Goal: Task Accomplishment & Management: Complete application form

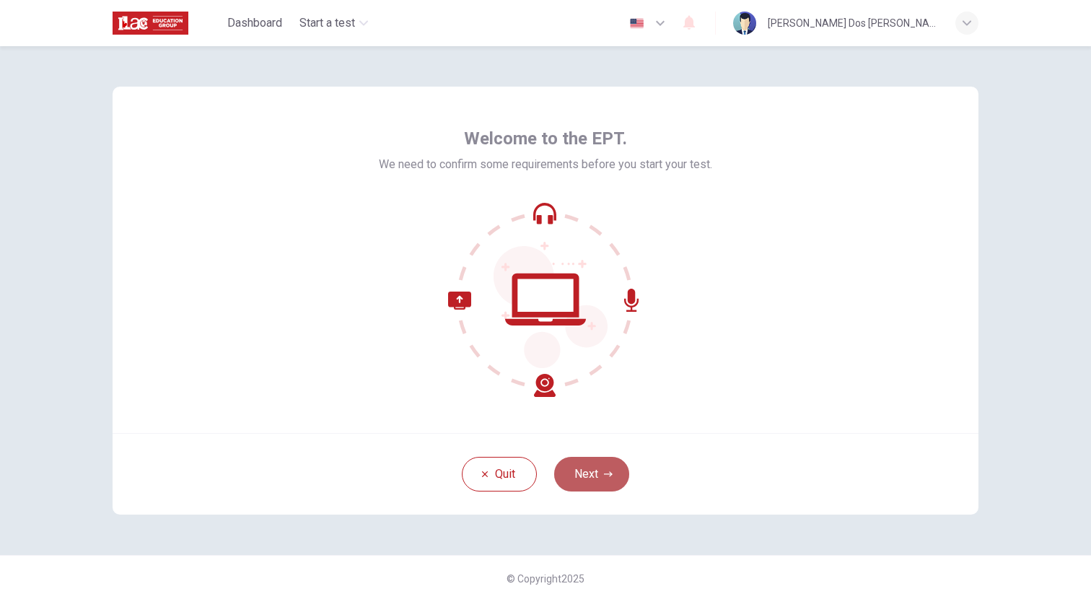
click at [599, 478] on button "Next" at bounding box center [591, 474] width 75 height 35
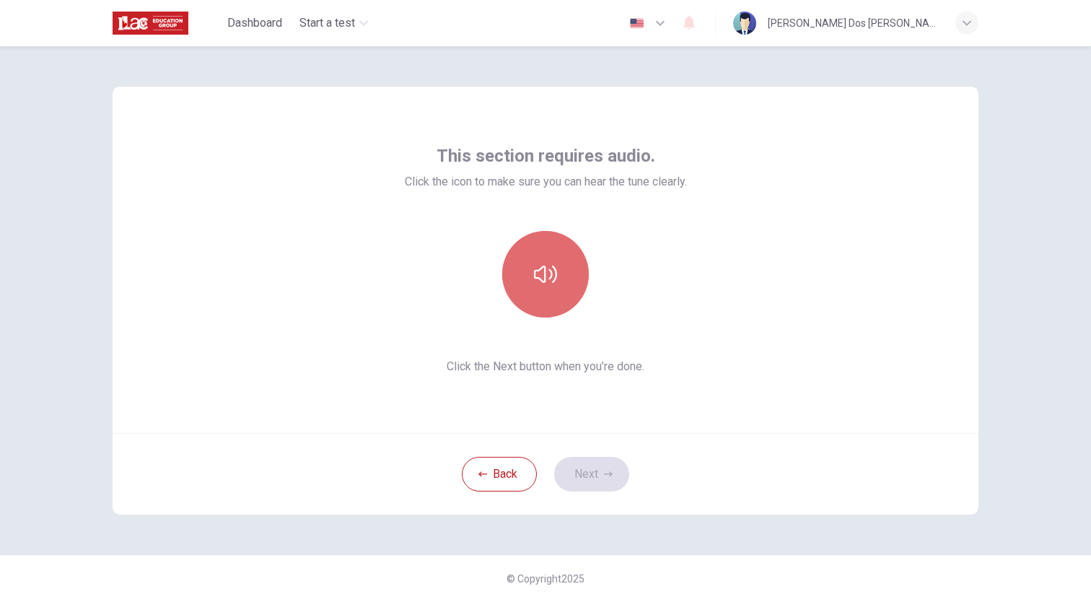
click at [562, 292] on button "button" at bounding box center [545, 274] width 87 height 87
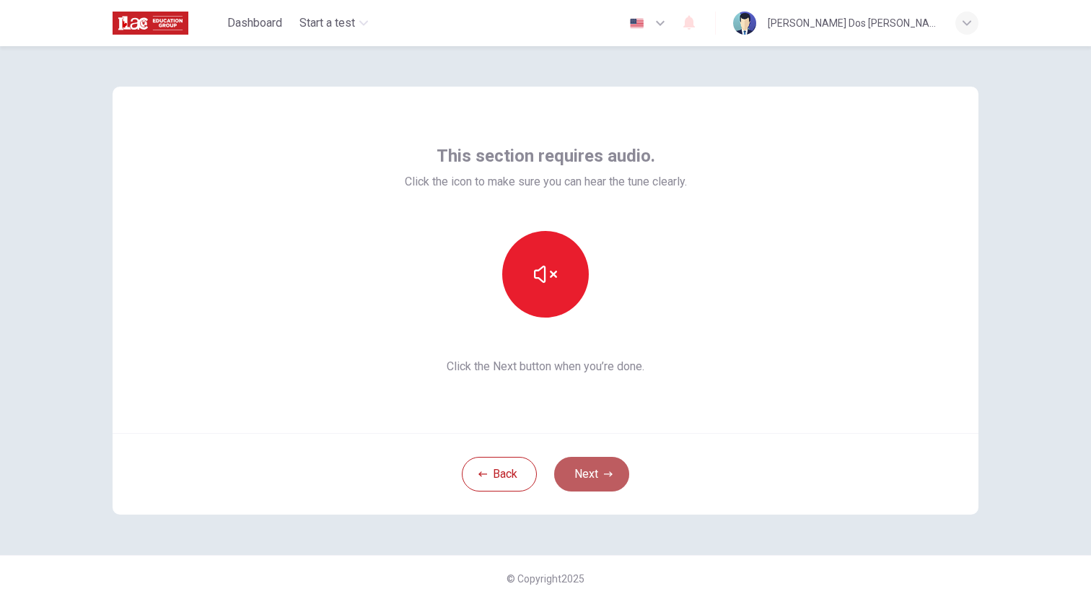
click at [616, 473] on button "Next" at bounding box center [591, 474] width 75 height 35
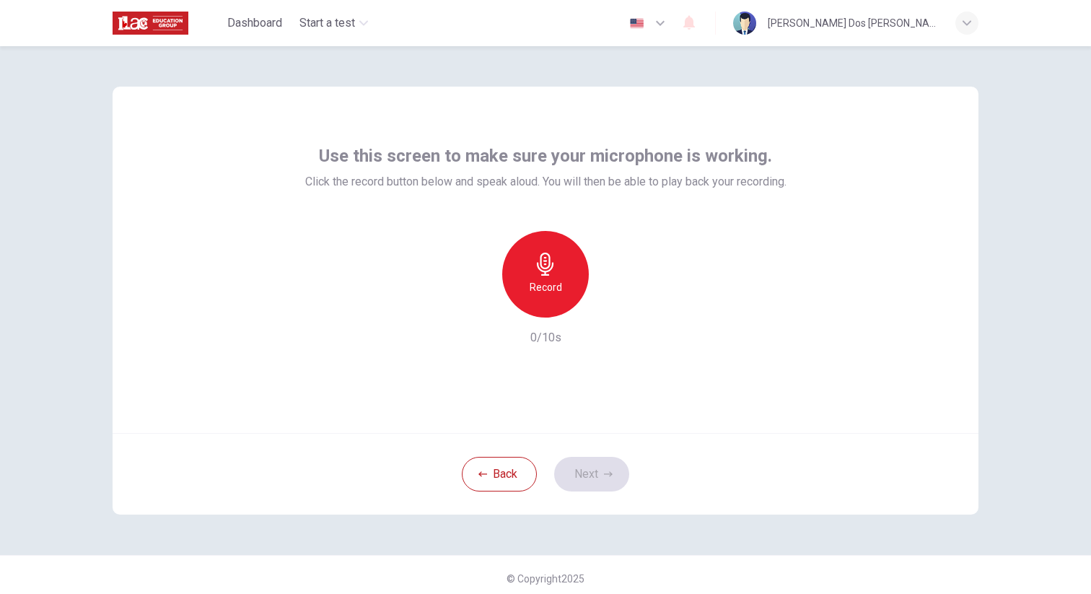
click at [555, 266] on div "Record" at bounding box center [545, 274] width 87 height 87
click at [606, 310] on icon "button" at bounding box center [612, 306] width 14 height 14
click at [615, 478] on button "Next" at bounding box center [591, 474] width 75 height 35
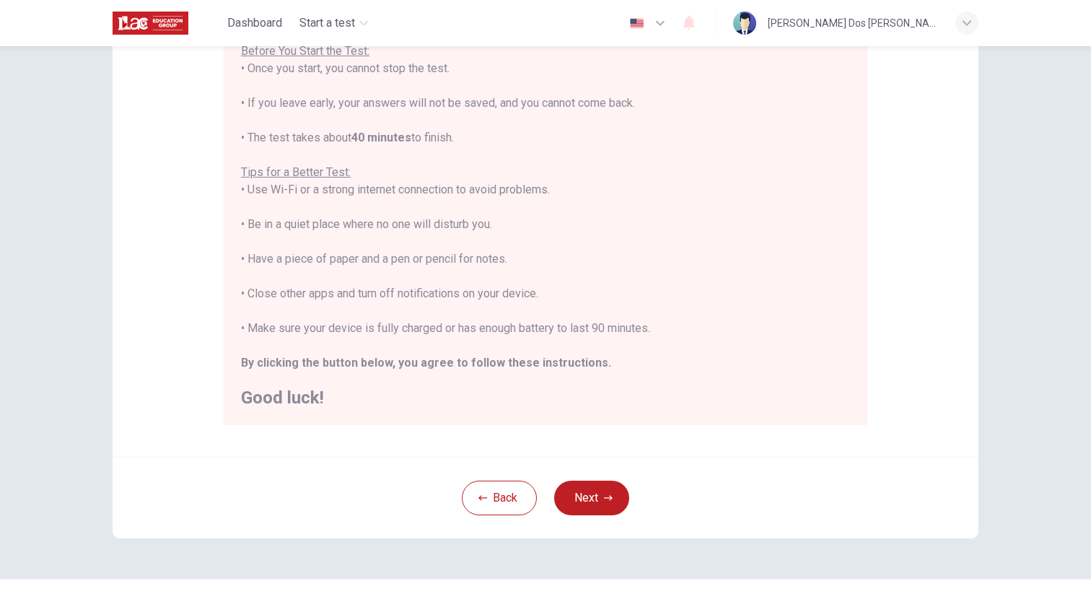
scroll to position [181, 0]
click at [604, 495] on icon "button" at bounding box center [608, 494] width 9 height 9
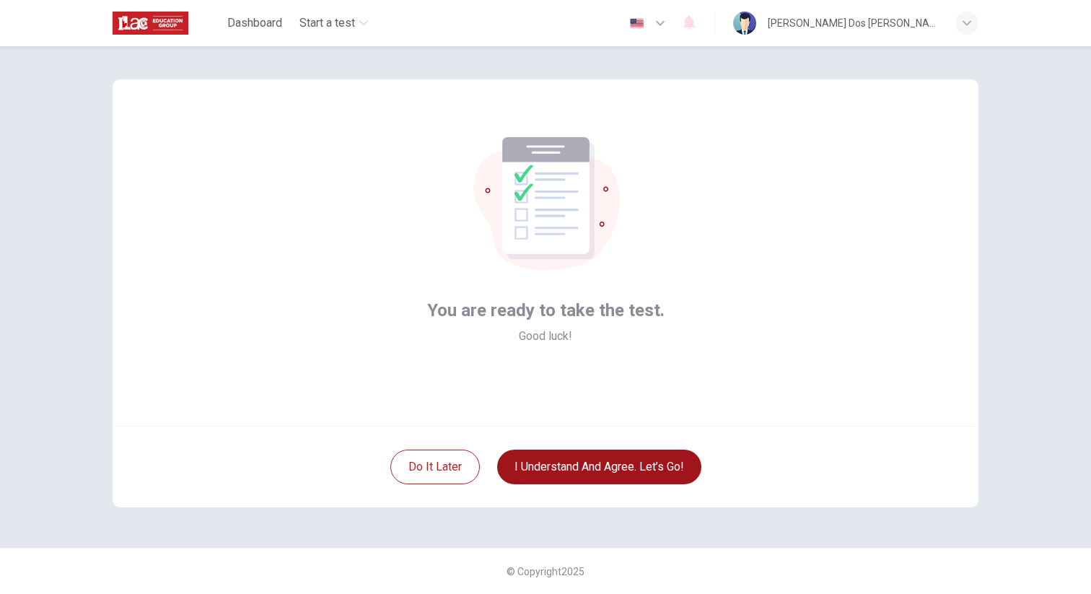
scroll to position [7, 0]
click at [598, 476] on button "I understand and agree. Let’s go!" at bounding box center [599, 467] width 204 height 35
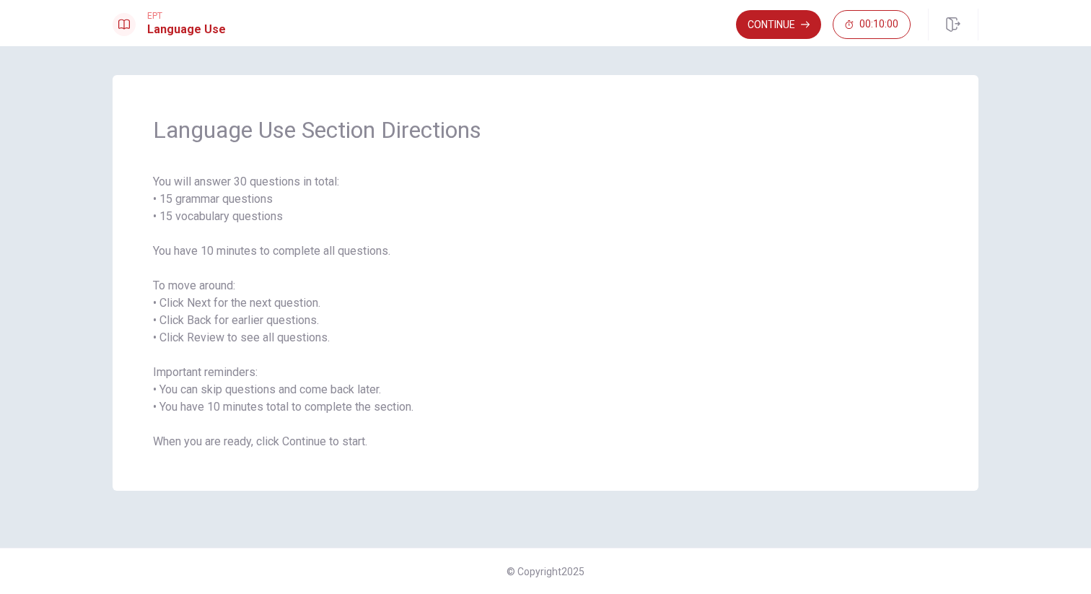
click at [777, 27] on button "Continue" at bounding box center [778, 24] width 85 height 29
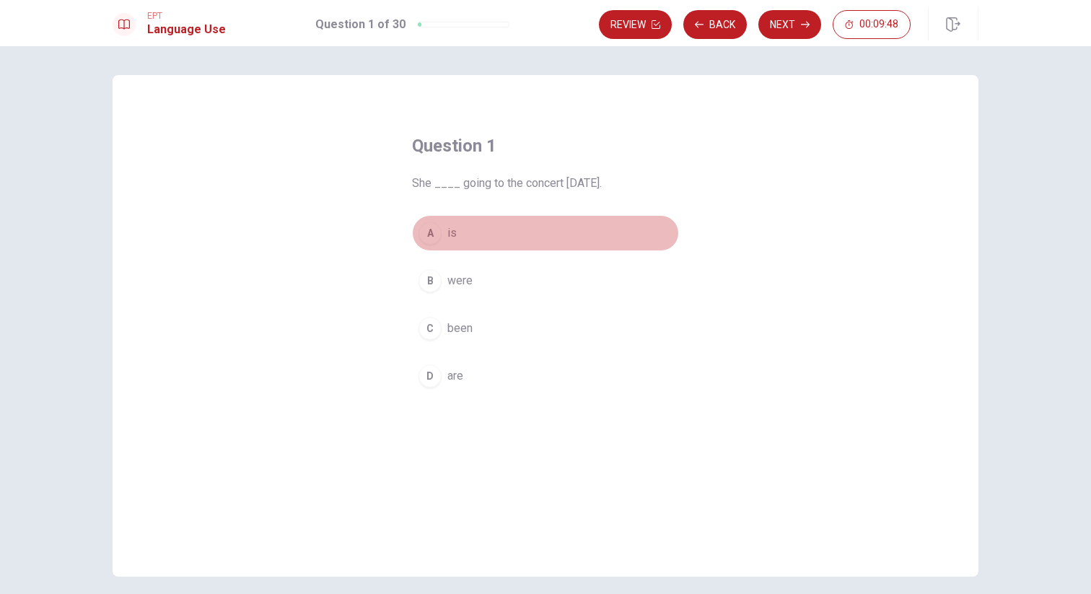
click at [435, 232] on div "A" at bounding box center [430, 233] width 23 height 23
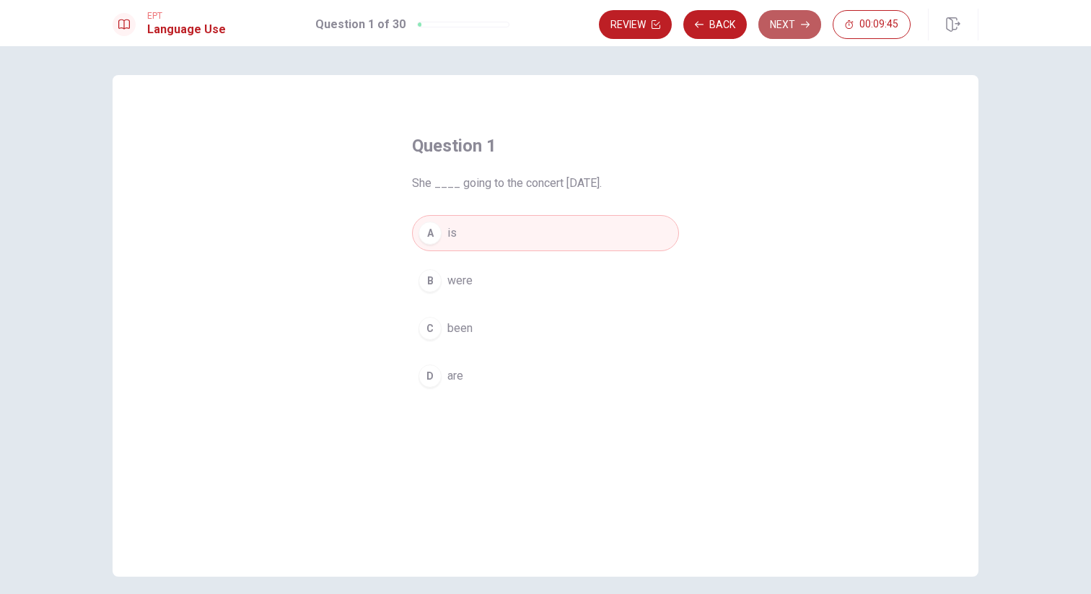
click at [778, 30] on button "Next" at bounding box center [790, 24] width 63 height 29
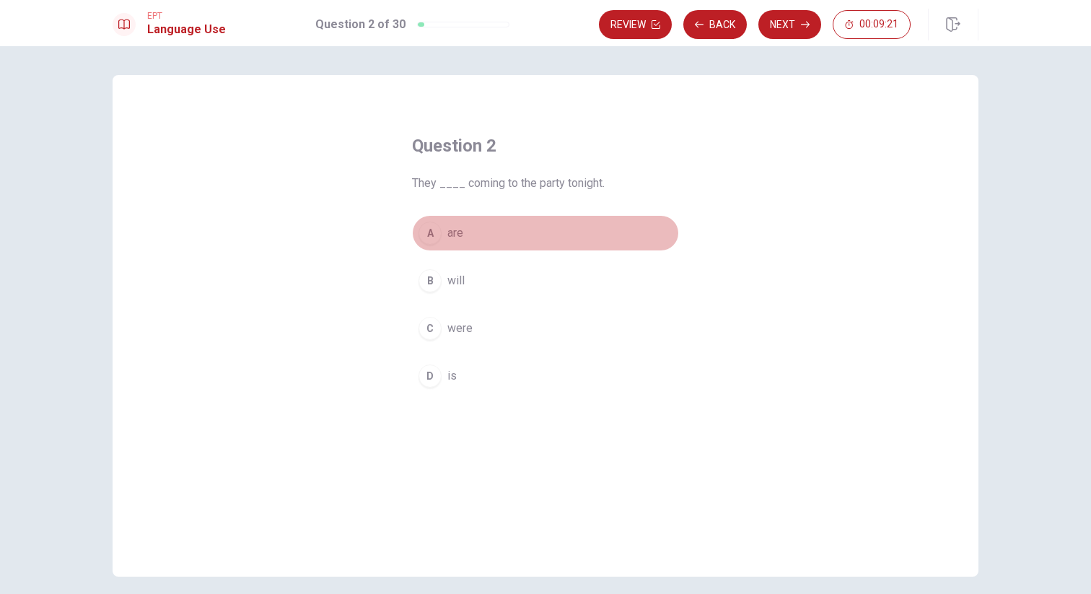
click at [454, 237] on span "are" at bounding box center [456, 232] width 16 height 17
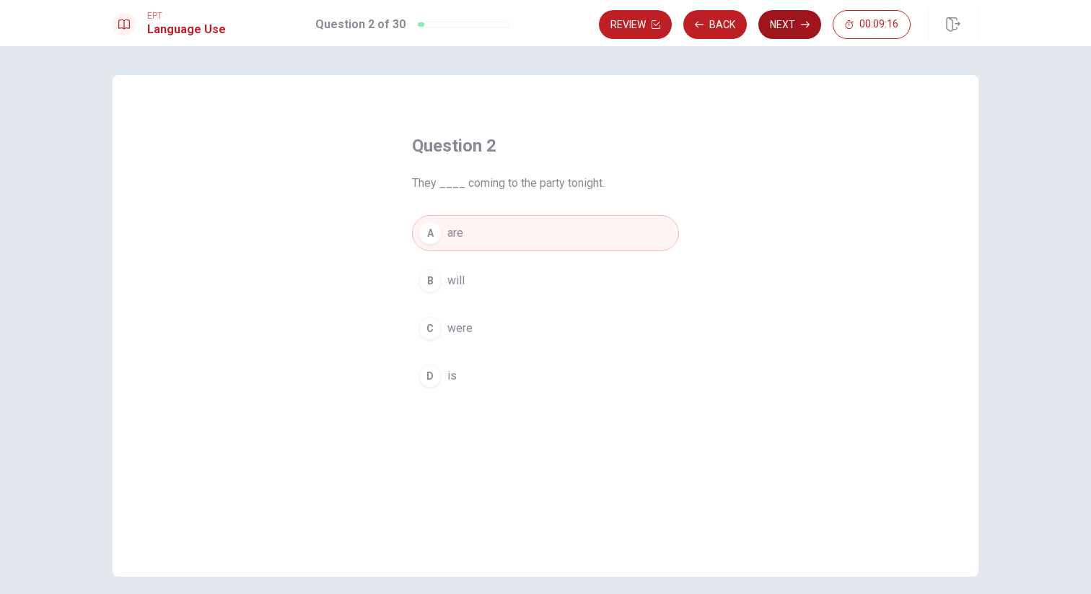
click at [786, 32] on button "Next" at bounding box center [790, 24] width 63 height 29
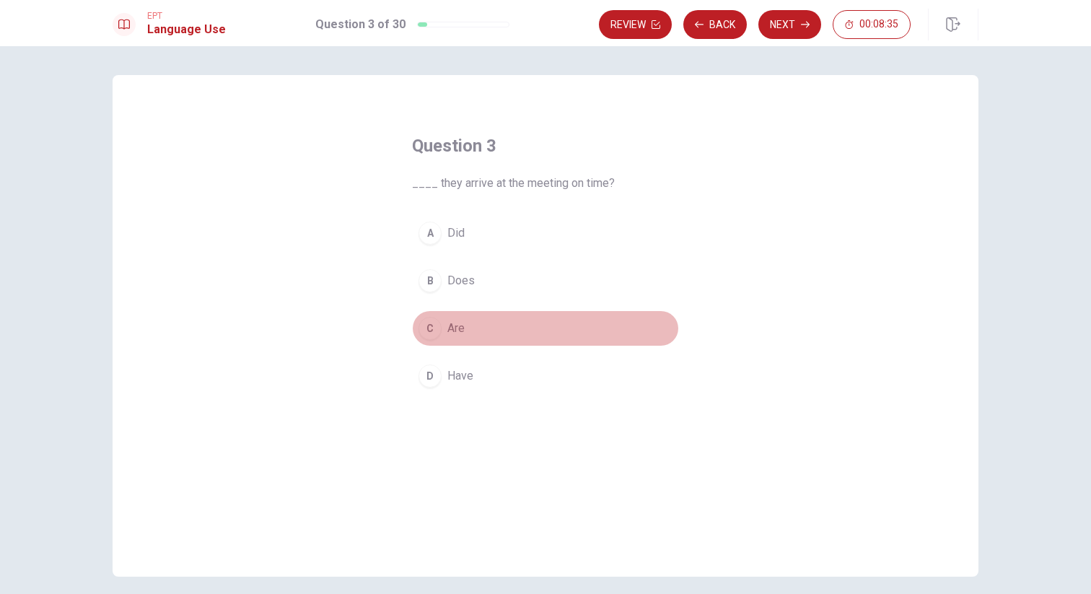
click at [461, 332] on button "C Are" at bounding box center [545, 328] width 267 height 36
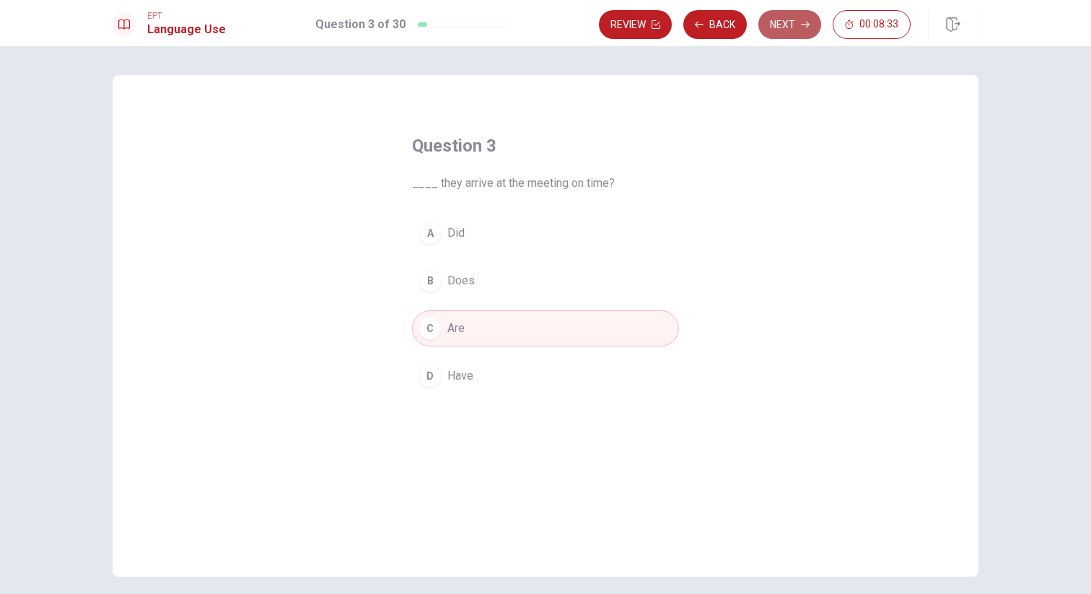
click at [794, 35] on button "Next" at bounding box center [790, 24] width 63 height 29
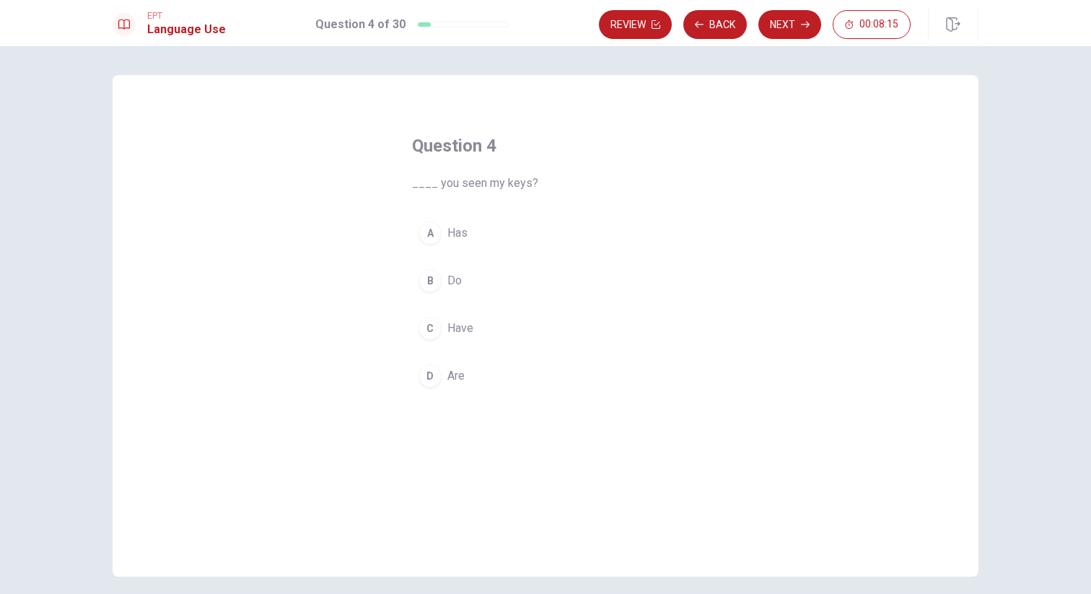
click at [448, 281] on span "Do" at bounding box center [455, 280] width 14 height 17
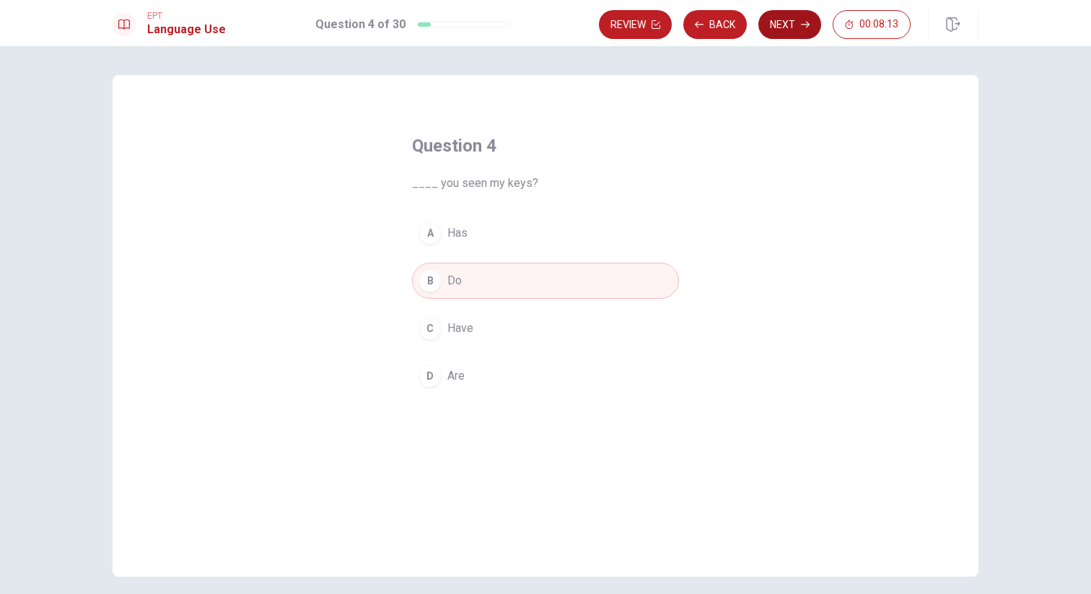
click at [790, 32] on button "Next" at bounding box center [790, 24] width 63 height 29
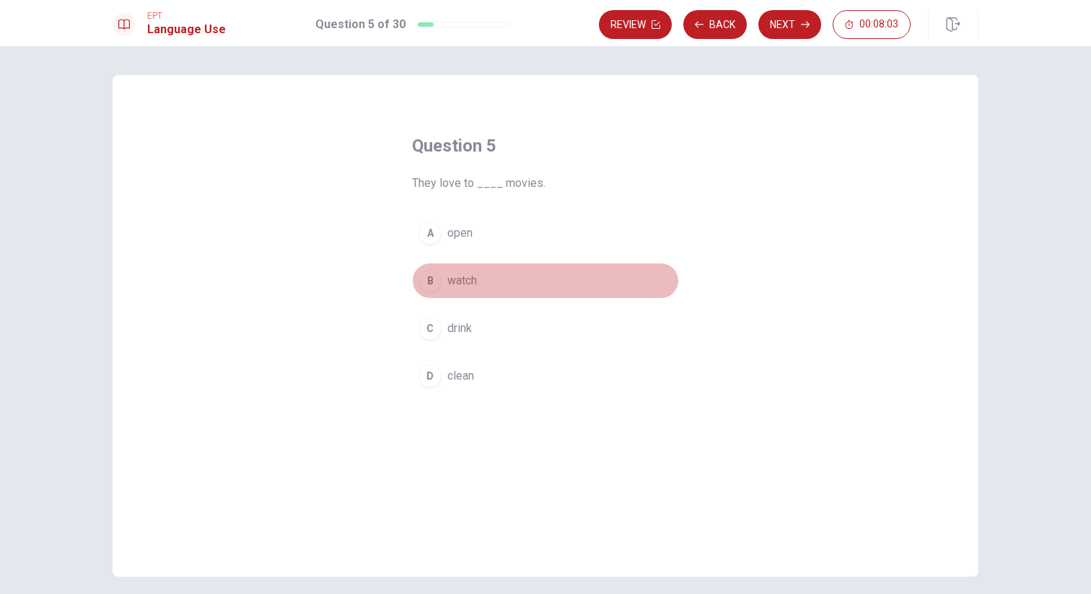
click at [460, 284] on span "watch" at bounding box center [463, 280] width 30 height 17
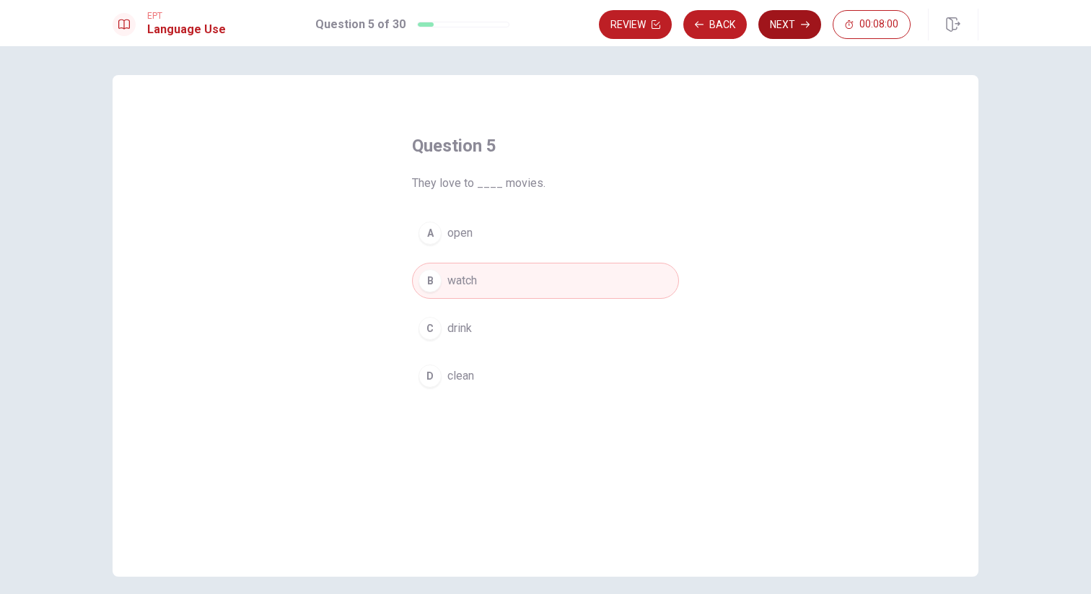
click at [790, 25] on button "Next" at bounding box center [790, 24] width 63 height 29
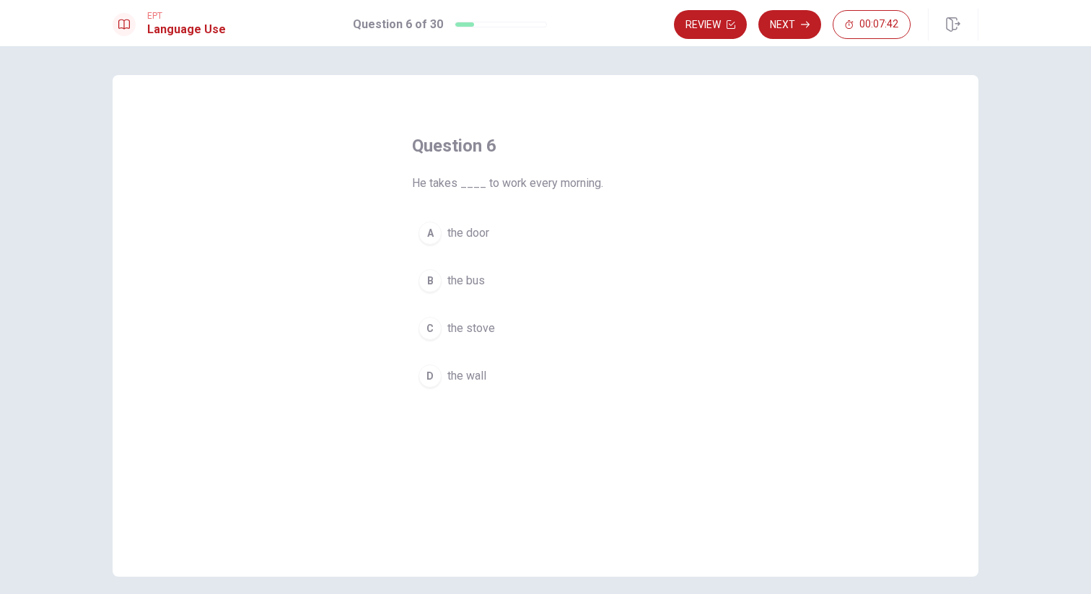
click at [467, 281] on span "the bus" at bounding box center [467, 280] width 38 height 17
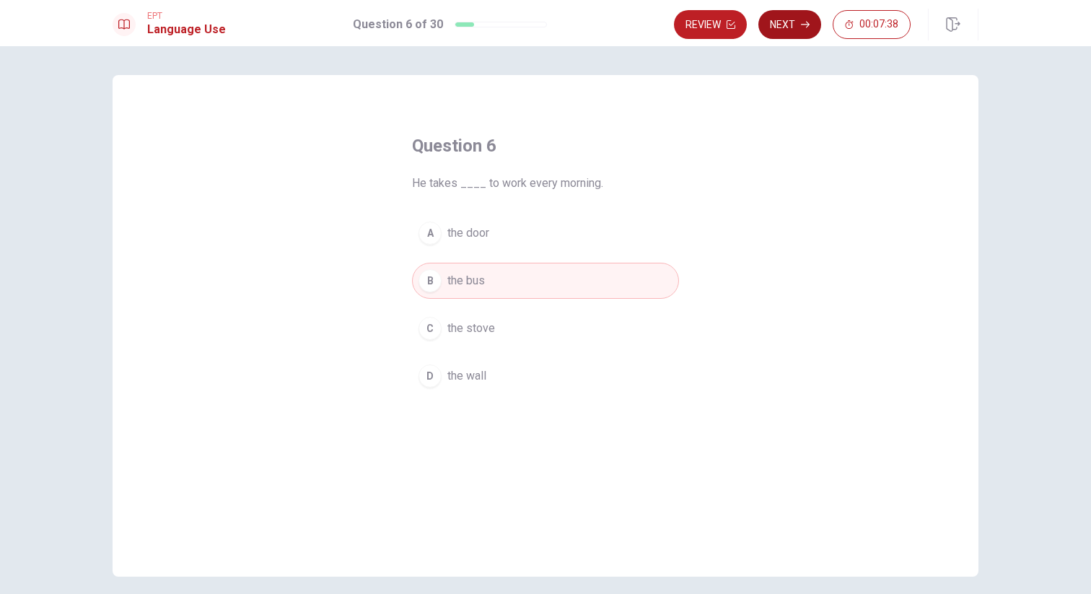
click at [789, 29] on button "Next" at bounding box center [790, 24] width 63 height 29
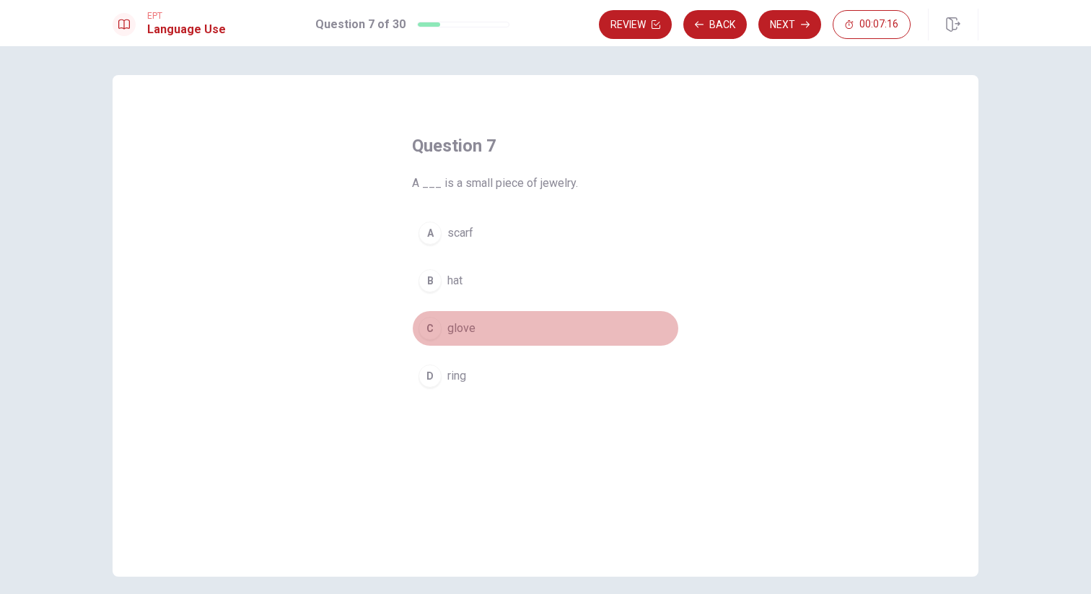
click at [463, 331] on span "glove" at bounding box center [462, 328] width 28 height 17
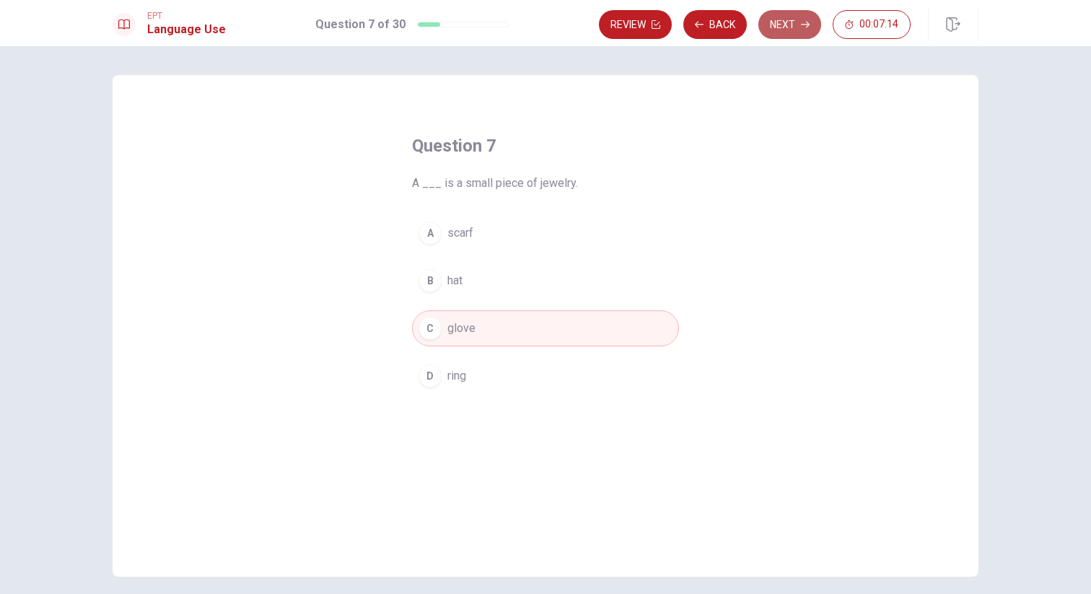
click at [795, 32] on button "Next" at bounding box center [790, 24] width 63 height 29
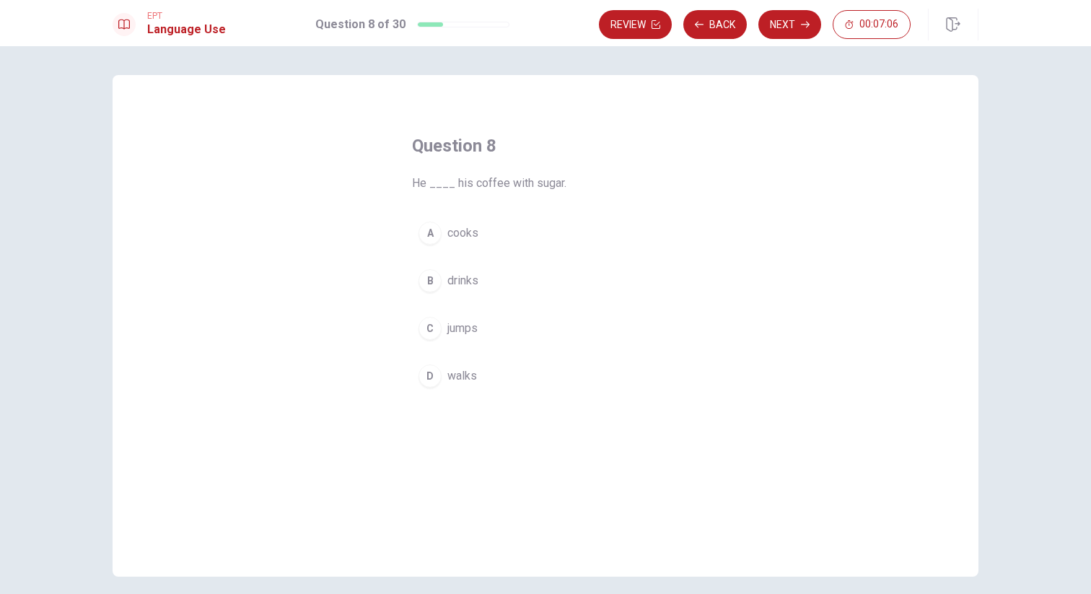
click at [460, 284] on span "drinks" at bounding box center [463, 280] width 31 height 17
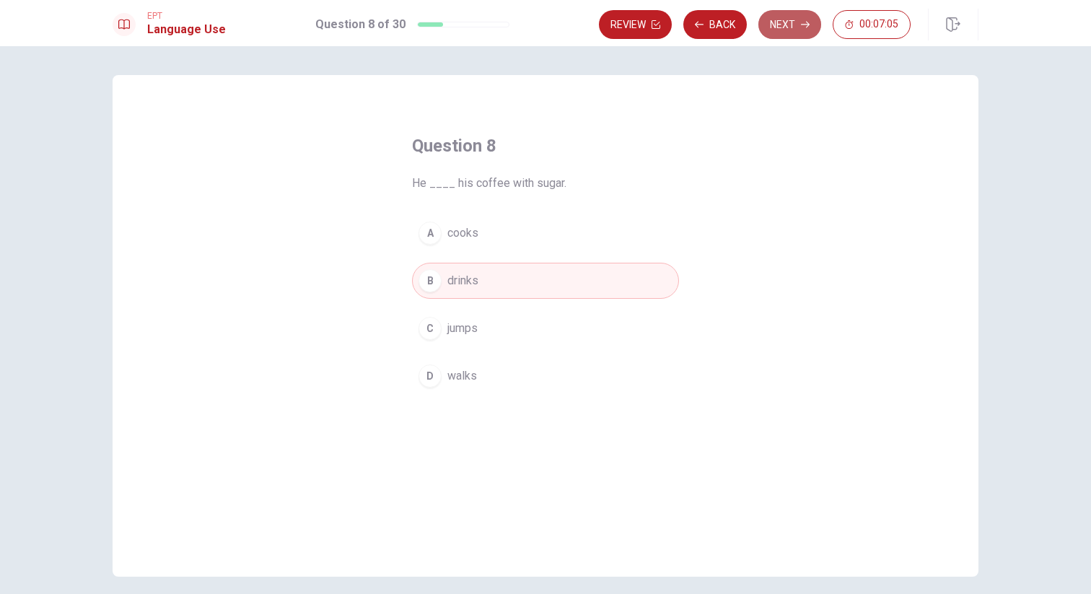
click at [780, 29] on button "Next" at bounding box center [790, 24] width 63 height 29
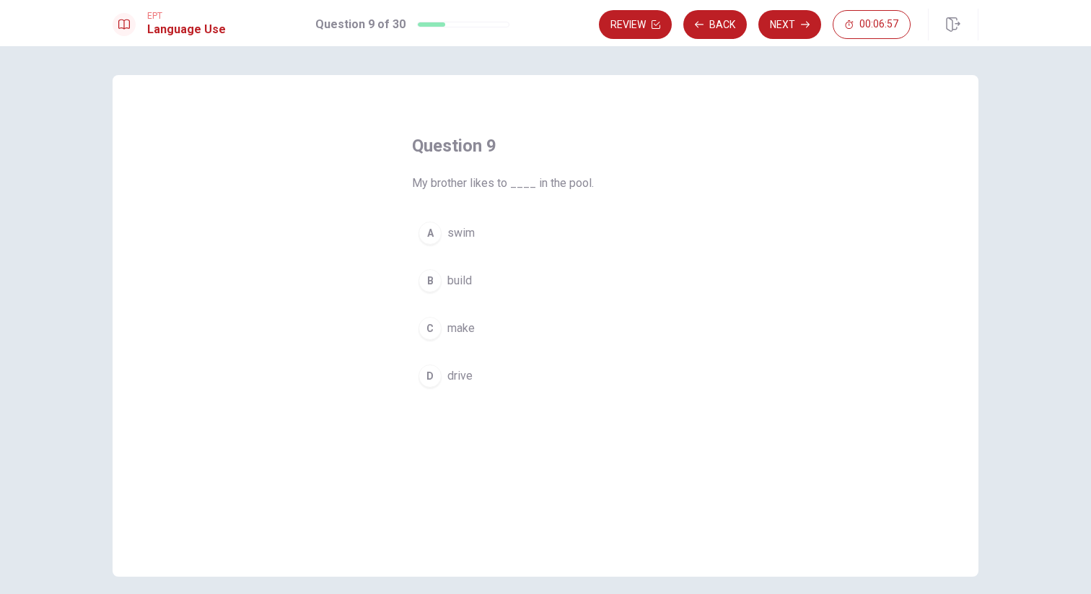
click at [461, 234] on span "swim" at bounding box center [461, 232] width 27 height 17
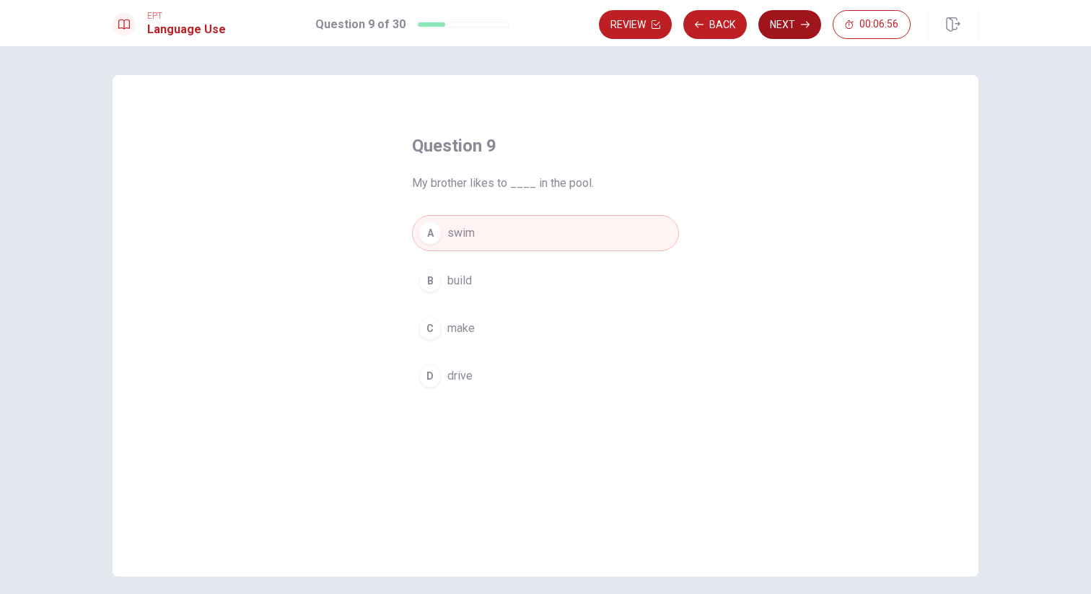
click at [785, 27] on button "Next" at bounding box center [790, 24] width 63 height 29
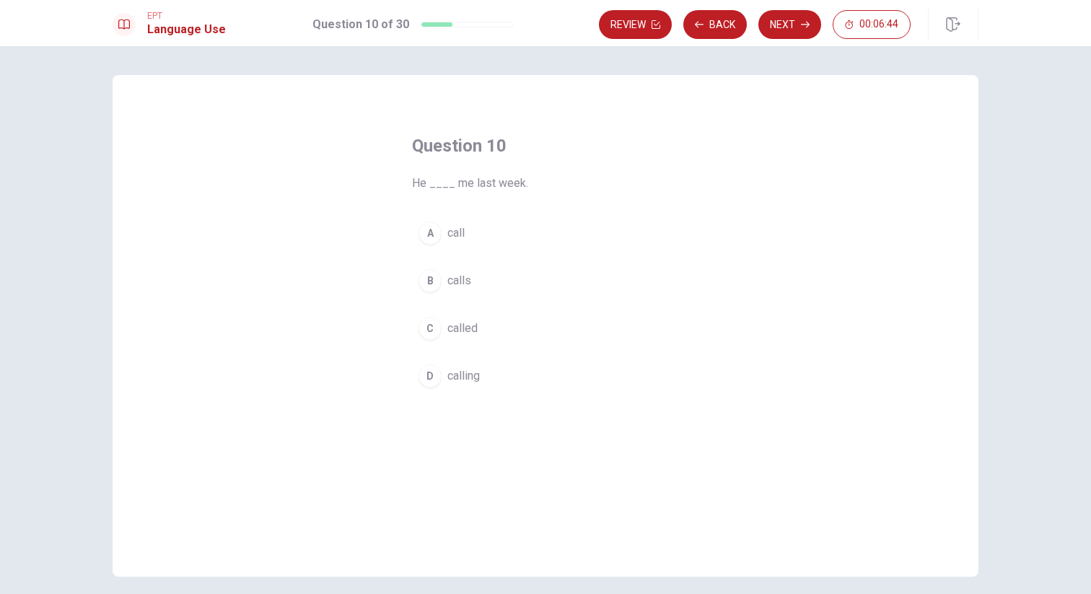
click at [470, 331] on span "called" at bounding box center [463, 328] width 30 height 17
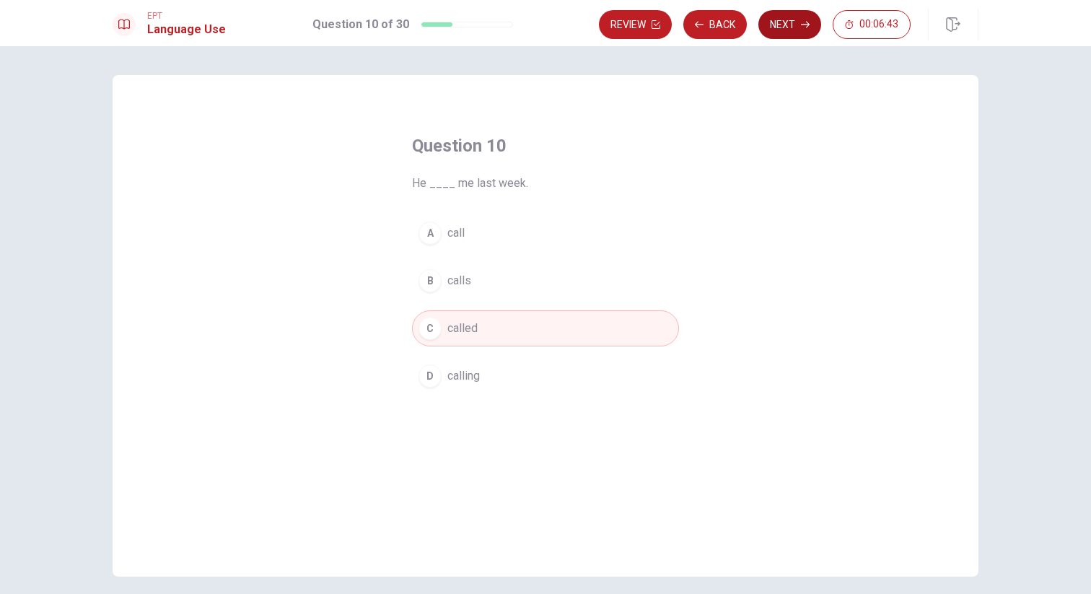
click at [792, 31] on button "Next" at bounding box center [790, 24] width 63 height 29
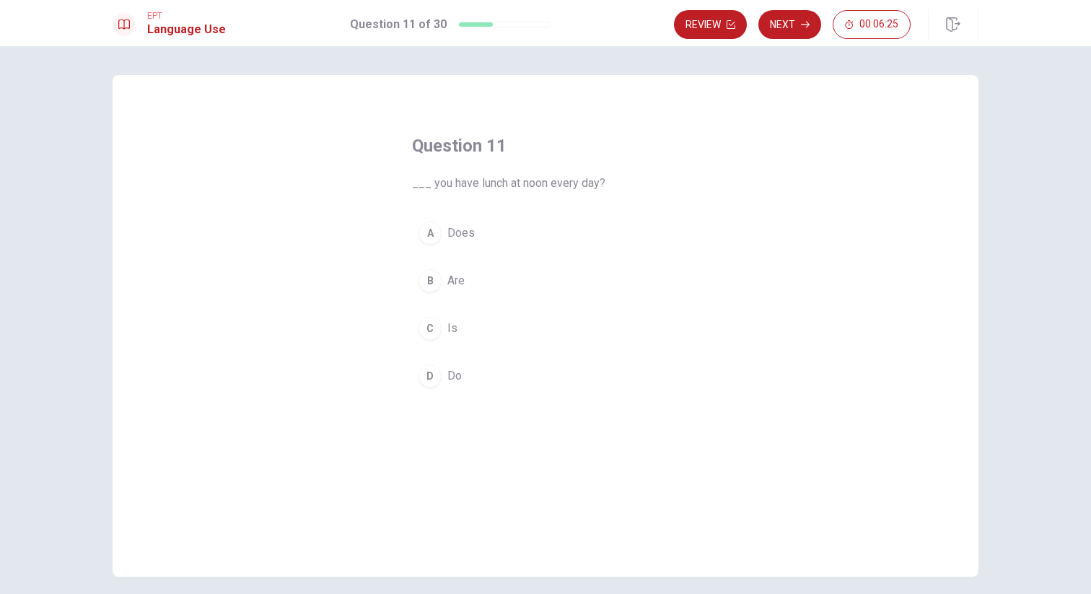
drag, startPoint x: 455, startPoint y: 378, endPoint x: 462, endPoint y: 376, distance: 7.5
click at [455, 378] on span "Do" at bounding box center [455, 375] width 14 height 17
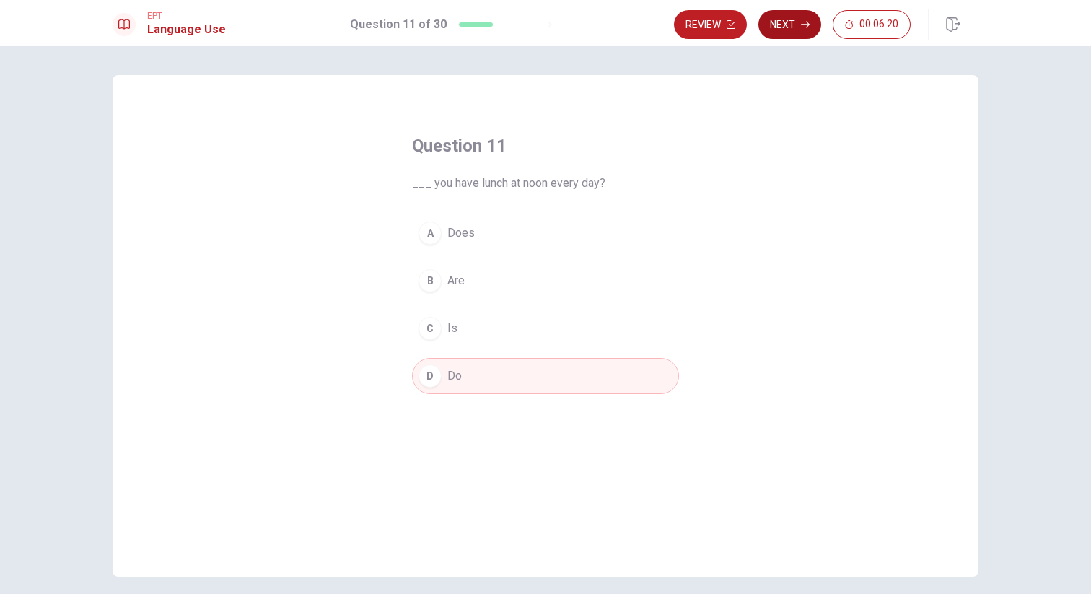
click at [793, 27] on button "Next" at bounding box center [790, 24] width 63 height 29
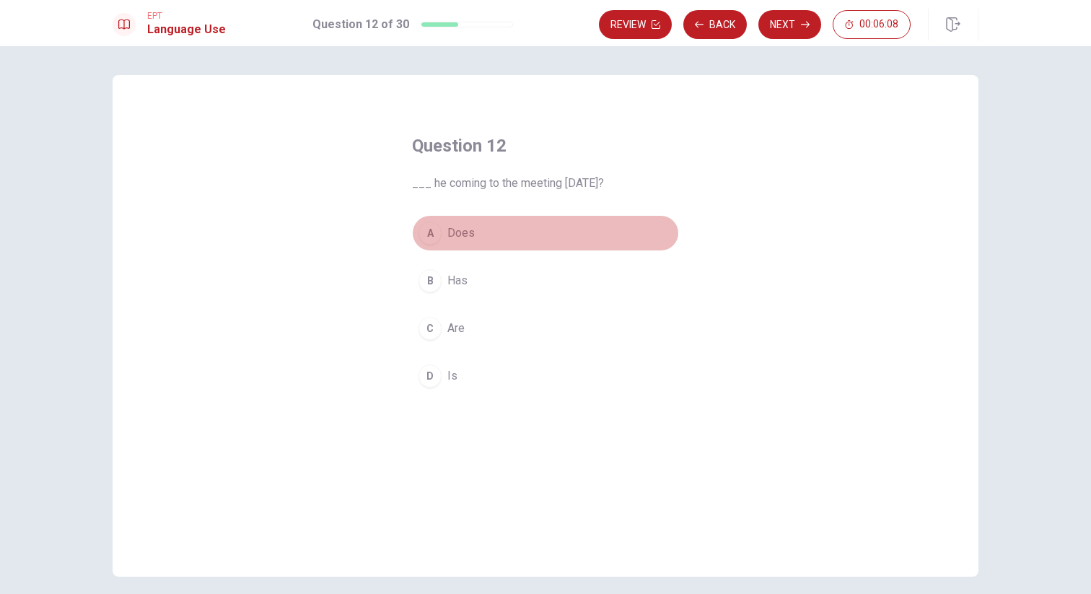
click at [468, 237] on span "Does" at bounding box center [461, 232] width 27 height 17
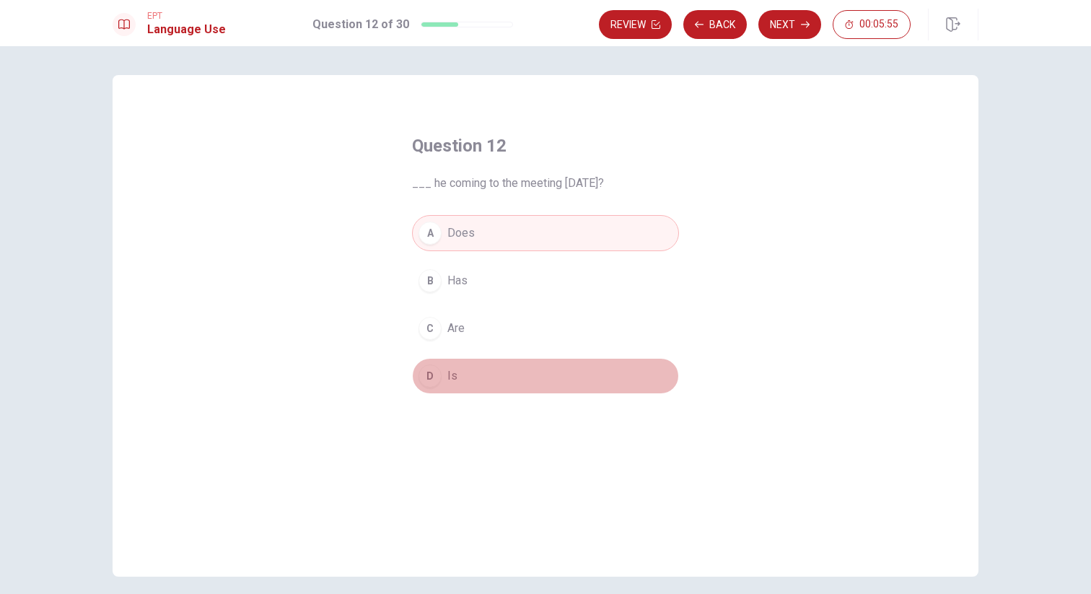
click at [450, 374] on span "Is" at bounding box center [453, 375] width 10 height 17
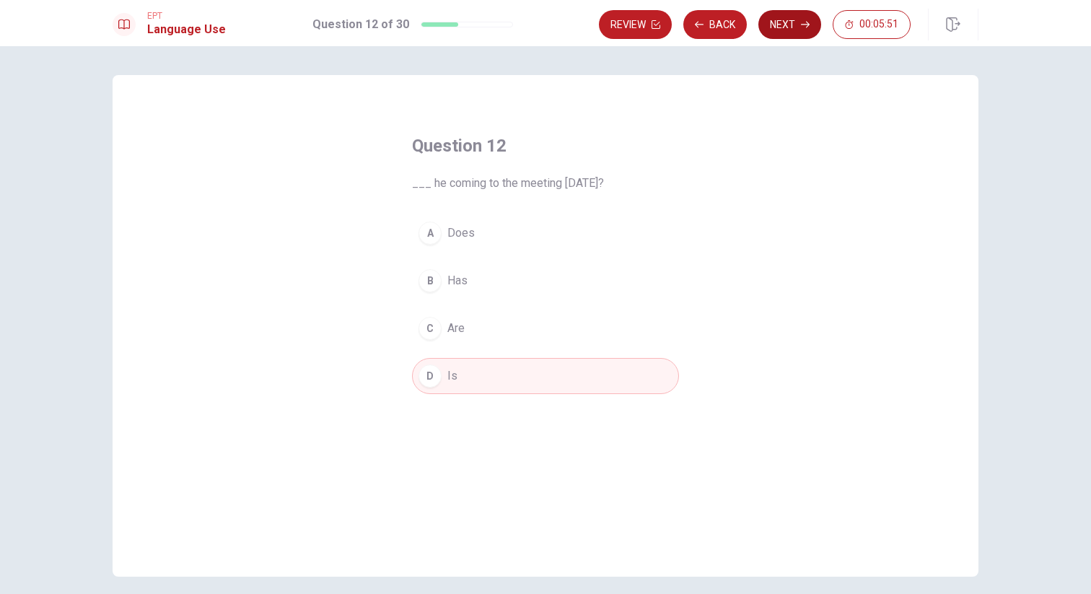
click at [792, 28] on button "Next" at bounding box center [790, 24] width 63 height 29
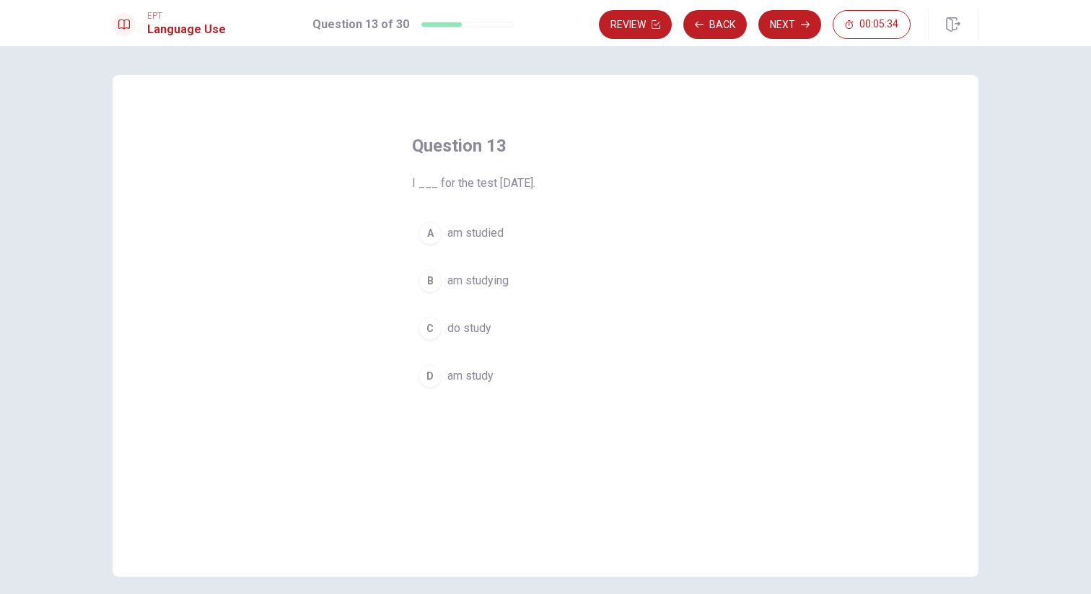
click at [504, 282] on span "am studying" at bounding box center [478, 280] width 61 height 17
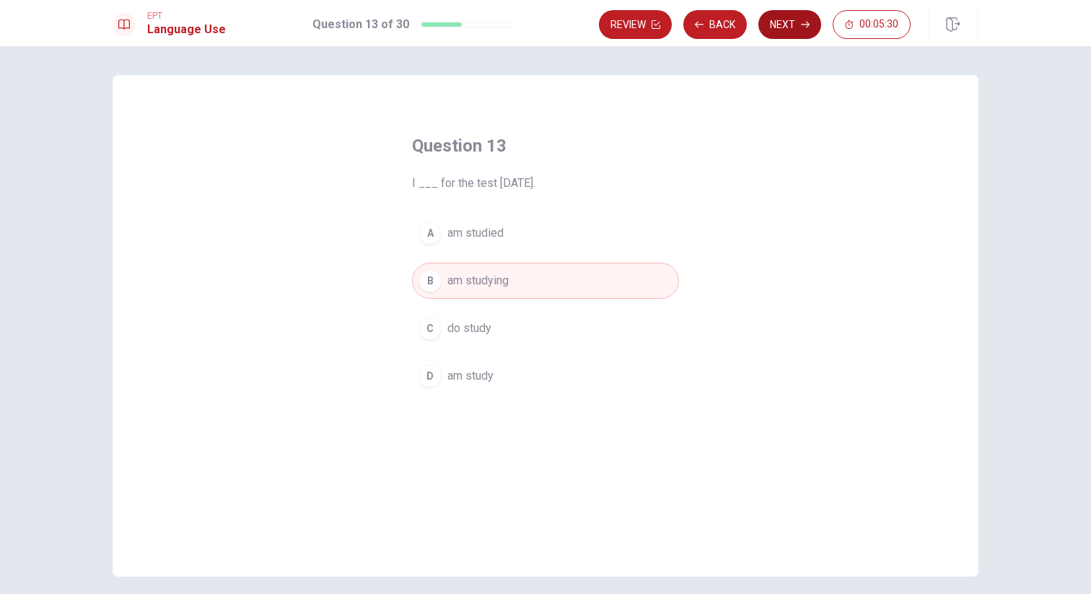
click at [800, 30] on button "Next" at bounding box center [790, 24] width 63 height 29
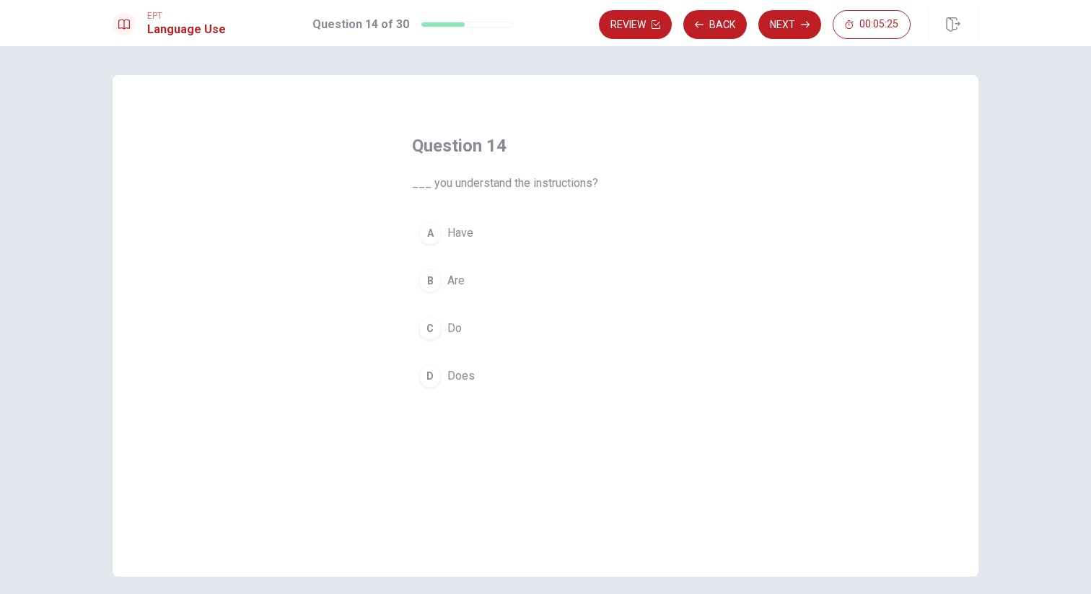
click at [454, 331] on span "Do" at bounding box center [455, 328] width 14 height 17
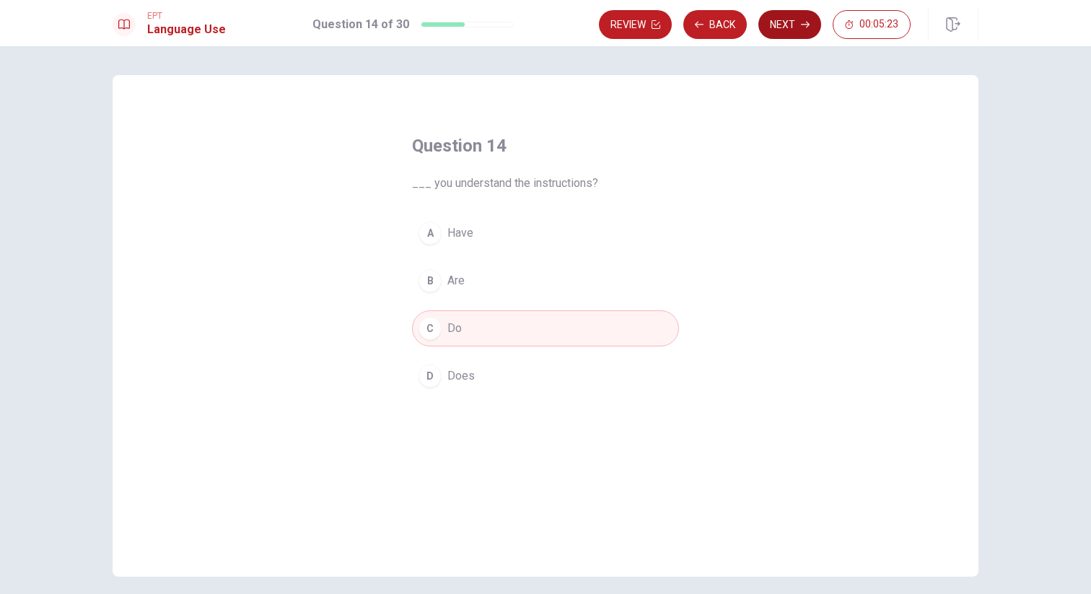
click at [790, 27] on button "Next" at bounding box center [790, 24] width 63 height 29
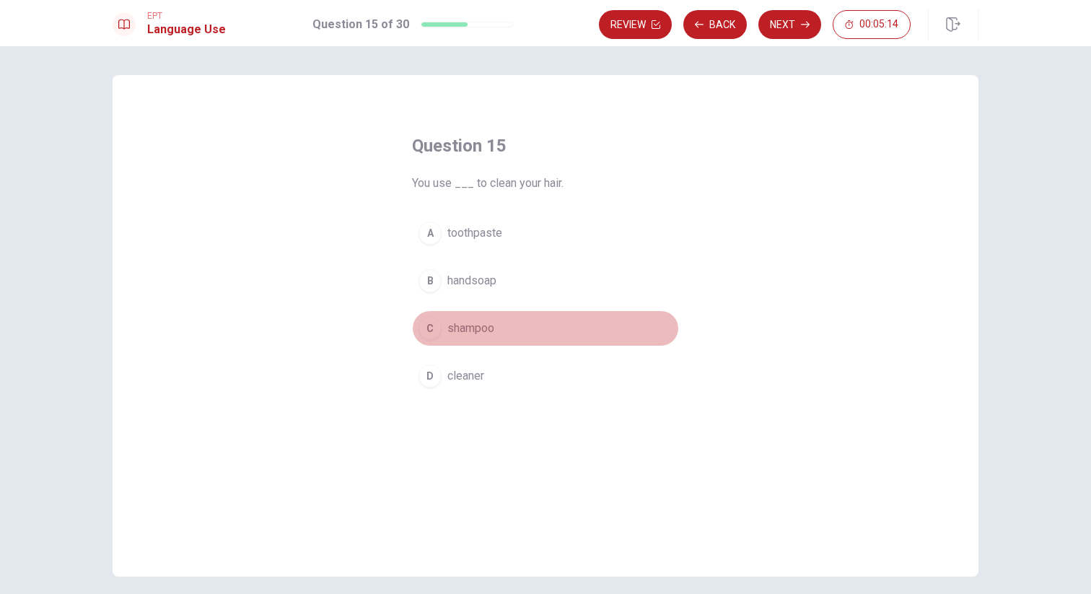
click at [487, 331] on span "shampoo" at bounding box center [471, 328] width 47 height 17
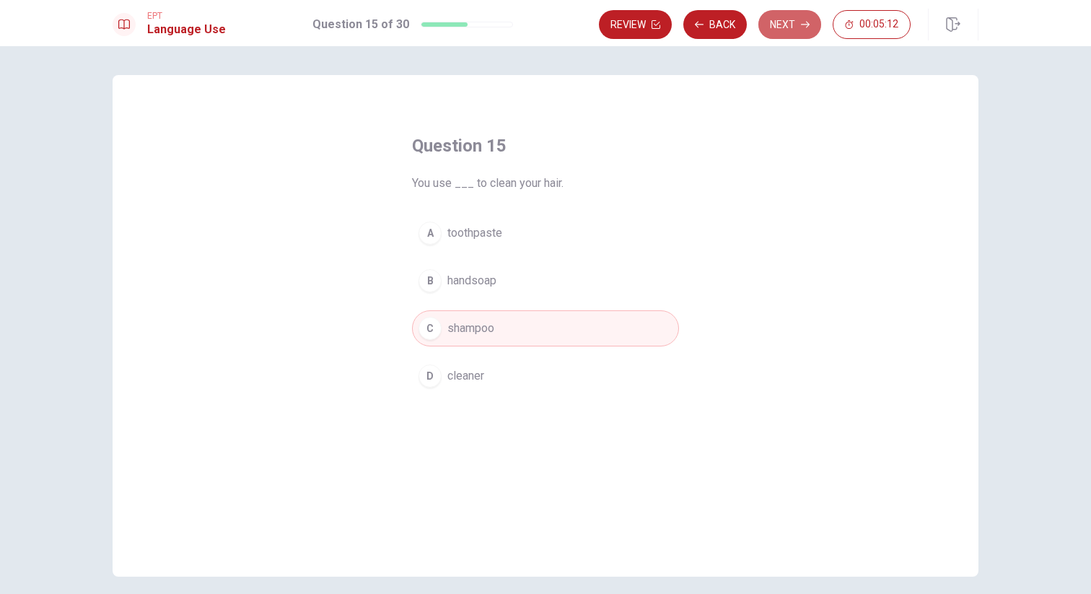
click at [782, 25] on button "Next" at bounding box center [790, 24] width 63 height 29
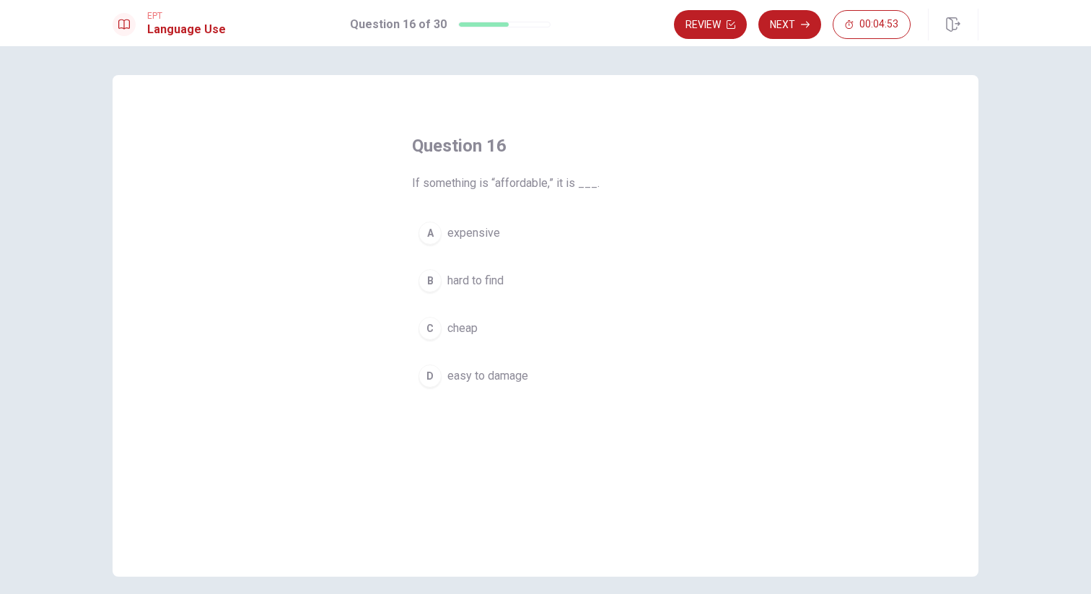
click at [496, 375] on span "easy to damage" at bounding box center [488, 375] width 81 height 17
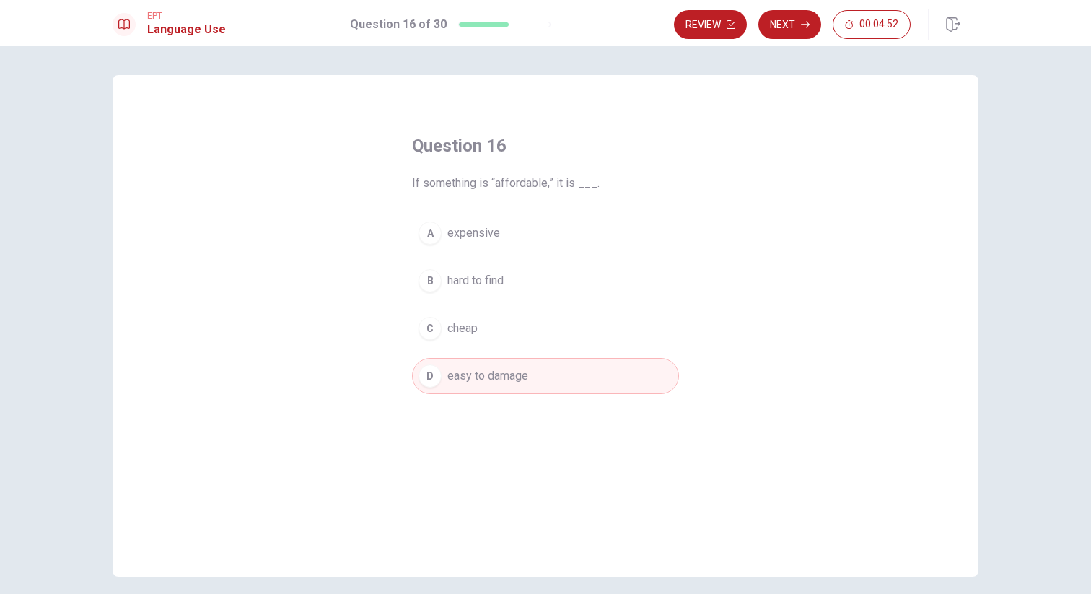
click at [793, 24] on button "Next" at bounding box center [790, 24] width 63 height 29
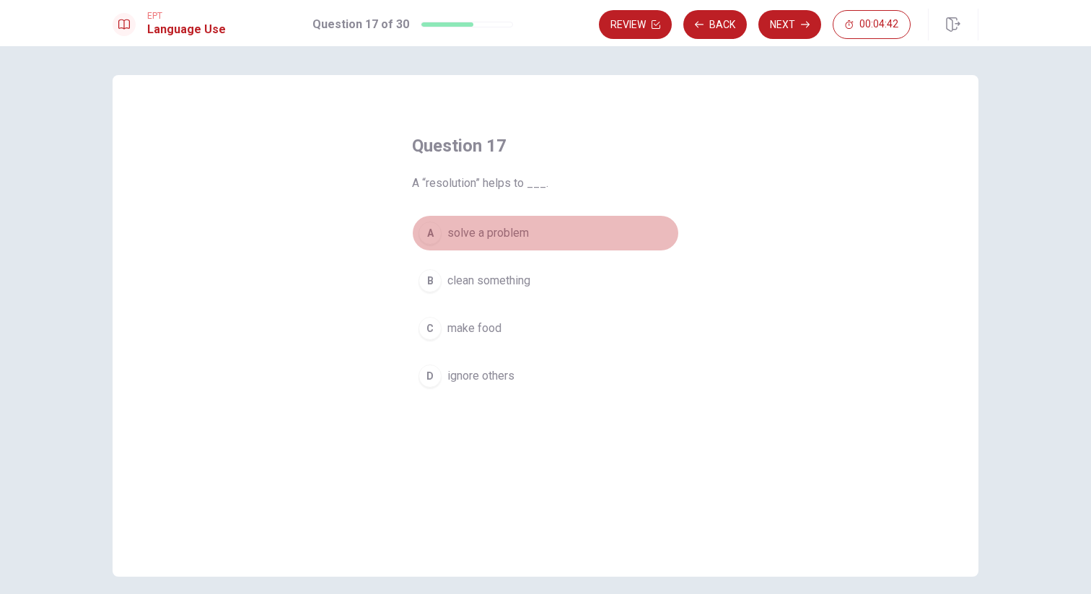
click at [520, 235] on span "solve a problem" at bounding box center [489, 232] width 82 height 17
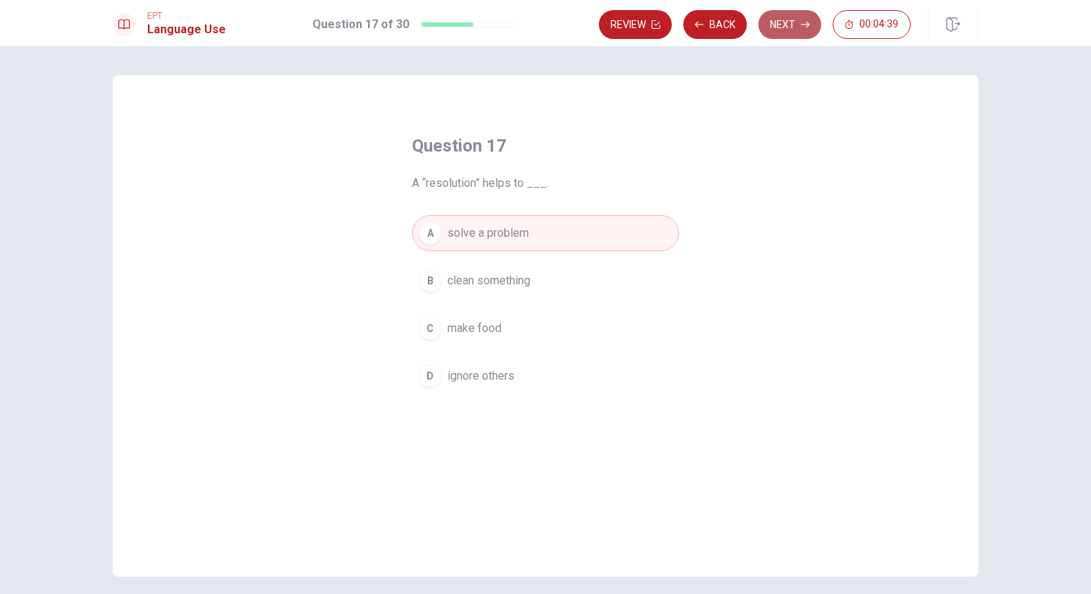
click at [800, 25] on button "Next" at bounding box center [790, 24] width 63 height 29
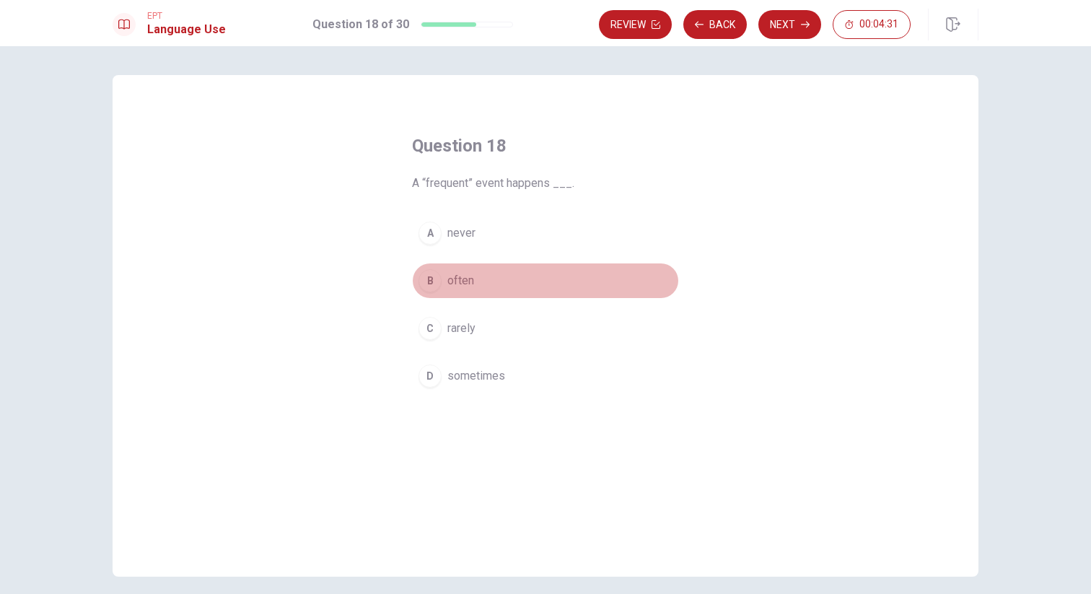
click at [463, 284] on span "often" at bounding box center [461, 280] width 27 height 17
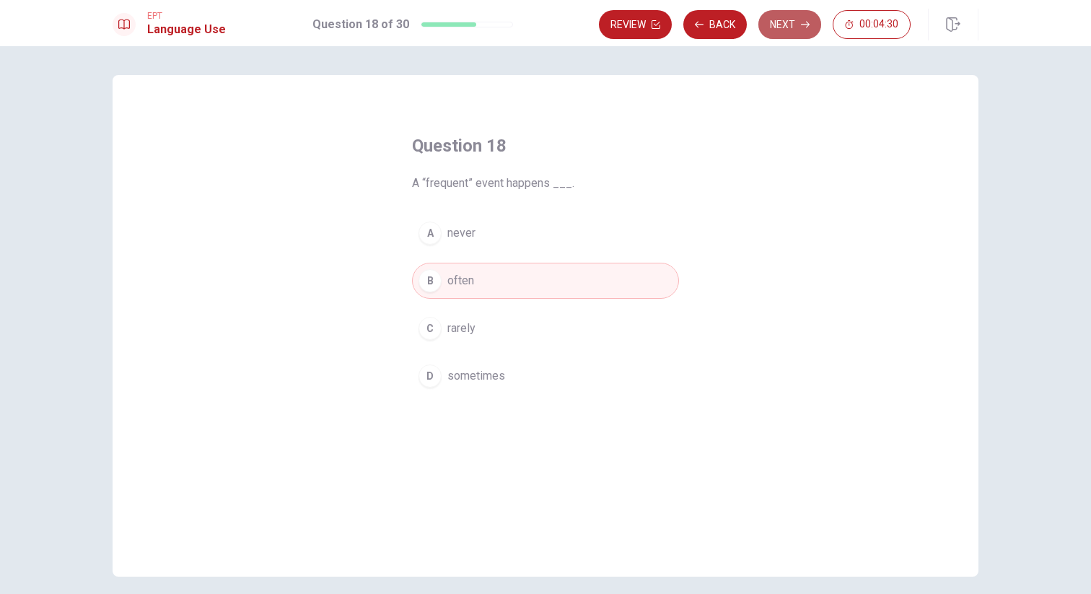
click at [787, 19] on button "Next" at bounding box center [790, 24] width 63 height 29
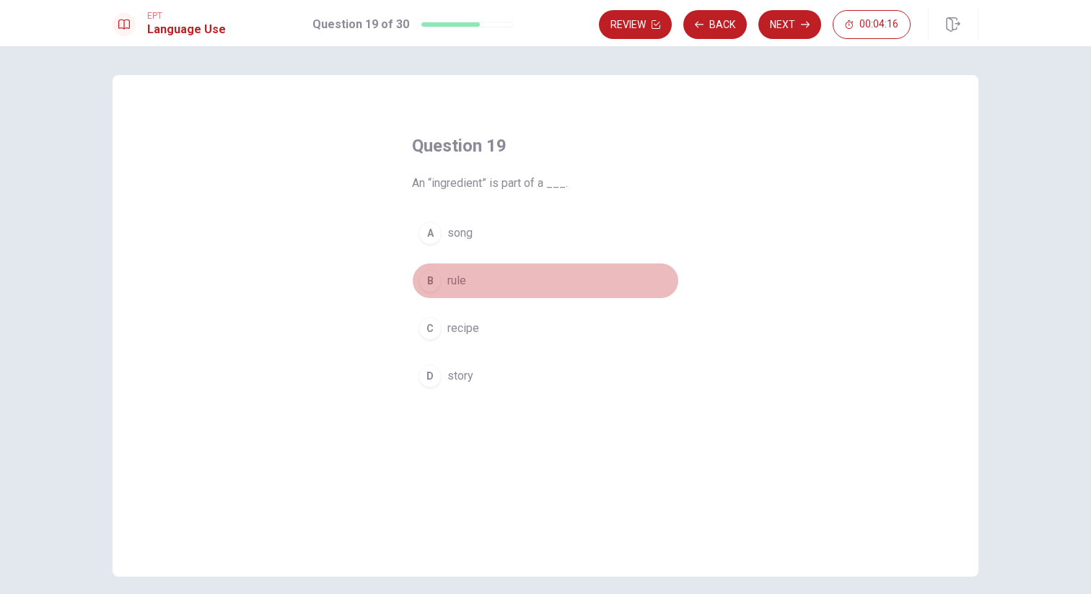
click at [463, 280] on button "B rule" at bounding box center [545, 281] width 267 height 36
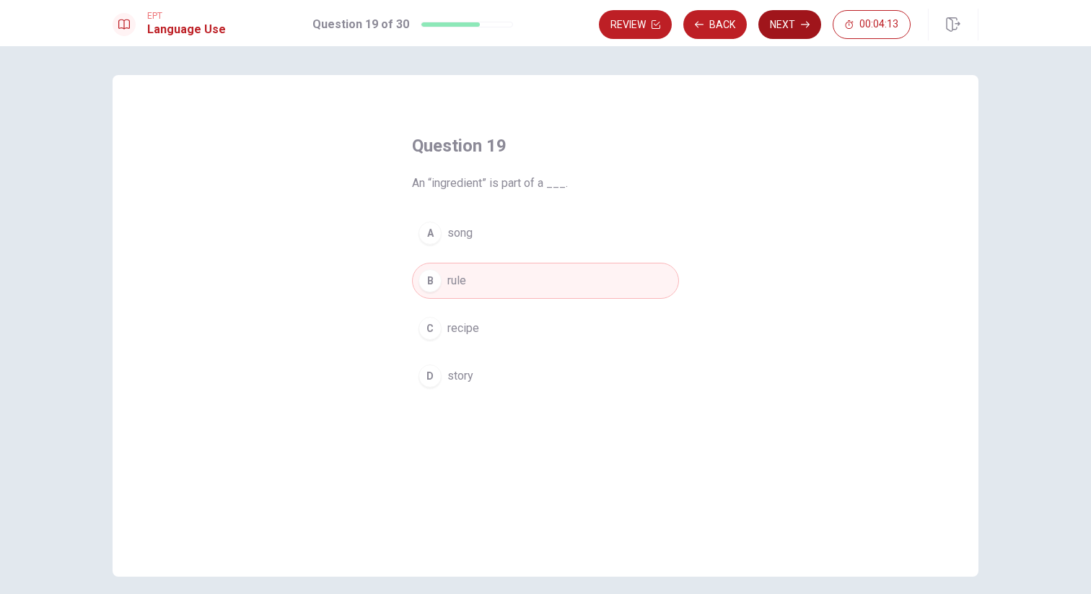
click at [791, 24] on button "Next" at bounding box center [790, 24] width 63 height 29
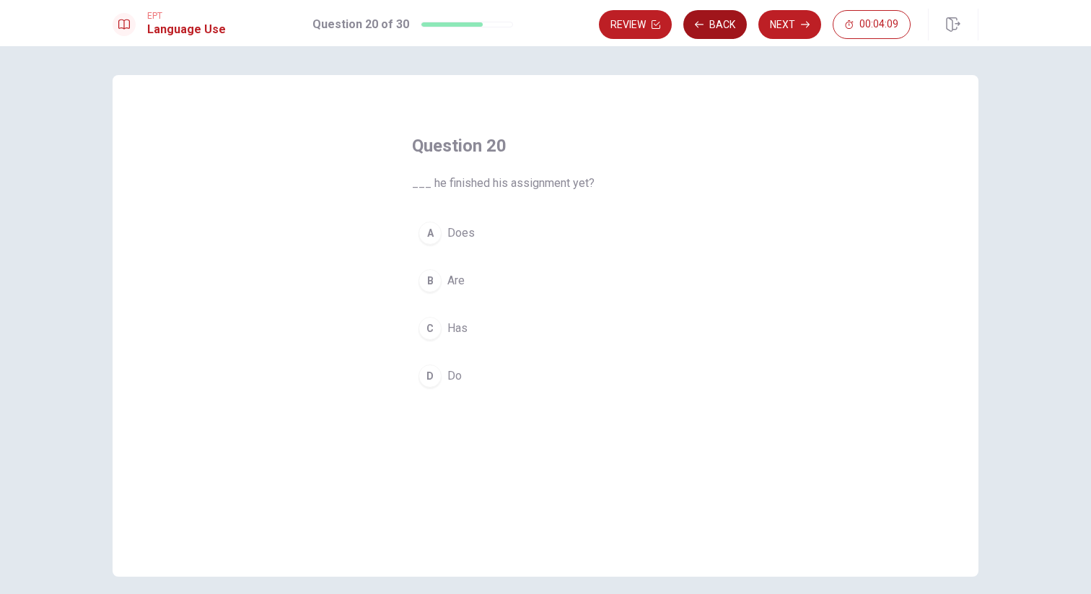
click at [740, 30] on button "Back" at bounding box center [716, 24] width 64 height 29
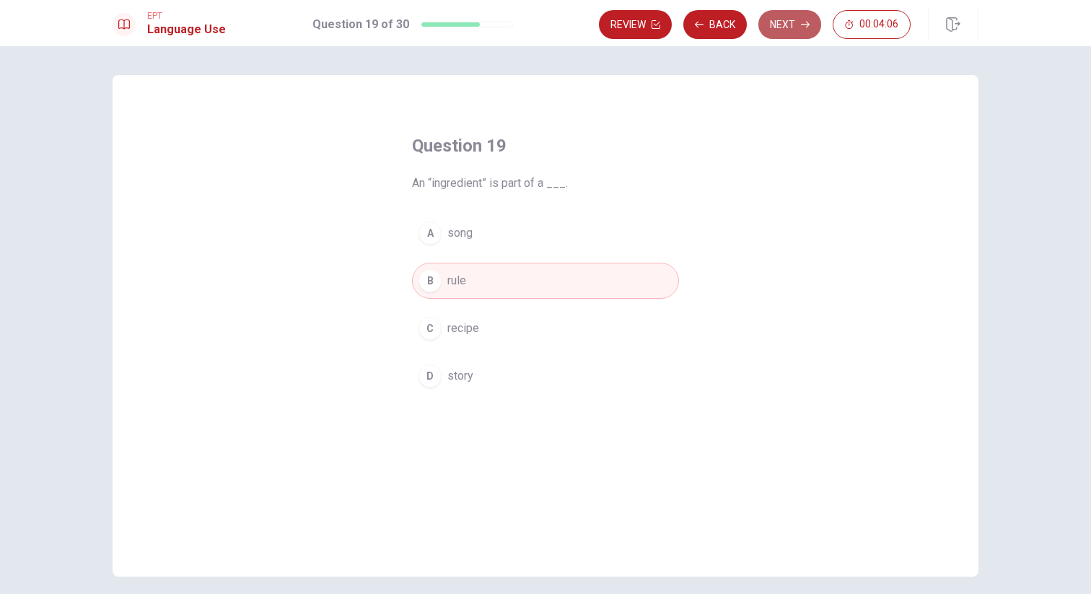
click at [782, 32] on button "Next" at bounding box center [790, 24] width 63 height 29
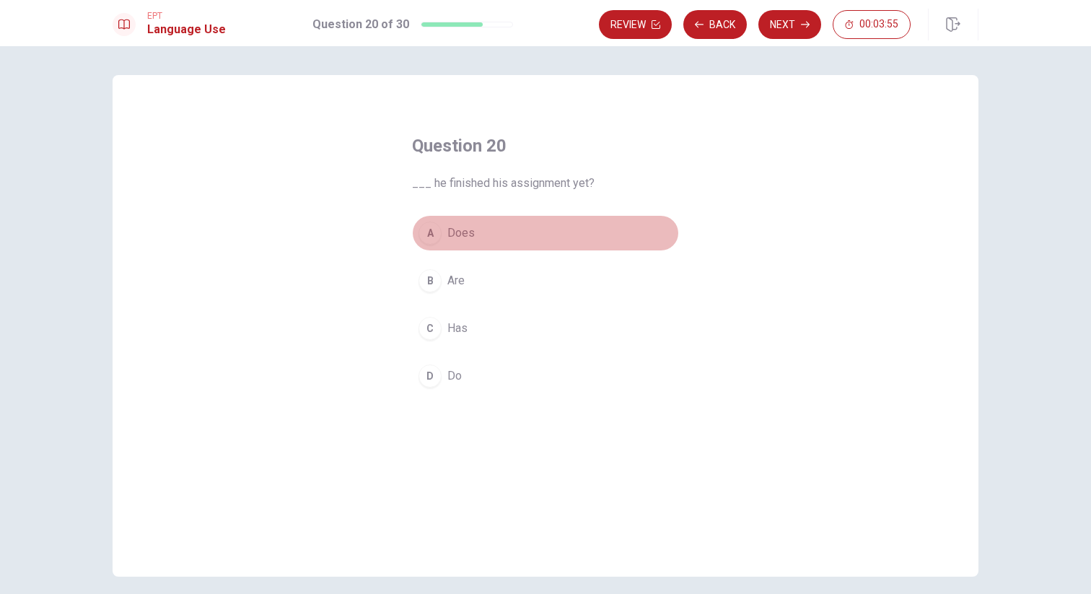
click at [476, 235] on button "A Does" at bounding box center [545, 233] width 267 height 36
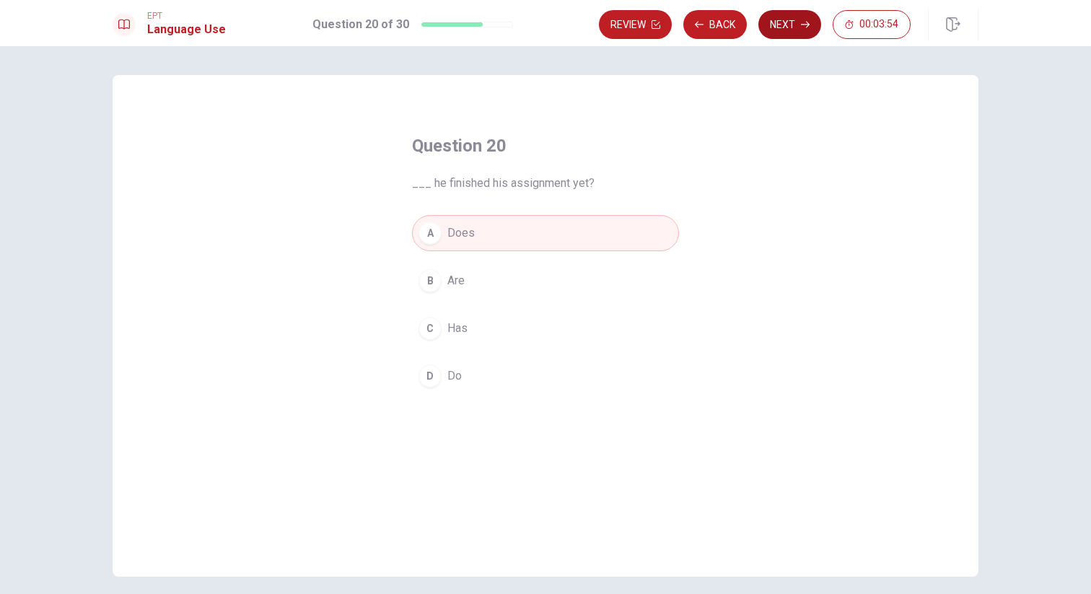
click at [780, 28] on button "Next" at bounding box center [790, 24] width 63 height 29
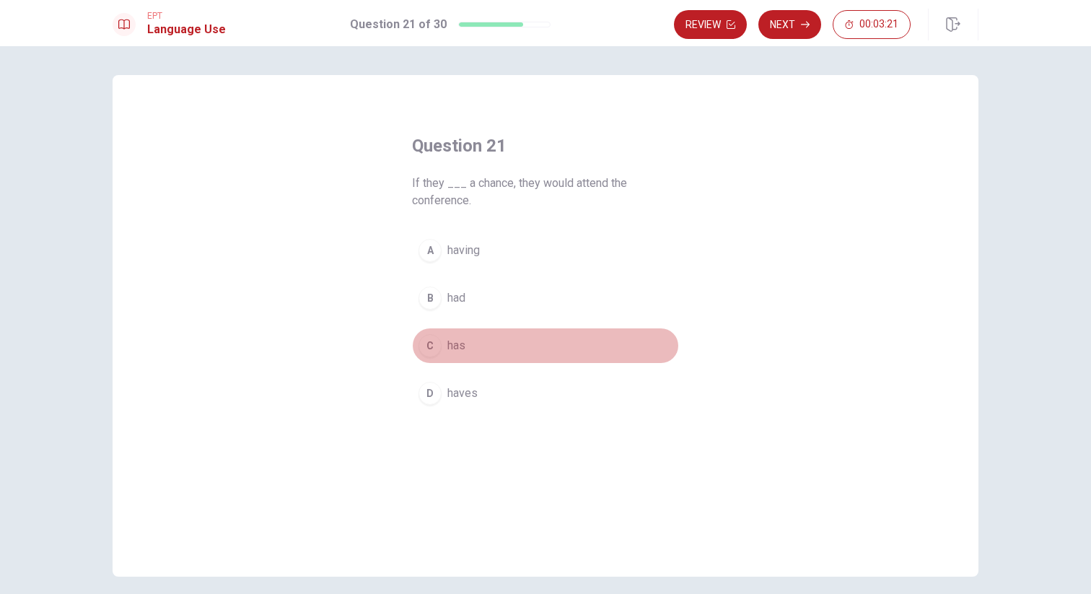
click at [453, 348] on span "has" at bounding box center [457, 345] width 18 height 17
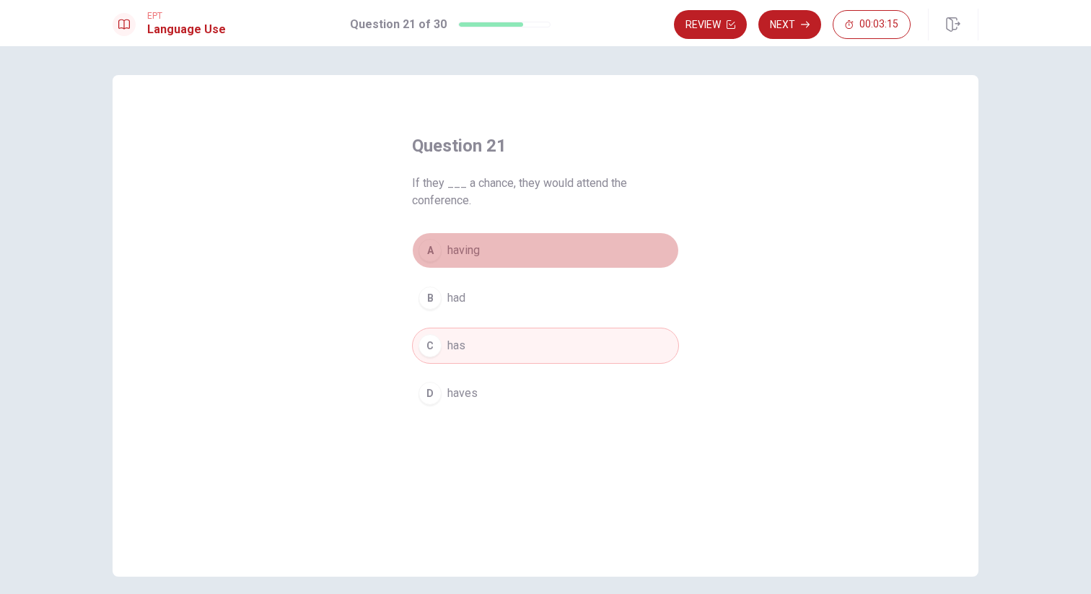
click at [476, 256] on span "having" at bounding box center [464, 250] width 32 height 17
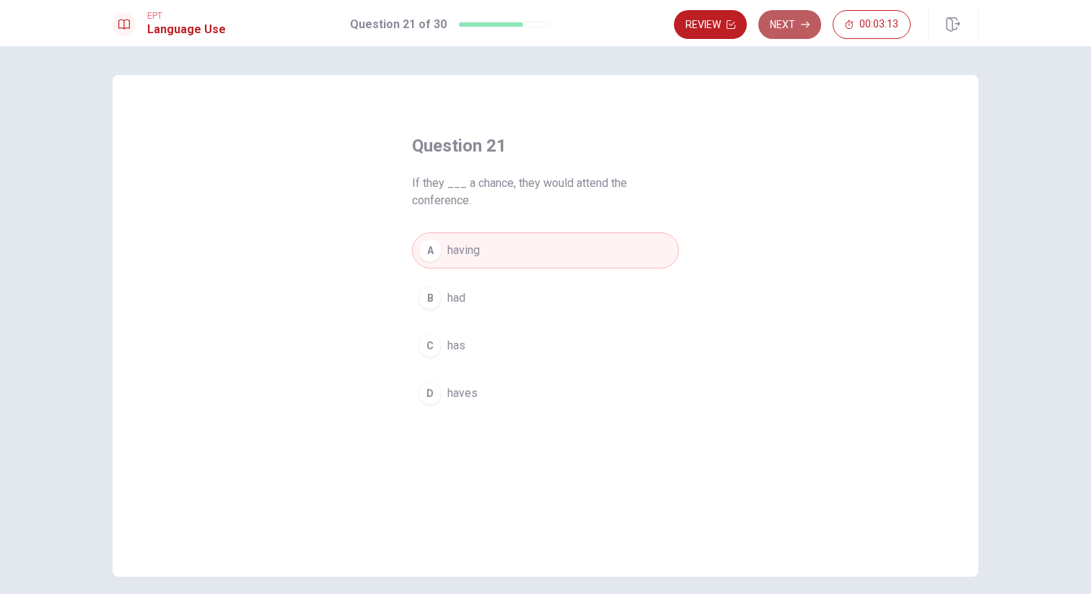
click at [802, 25] on icon "button" at bounding box center [805, 24] width 9 height 9
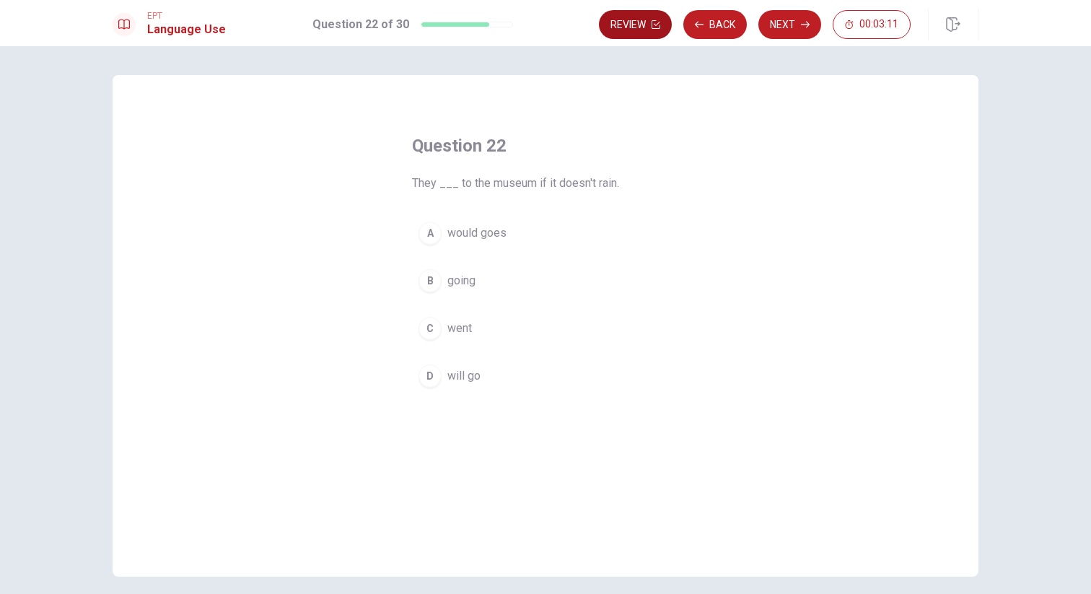
click at [713, 29] on button "Back" at bounding box center [716, 24] width 64 height 29
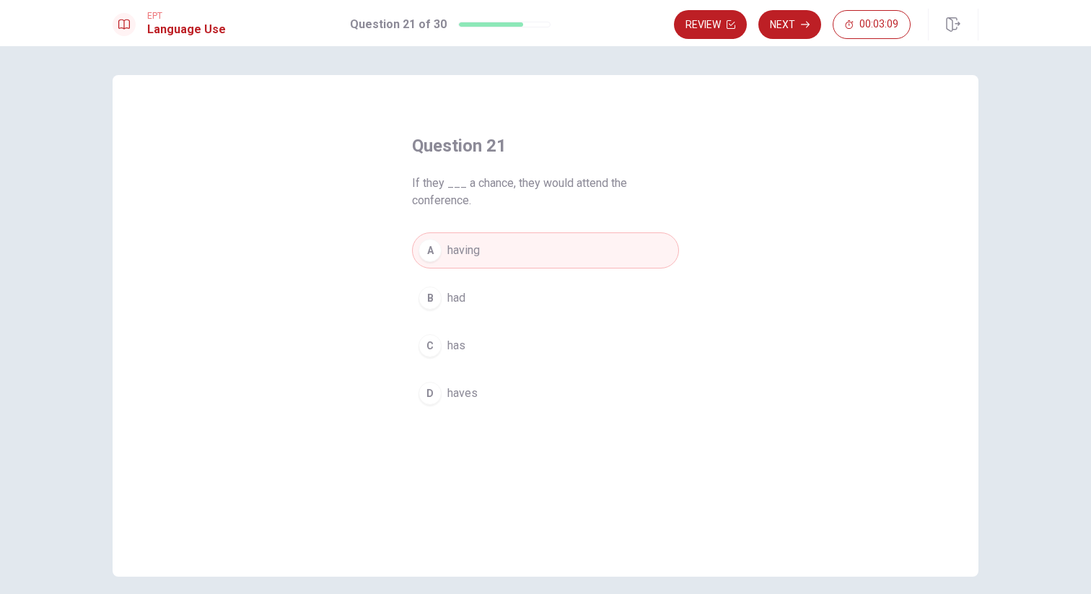
click at [473, 305] on button "B had" at bounding box center [545, 298] width 267 height 36
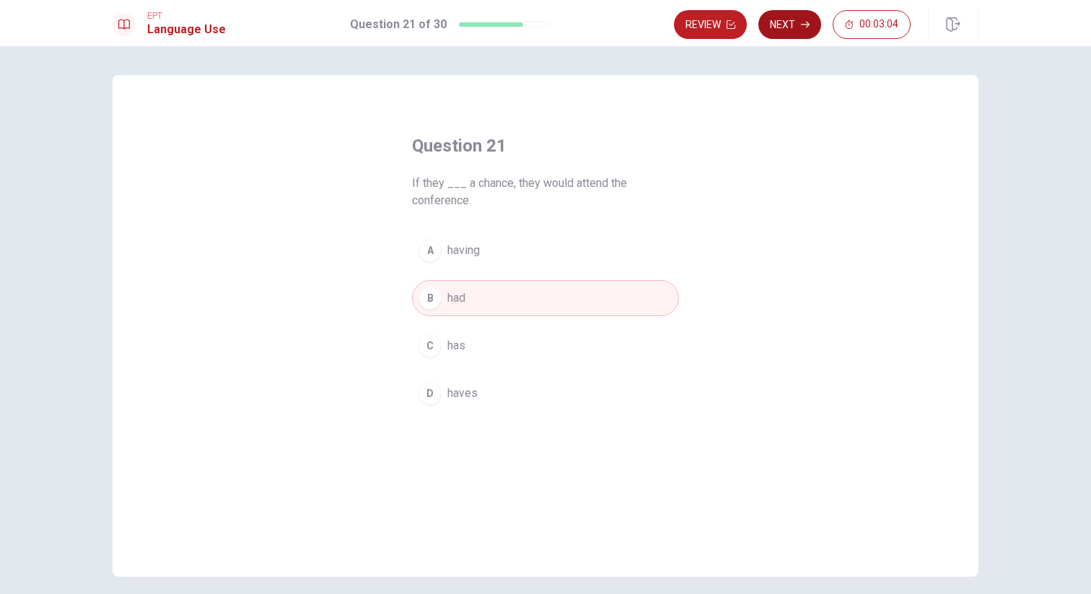
click at [776, 26] on button "Next" at bounding box center [790, 24] width 63 height 29
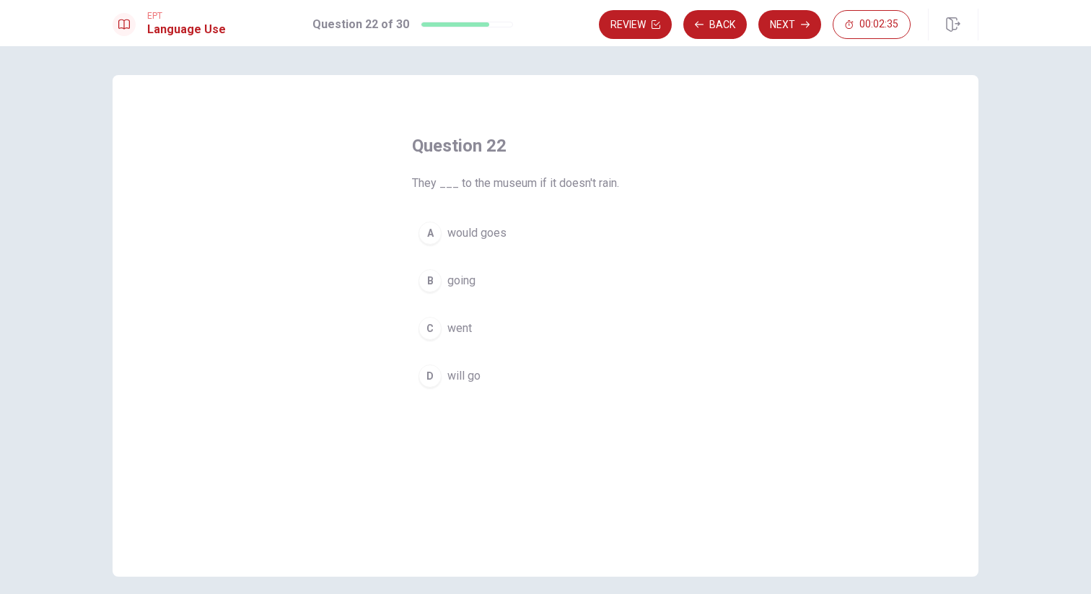
click at [473, 380] on span "will go" at bounding box center [464, 375] width 33 height 17
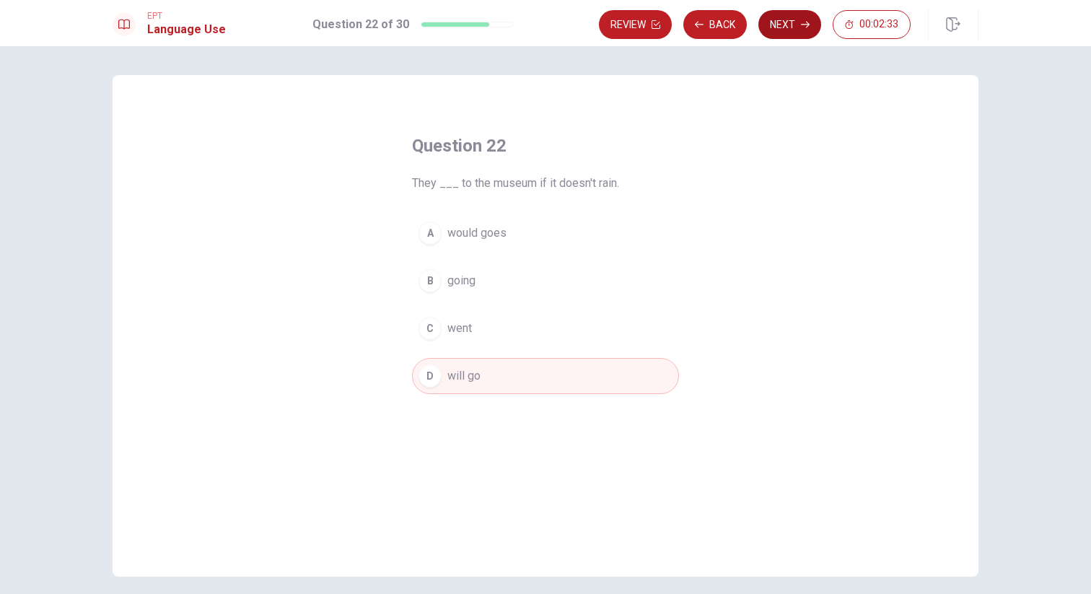
click at [790, 20] on button "Next" at bounding box center [790, 24] width 63 height 29
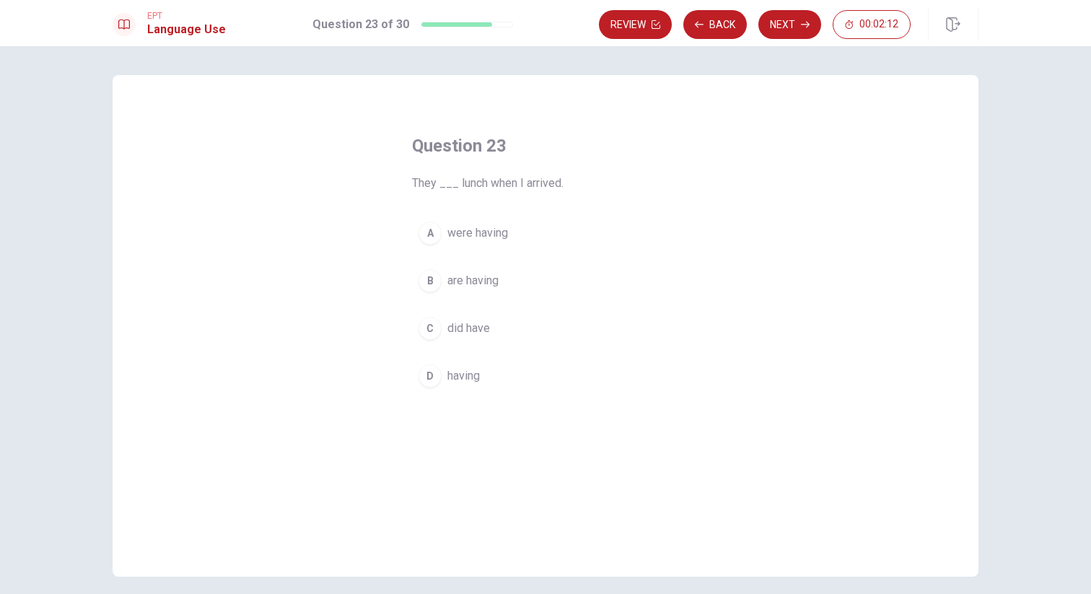
click at [478, 331] on span "did have" at bounding box center [469, 328] width 43 height 17
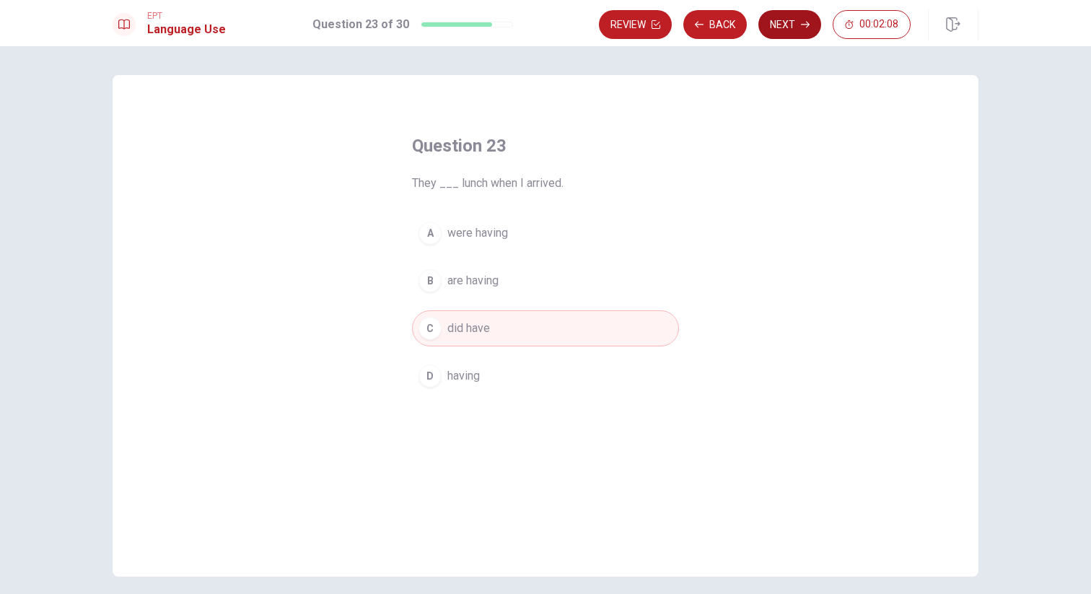
click at [792, 20] on button "Next" at bounding box center [790, 24] width 63 height 29
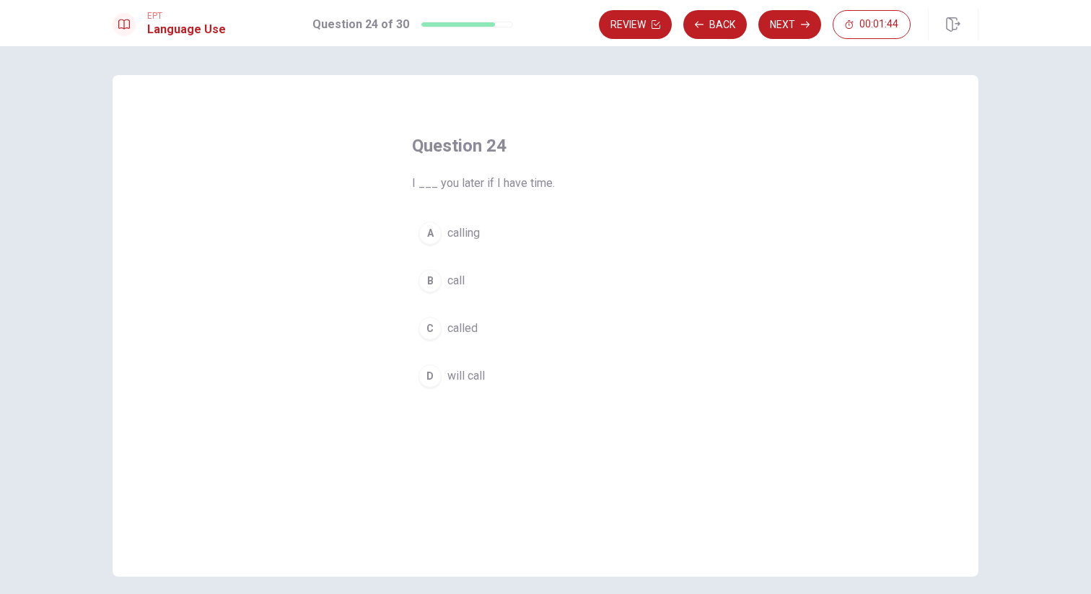
click at [486, 375] on button "D will call" at bounding box center [545, 376] width 267 height 36
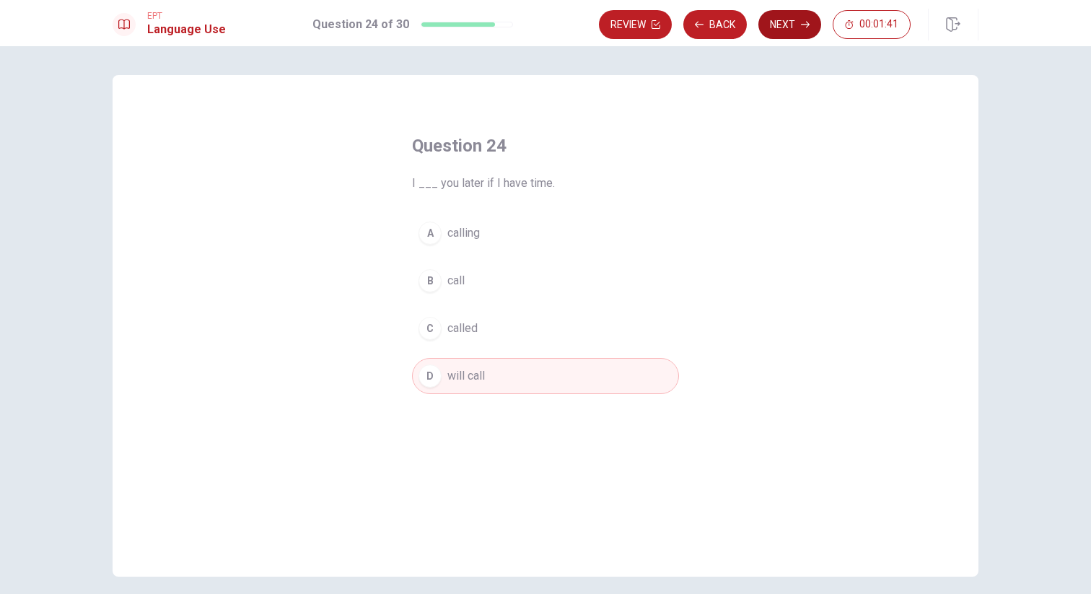
click at [772, 25] on button "Next" at bounding box center [790, 24] width 63 height 29
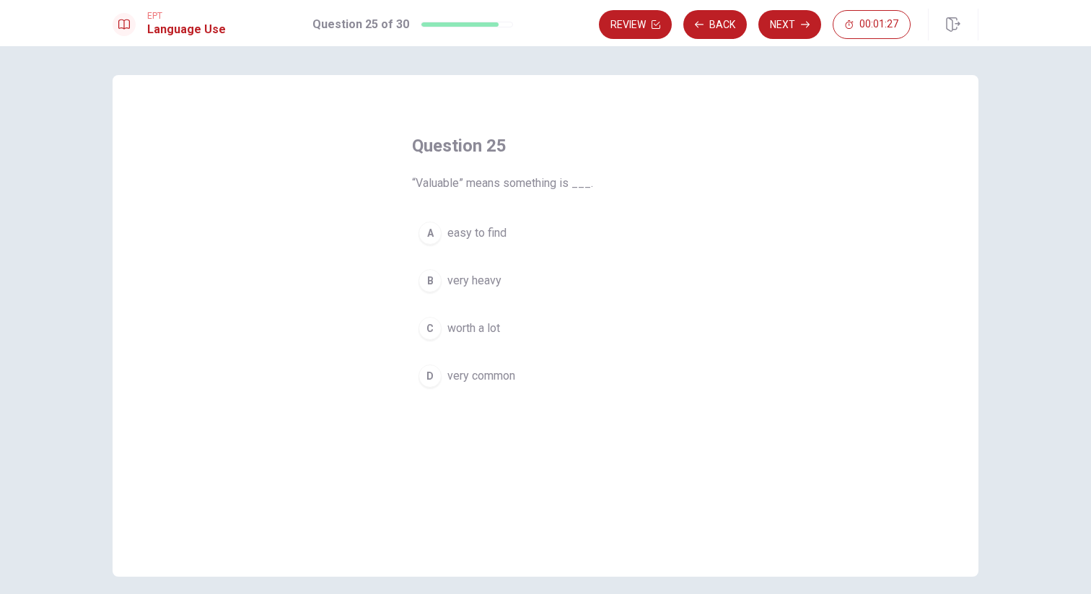
click at [498, 228] on span "easy to find" at bounding box center [477, 232] width 59 height 17
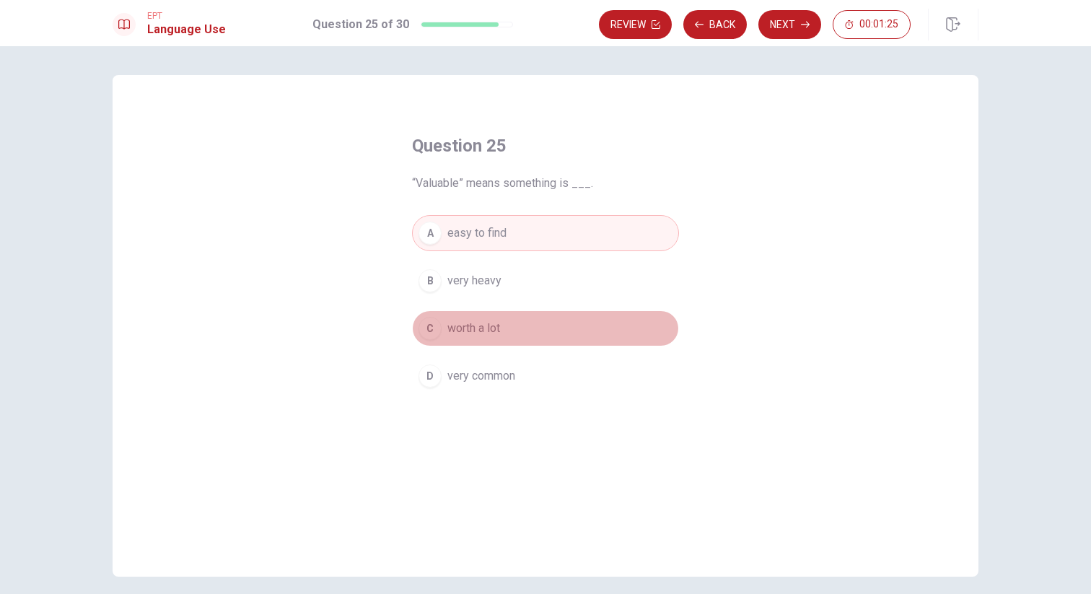
drag, startPoint x: 493, startPoint y: 323, endPoint x: 523, endPoint y: 299, distance: 39.0
click at [493, 323] on span "worth a lot" at bounding box center [474, 328] width 53 height 17
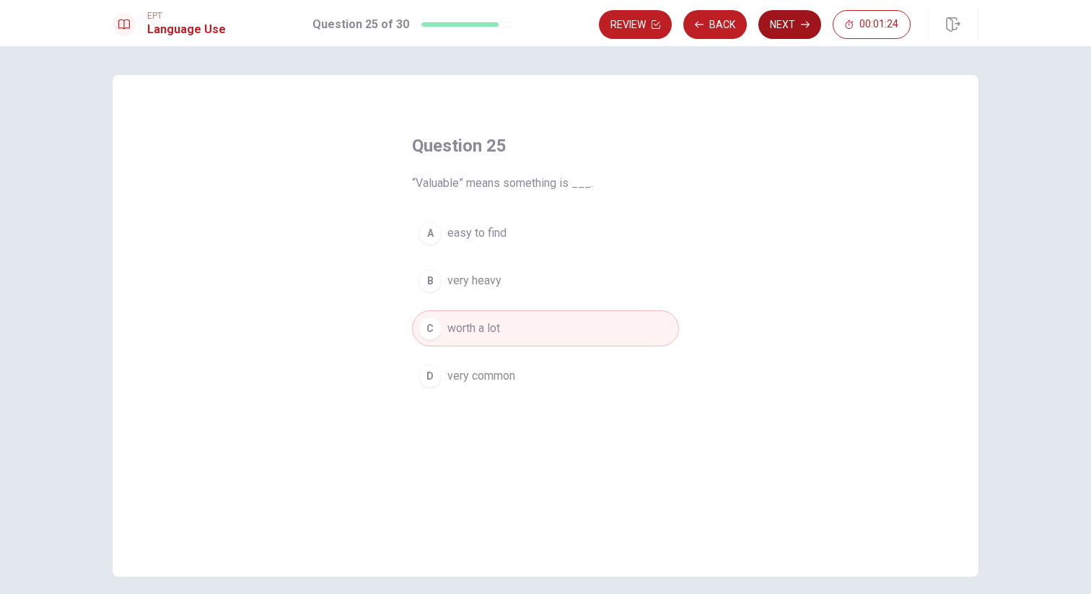
click at [777, 38] on button "Next" at bounding box center [790, 24] width 63 height 29
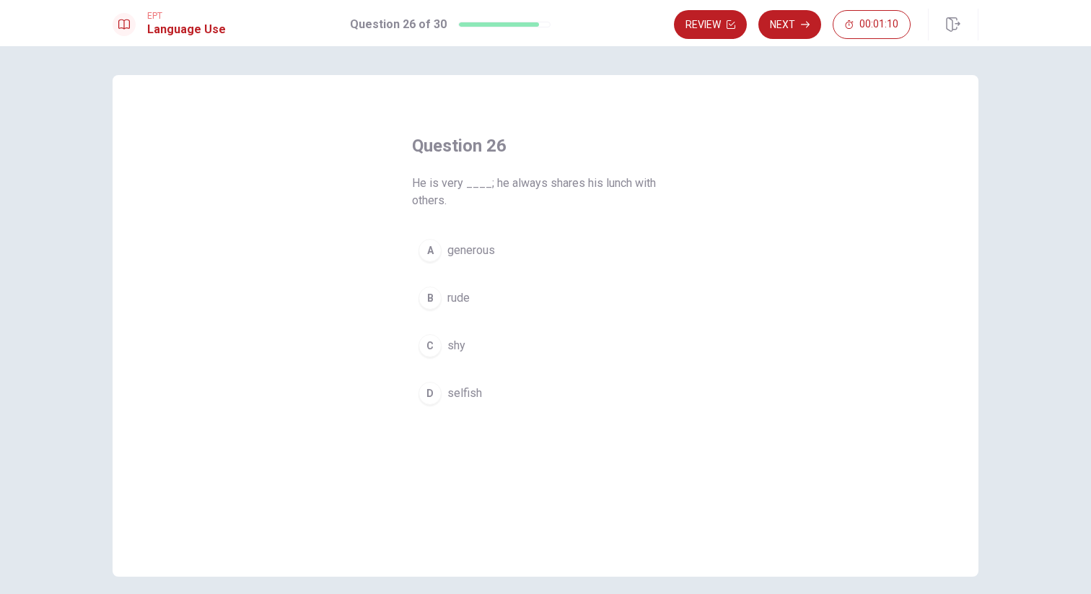
click at [483, 253] on span "generous" at bounding box center [472, 250] width 48 height 17
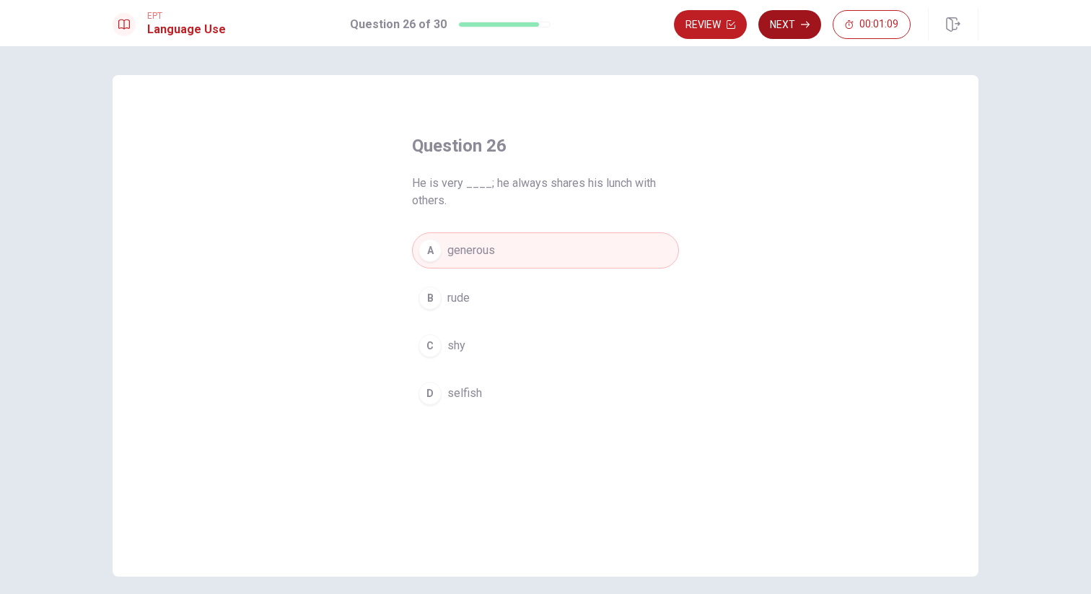
click at [787, 23] on button "Next" at bounding box center [790, 24] width 63 height 29
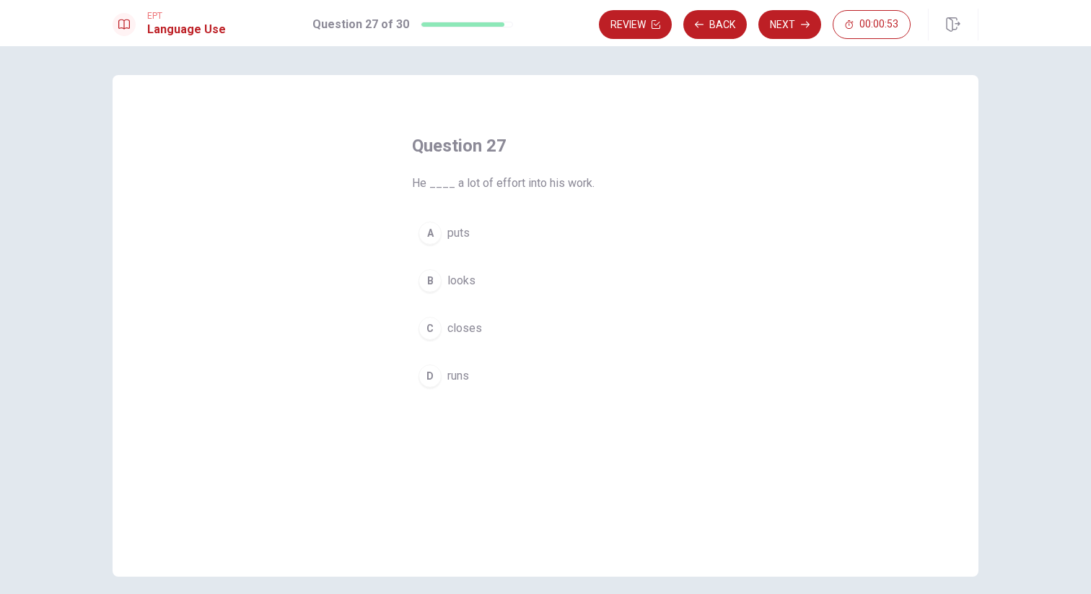
click at [466, 230] on span "puts" at bounding box center [459, 232] width 22 height 17
click at [795, 28] on button "Next" at bounding box center [790, 24] width 63 height 29
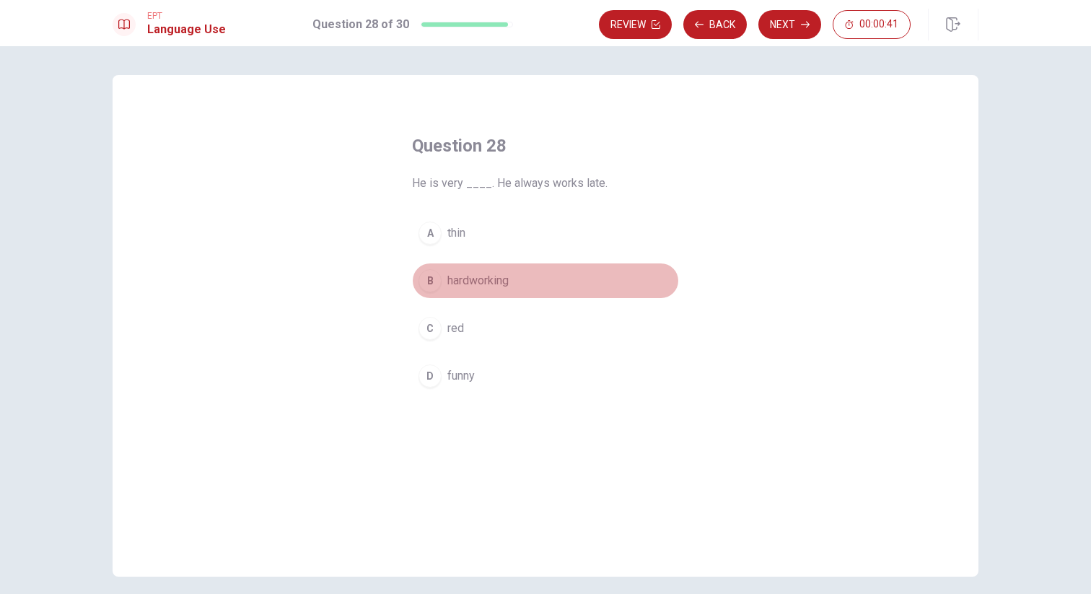
click at [489, 283] on span "hardworking" at bounding box center [478, 280] width 61 height 17
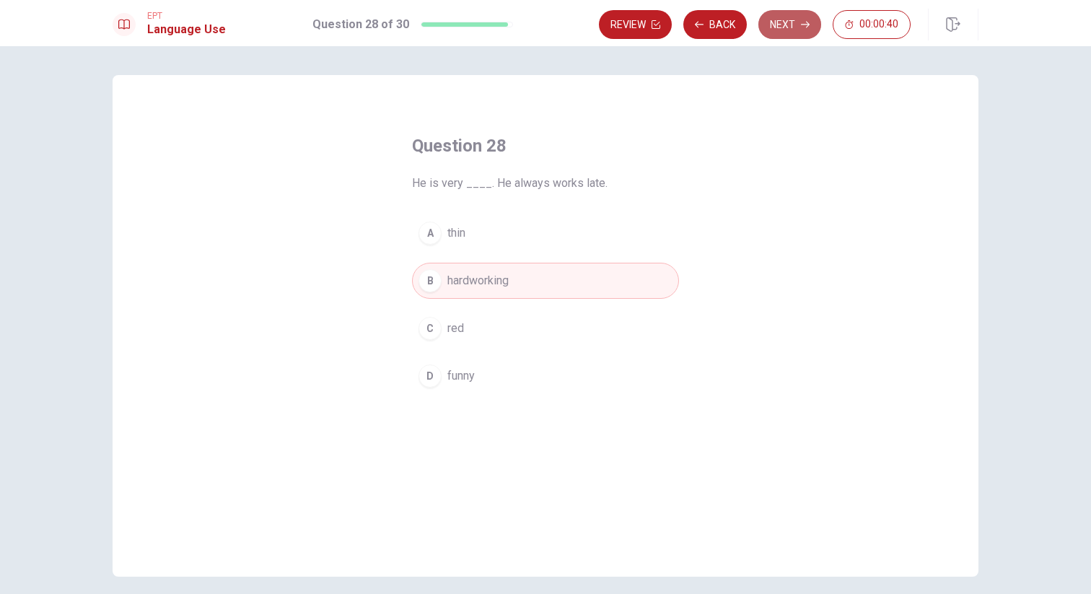
click at [790, 21] on button "Next" at bounding box center [790, 24] width 63 height 29
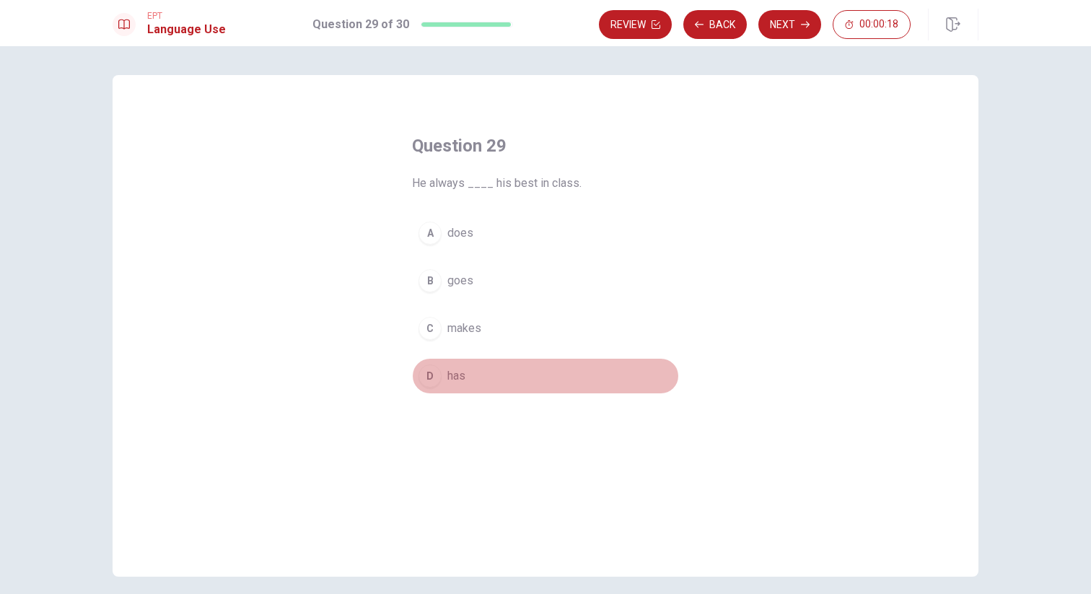
click at [464, 371] on button "D has" at bounding box center [545, 376] width 267 height 36
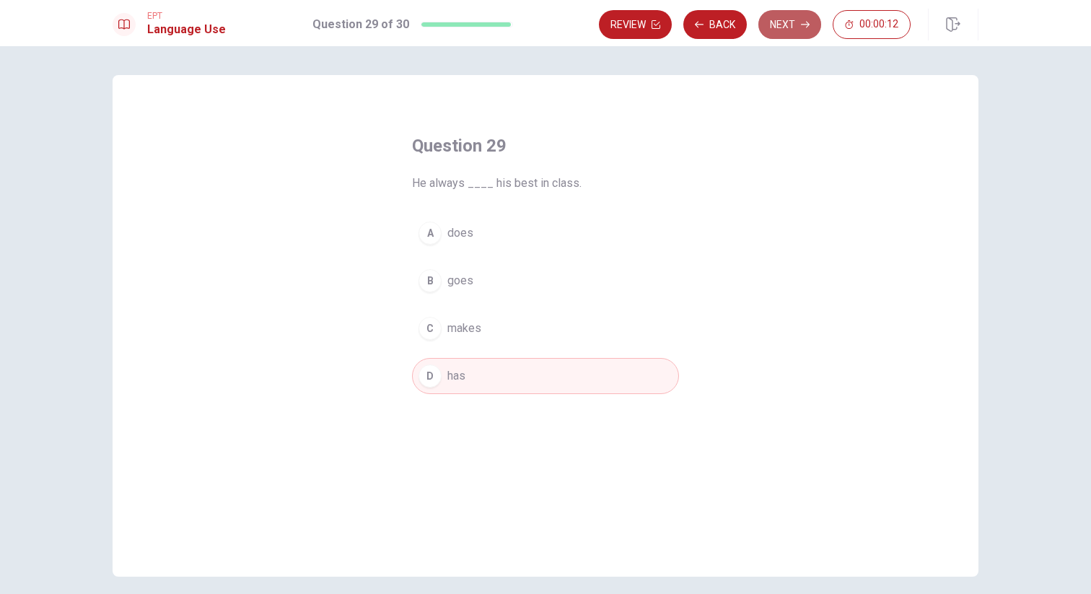
click at [789, 29] on button "Next" at bounding box center [790, 24] width 63 height 29
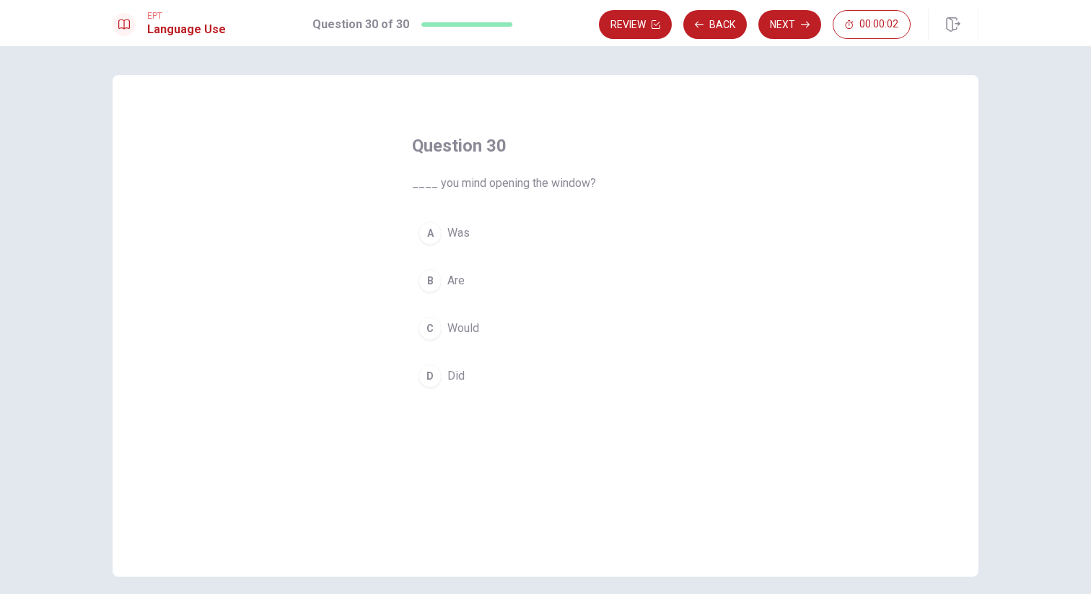
click at [453, 281] on span "Are" at bounding box center [456, 280] width 17 height 17
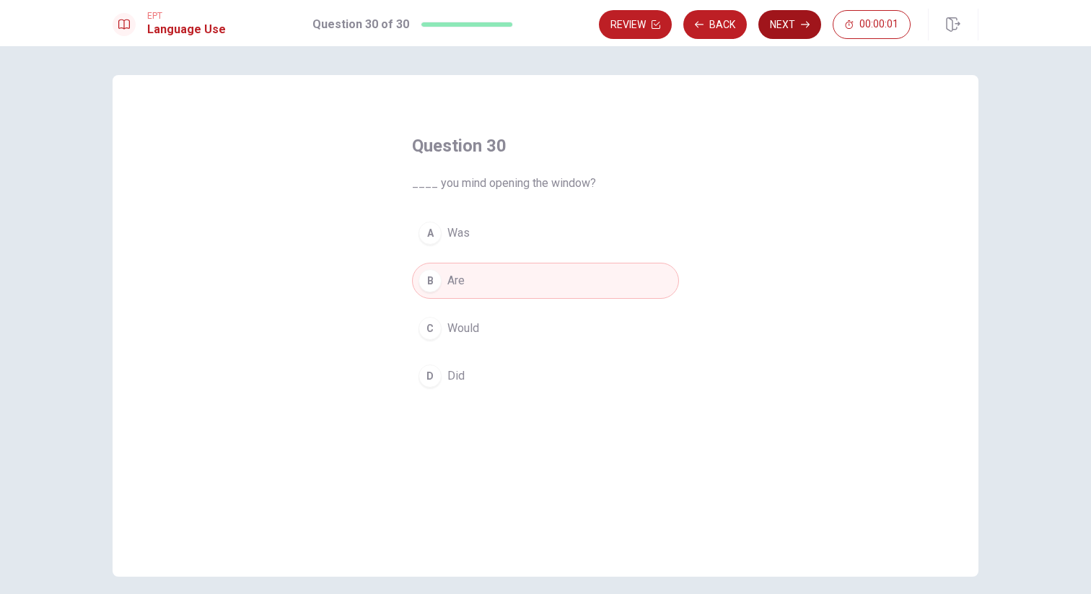
click at [776, 28] on button "Next" at bounding box center [790, 24] width 63 height 29
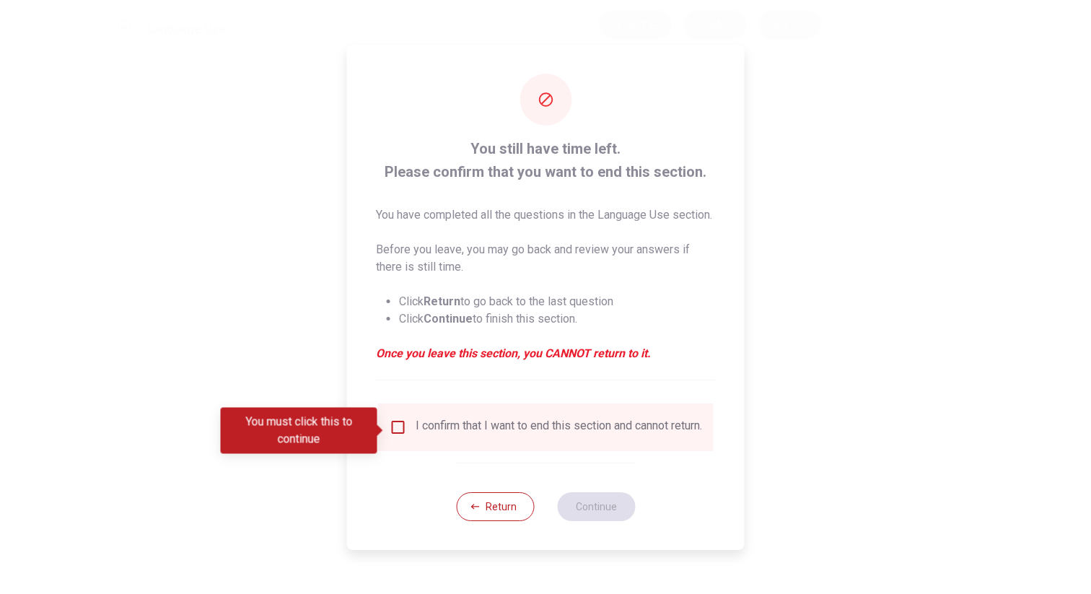
click at [404, 436] on div "I confirm that I want to end this section and cannot return." at bounding box center [546, 427] width 313 height 17
click at [394, 432] on input "You must click this to continue" at bounding box center [398, 427] width 17 height 17
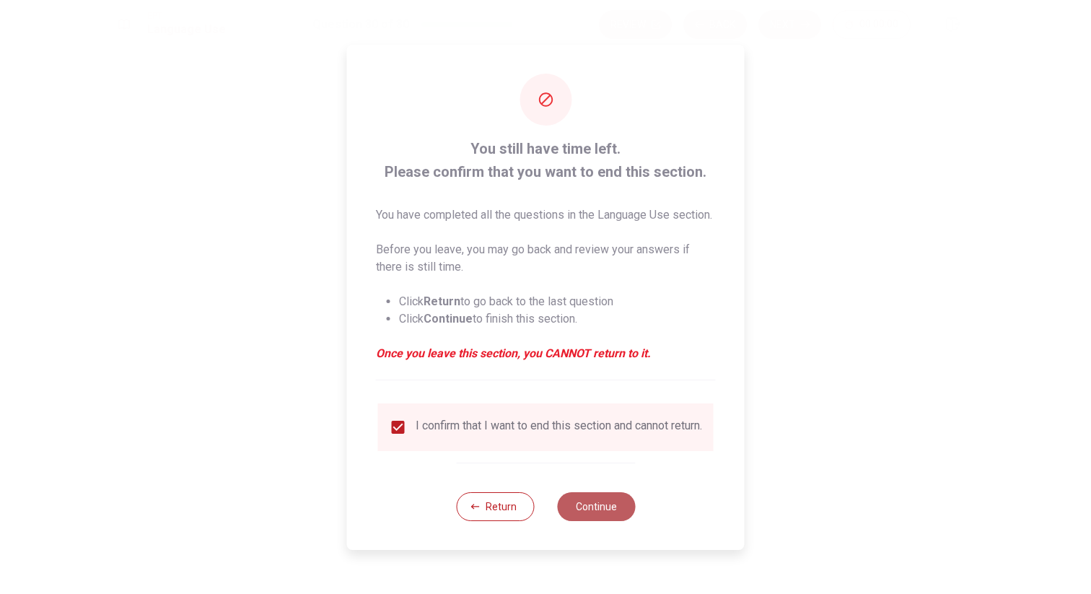
click at [590, 515] on button "Continue" at bounding box center [596, 506] width 78 height 29
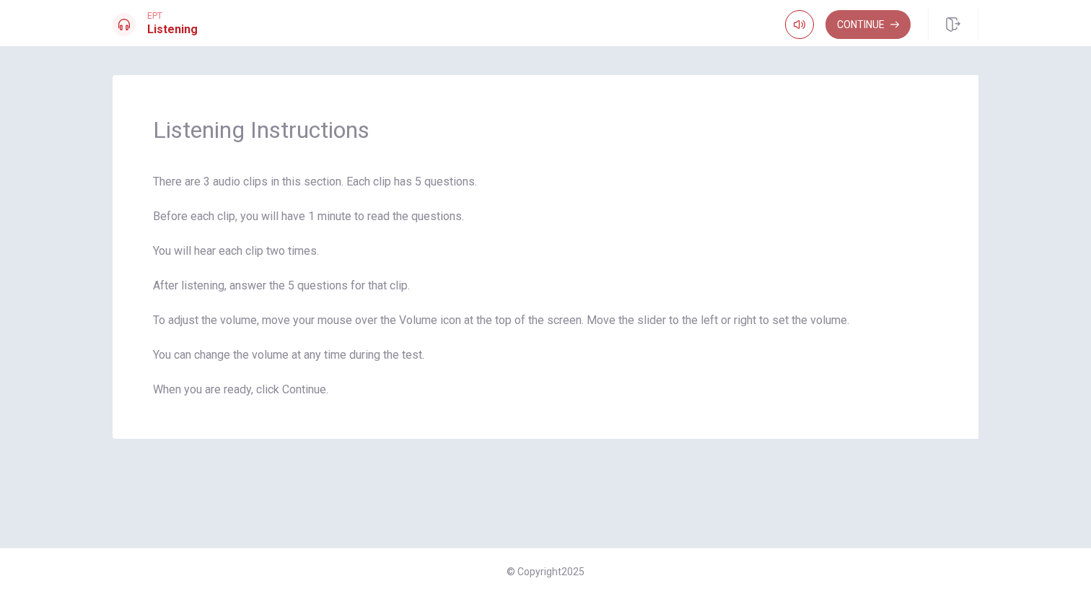
click at [878, 27] on button "Continue" at bounding box center [868, 24] width 85 height 29
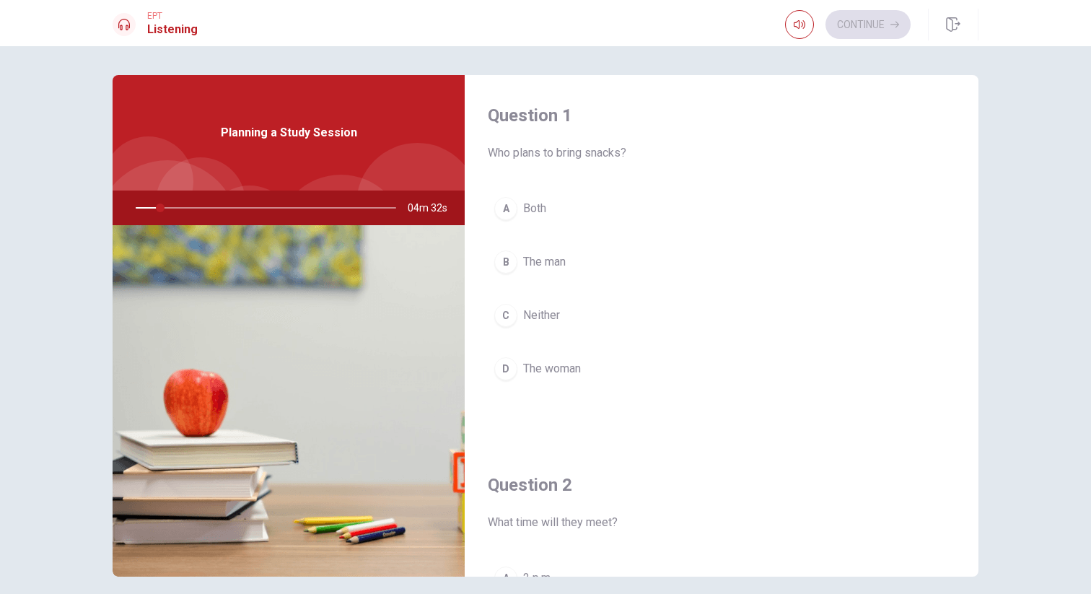
click at [177, 209] on div at bounding box center [262, 208] width 289 height 35
click at [235, 132] on span "Planning a Study Session" at bounding box center [289, 132] width 136 height 17
click at [188, 210] on div at bounding box center [262, 208] width 289 height 35
click at [802, 25] on icon "button" at bounding box center [800, 24] width 12 height 9
click at [556, 154] on span "Who plans to bring snacks?" at bounding box center [722, 152] width 468 height 17
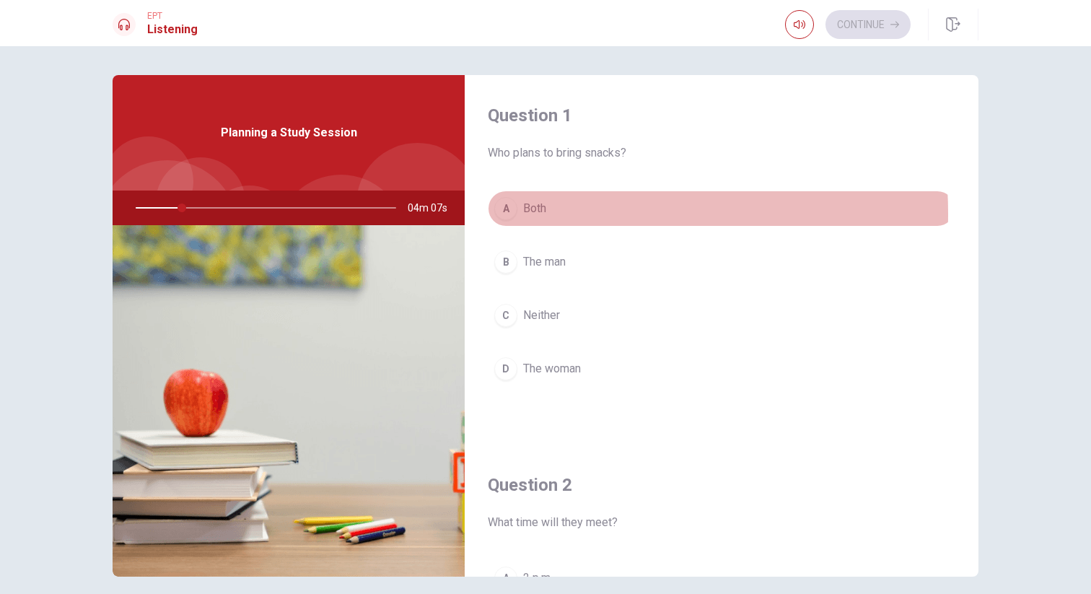
click at [528, 214] on span "Both" at bounding box center [534, 208] width 23 height 17
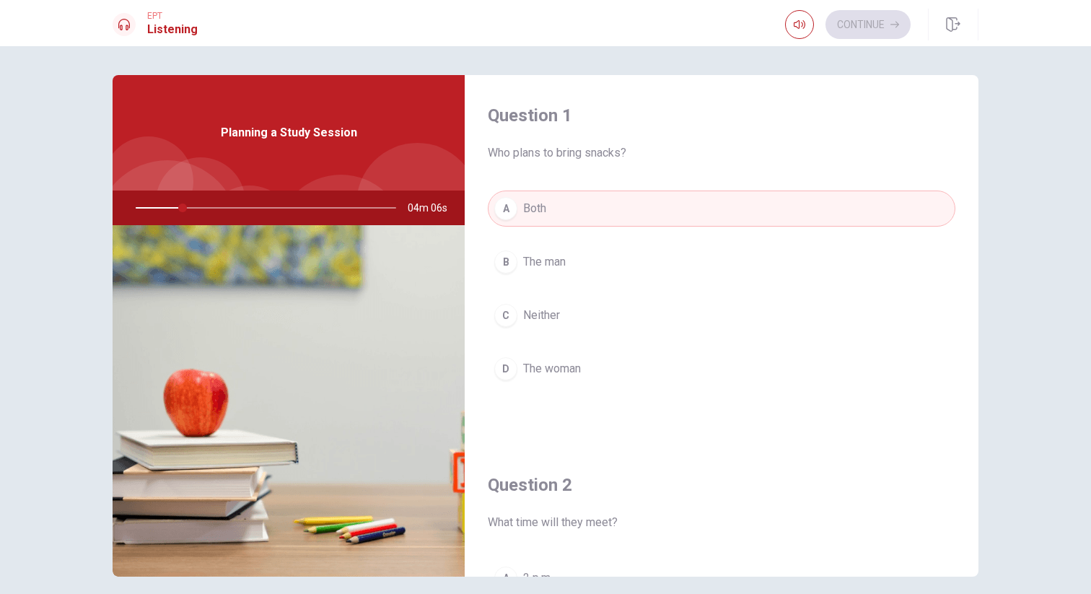
click at [528, 214] on span "Both" at bounding box center [534, 208] width 23 height 17
click at [576, 151] on span "Who plans to bring snacks?" at bounding box center [722, 152] width 468 height 17
click at [509, 129] on div "Question 1 Who plans to bring snacks?" at bounding box center [722, 133] width 468 height 58
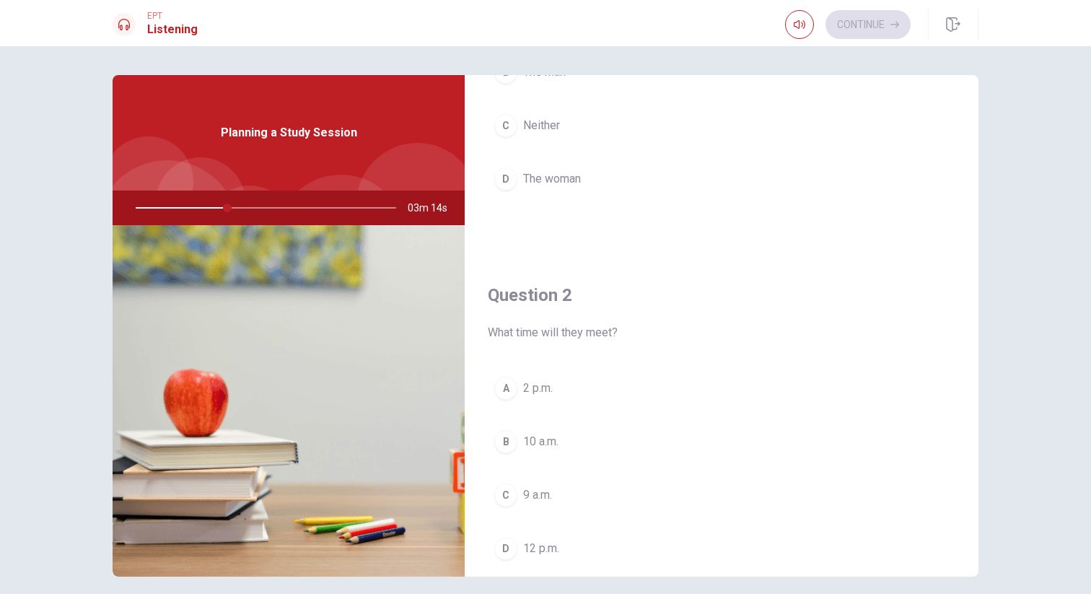
scroll to position [201, 0]
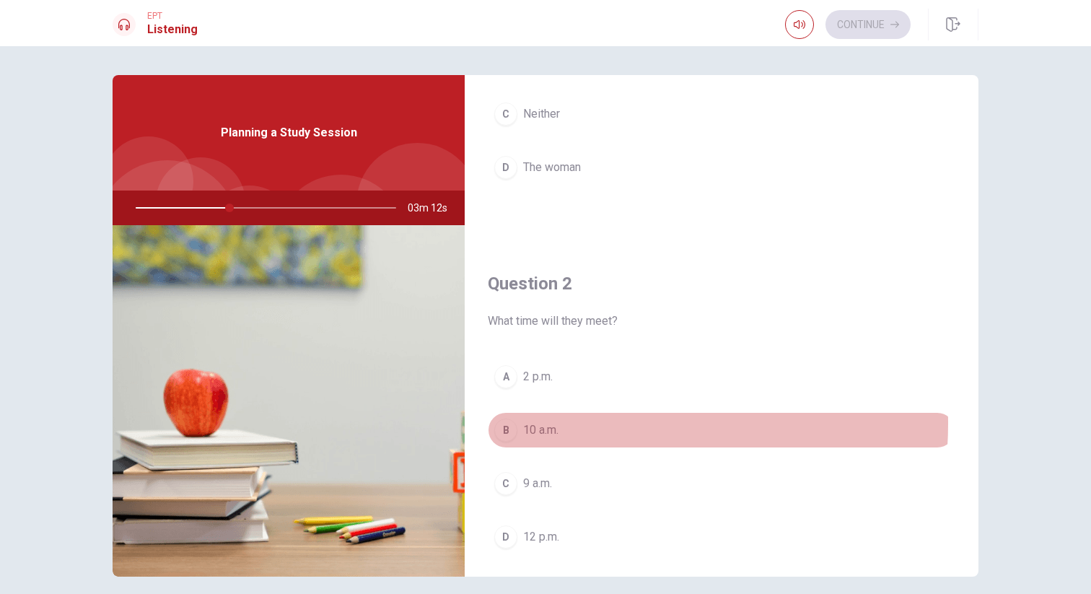
click at [546, 423] on span "10 a.m." at bounding box center [540, 430] width 35 height 17
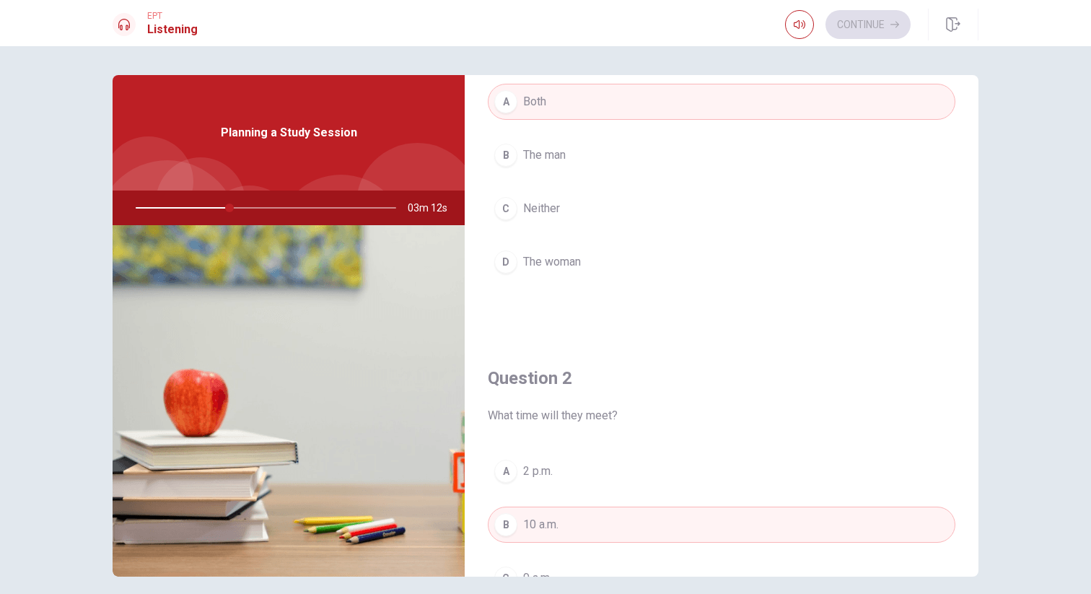
scroll to position [0, 0]
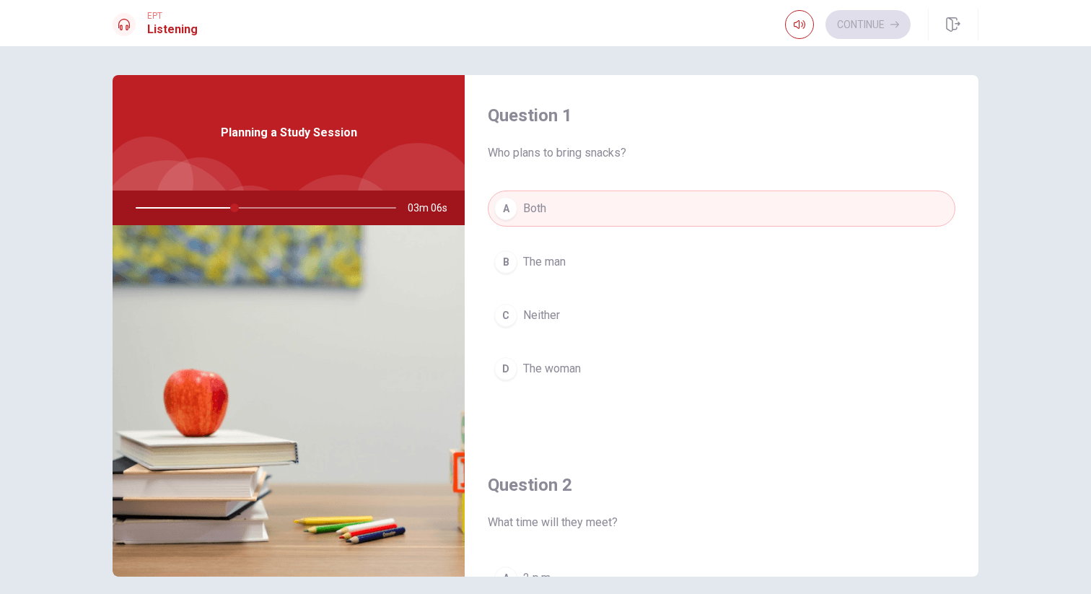
click at [563, 368] on span "The woman" at bounding box center [552, 368] width 58 height 17
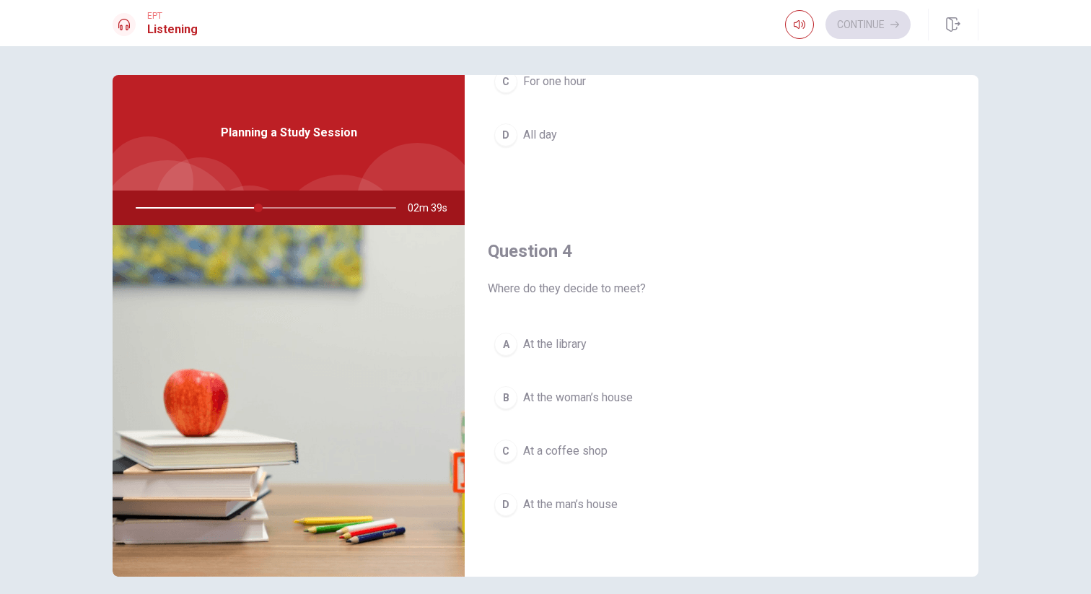
scroll to position [975, 0]
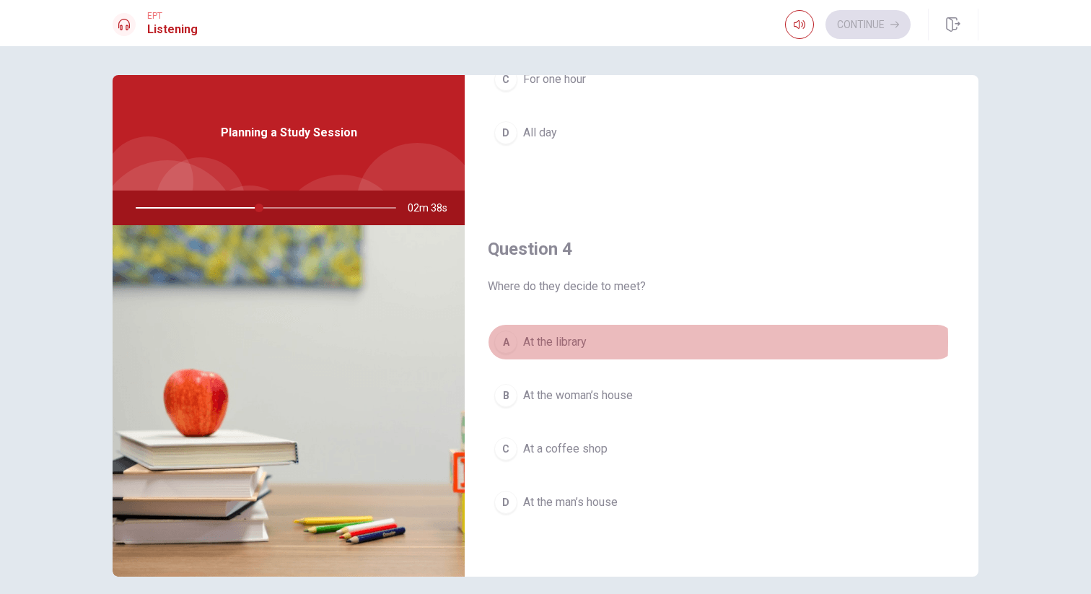
click at [580, 341] on span "At the library" at bounding box center [555, 341] width 64 height 17
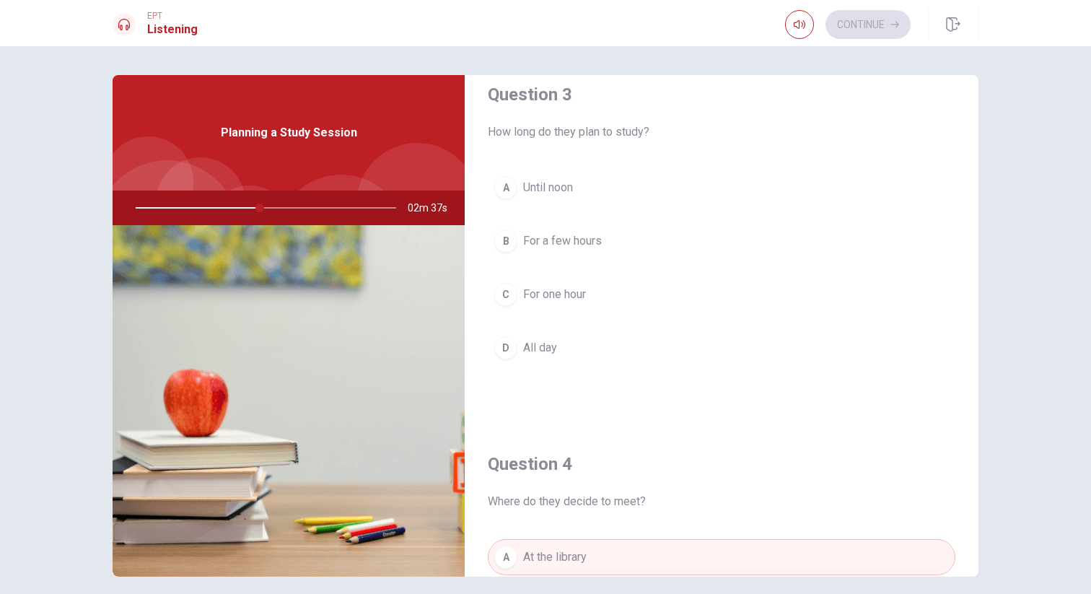
scroll to position [759, 0]
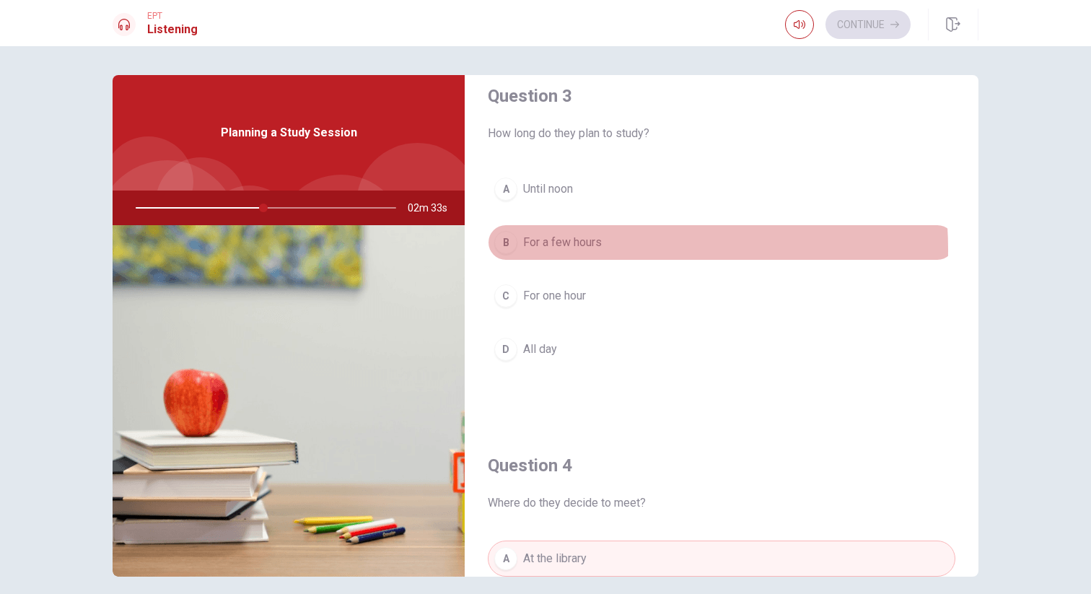
click at [574, 249] on span "For a few hours" at bounding box center [562, 242] width 79 height 17
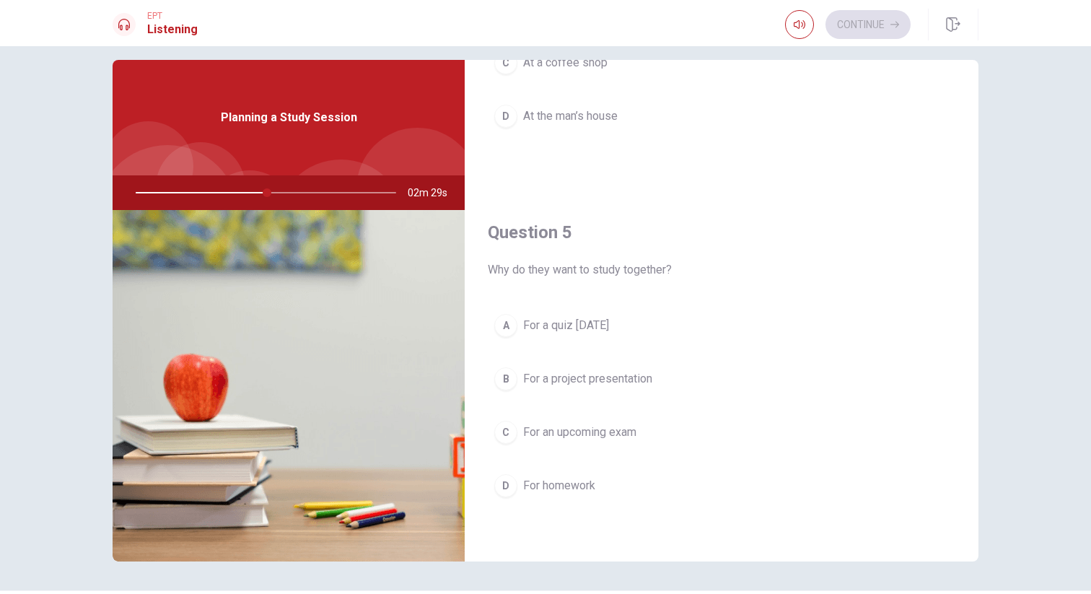
scroll to position [19, 0]
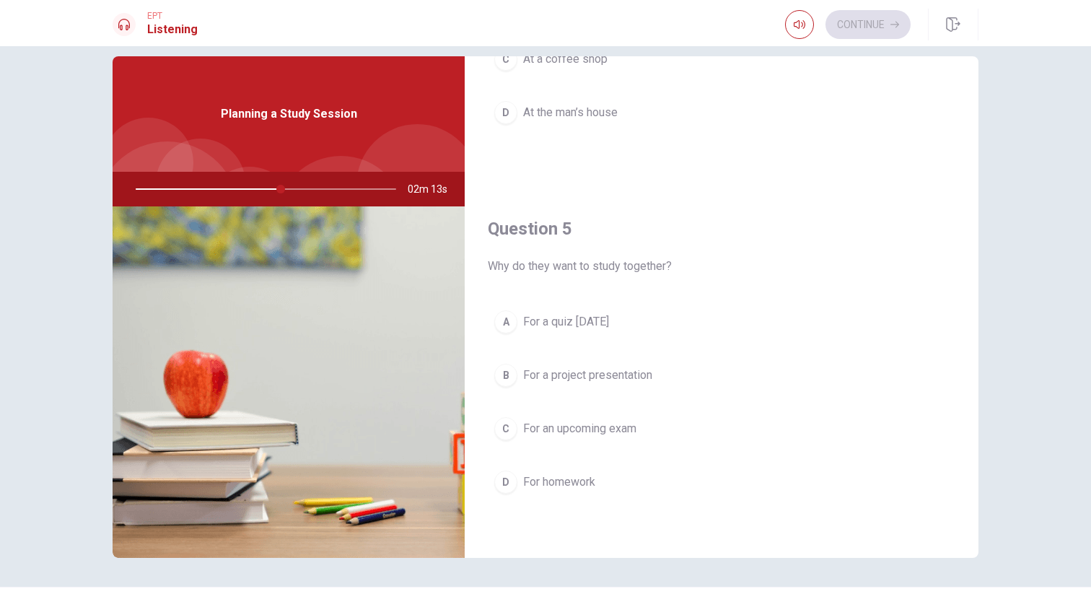
click at [241, 188] on div at bounding box center [262, 189] width 289 height 35
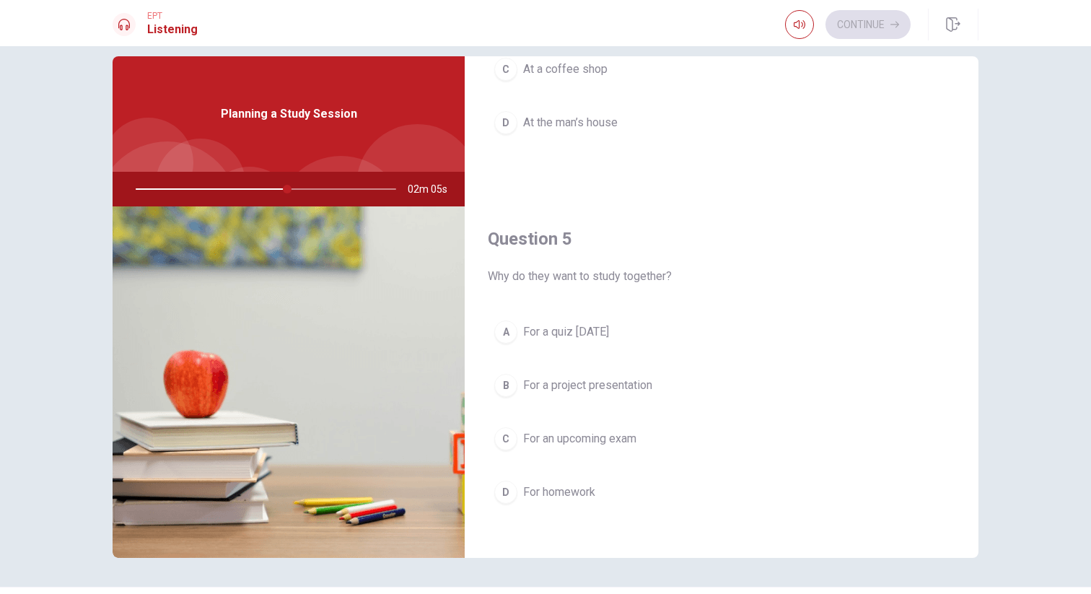
scroll to position [1346, 0]
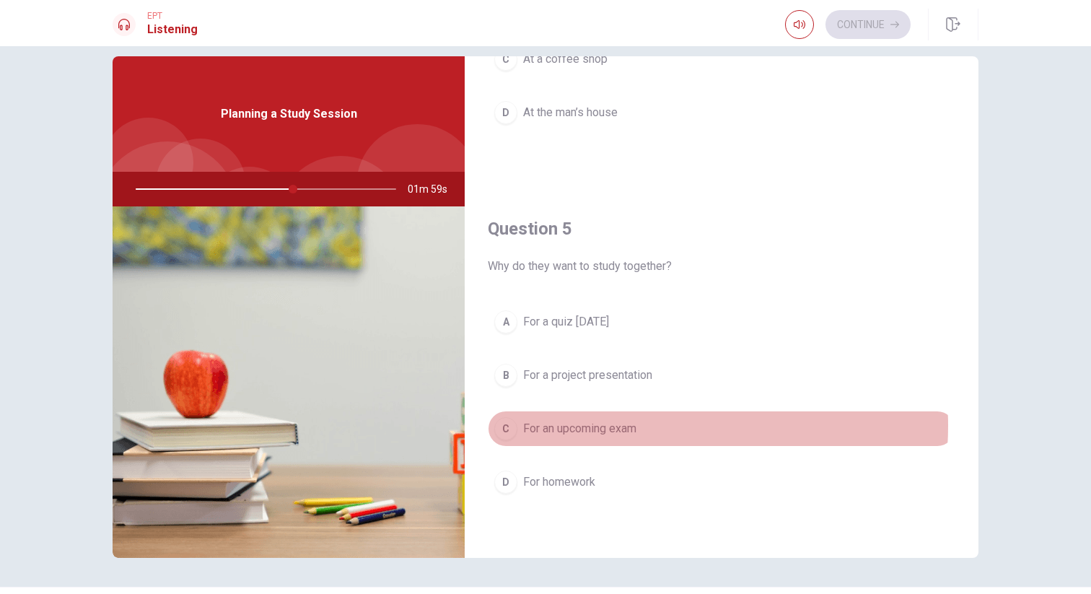
click at [627, 427] on span "For an upcoming exam" at bounding box center [579, 428] width 113 height 17
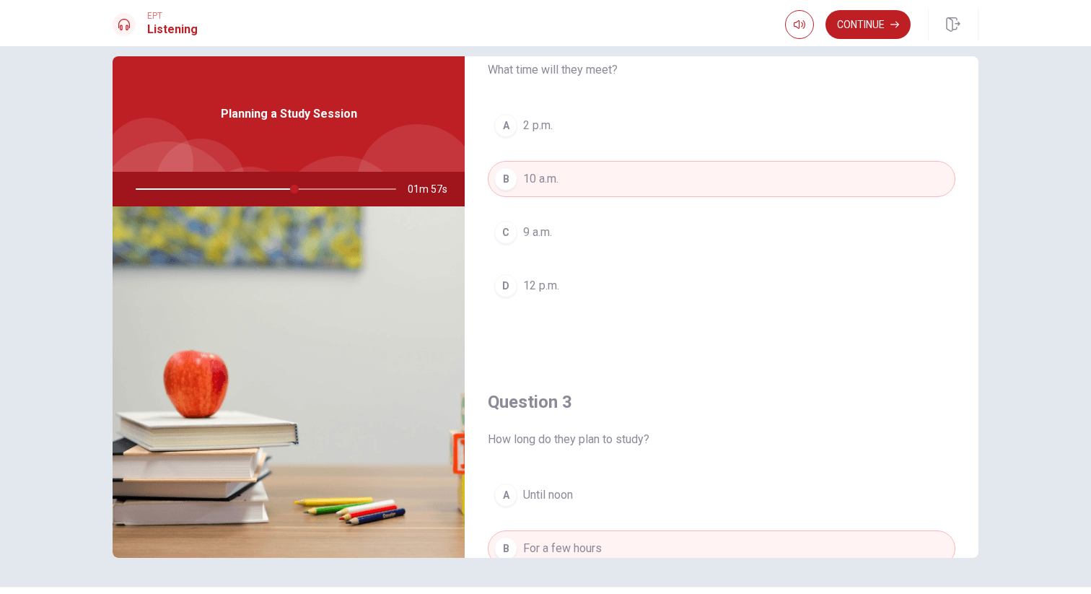
scroll to position [0, 0]
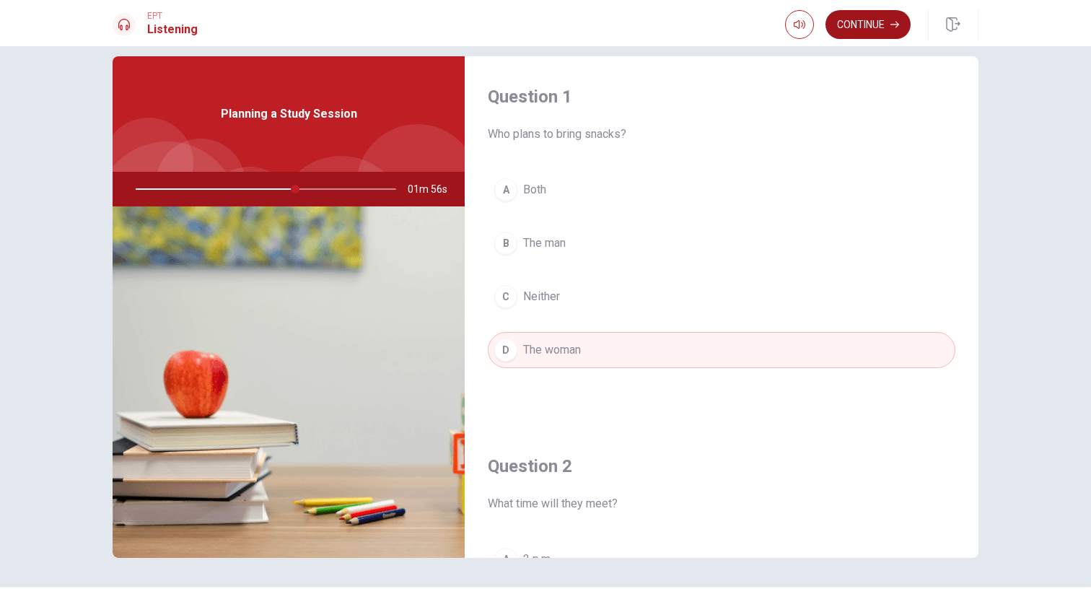
click at [848, 27] on button "Continue" at bounding box center [868, 24] width 85 height 29
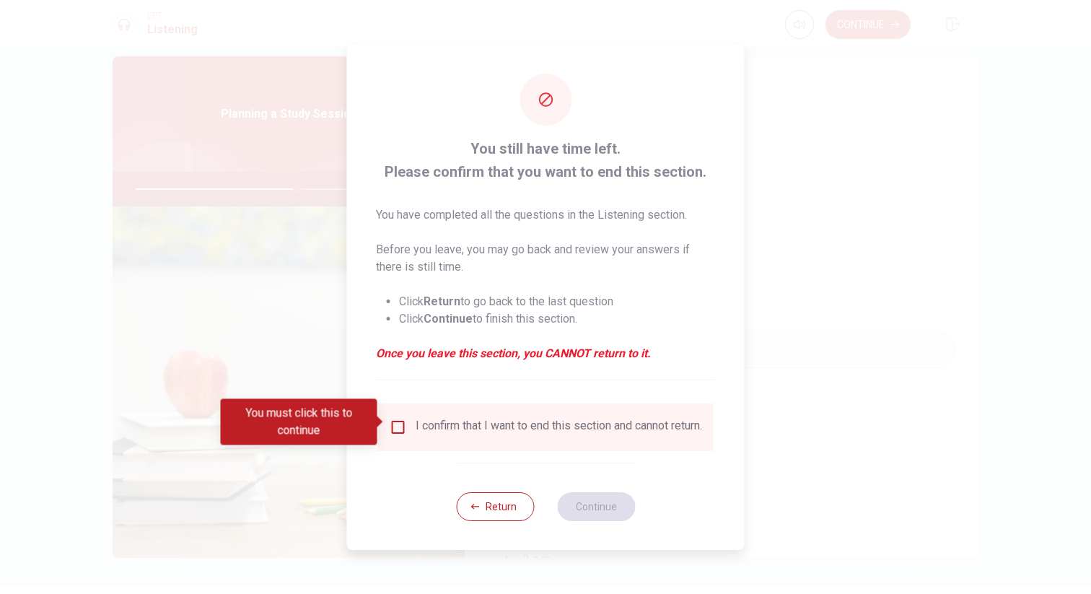
click at [435, 435] on div "I confirm that I want to end this section and cannot return." at bounding box center [559, 427] width 287 height 17
click at [405, 420] on div "I confirm that I want to end this section and cannot return." at bounding box center [546, 427] width 313 height 17
click at [401, 420] on input "You must click this to continue" at bounding box center [398, 427] width 17 height 17
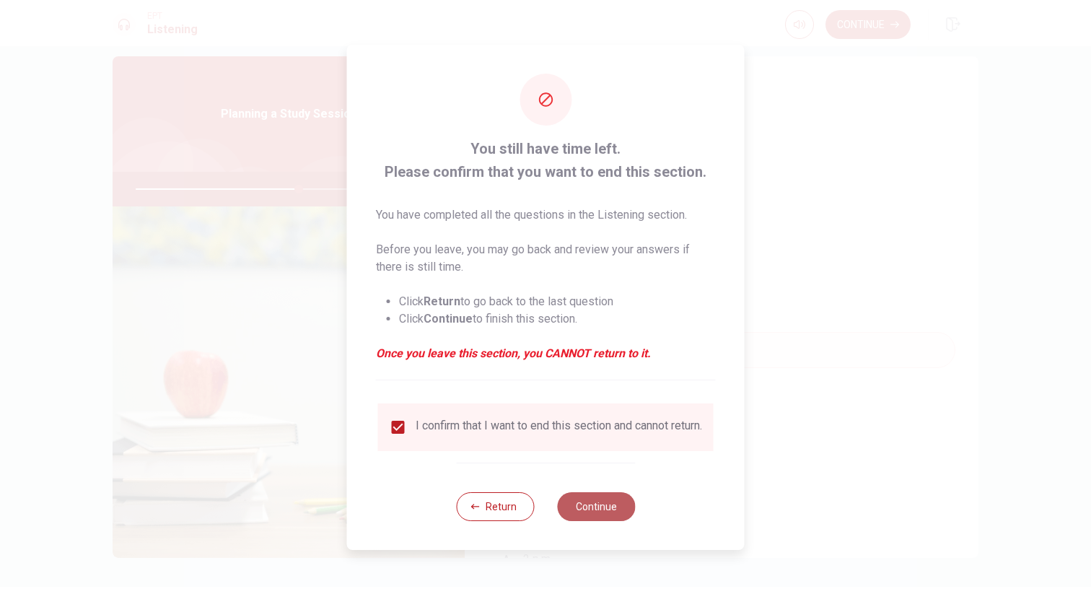
click at [608, 516] on button "Continue" at bounding box center [596, 506] width 78 height 29
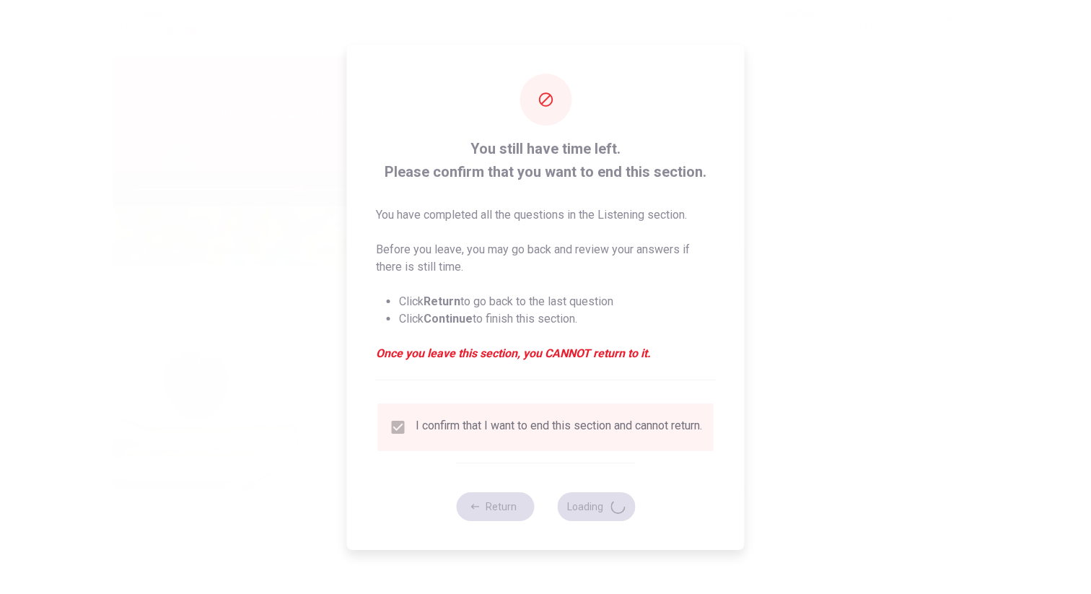
type input "64"
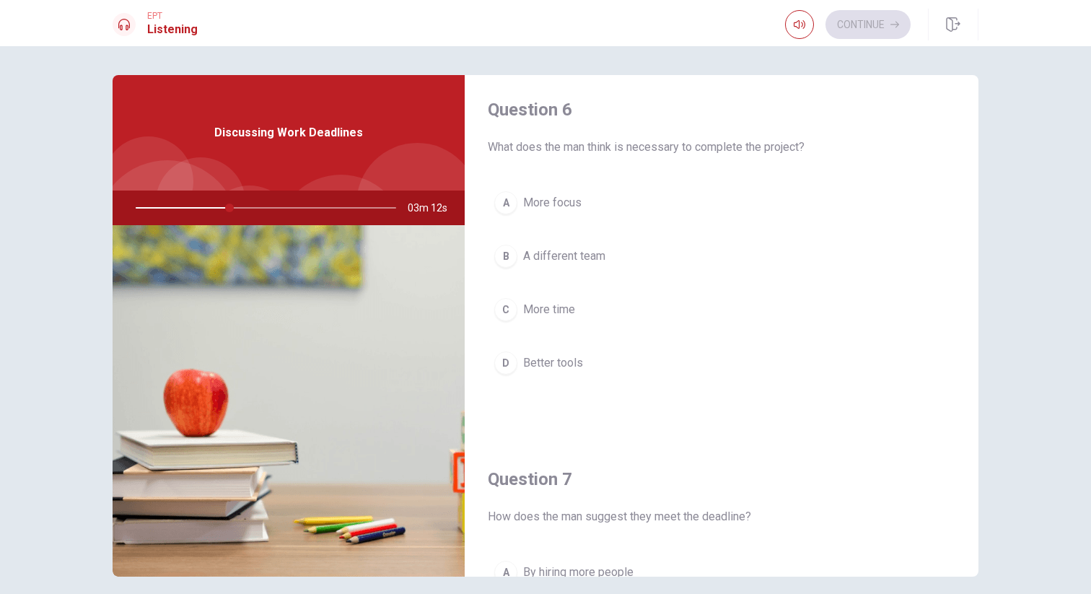
scroll to position [5, 0]
click at [565, 206] on span "More focus" at bounding box center [552, 203] width 58 height 17
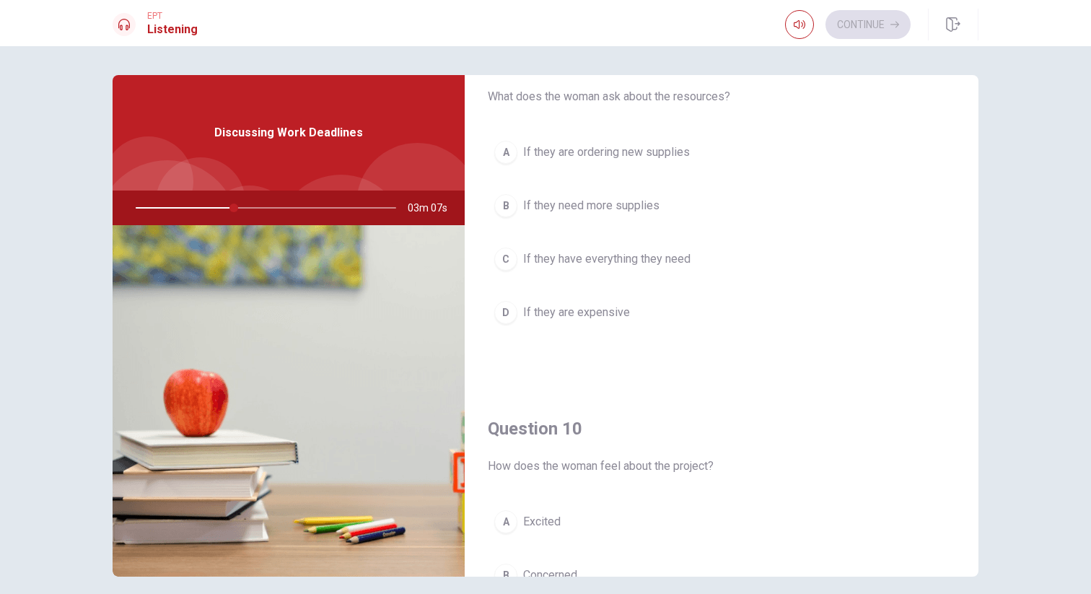
scroll to position [1346, 0]
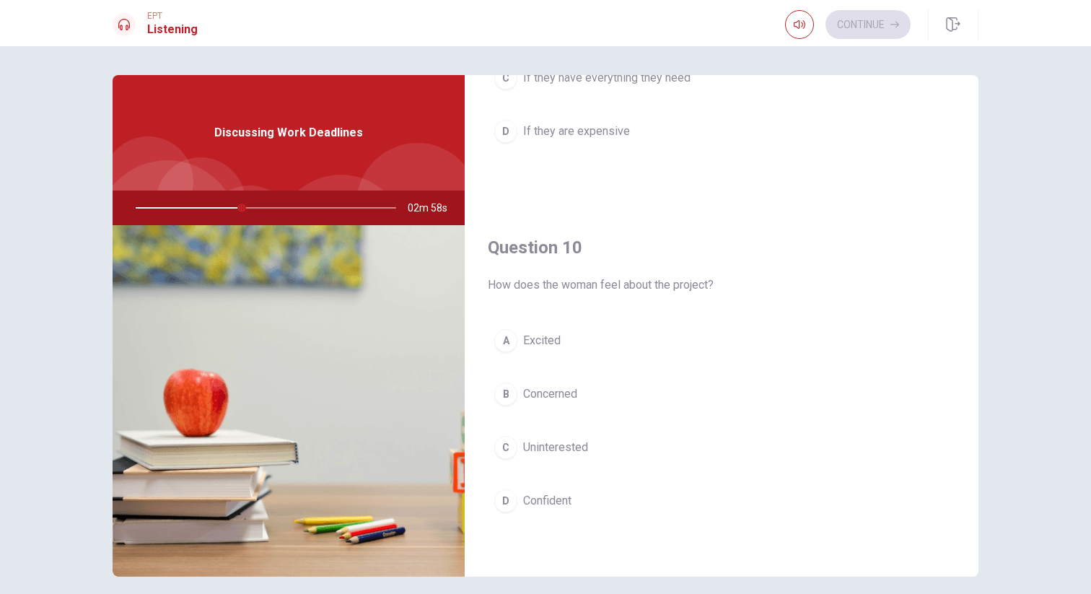
click at [564, 385] on span "Concerned" at bounding box center [550, 393] width 54 height 17
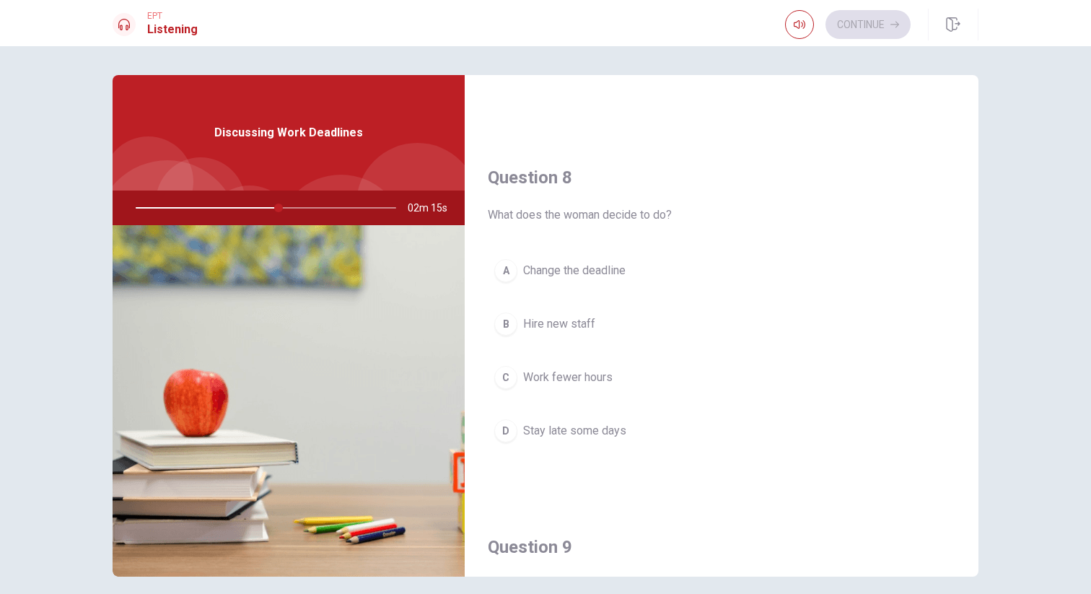
scroll to position [675, 0]
click at [611, 276] on span "Change the deadline" at bounding box center [574, 272] width 102 height 17
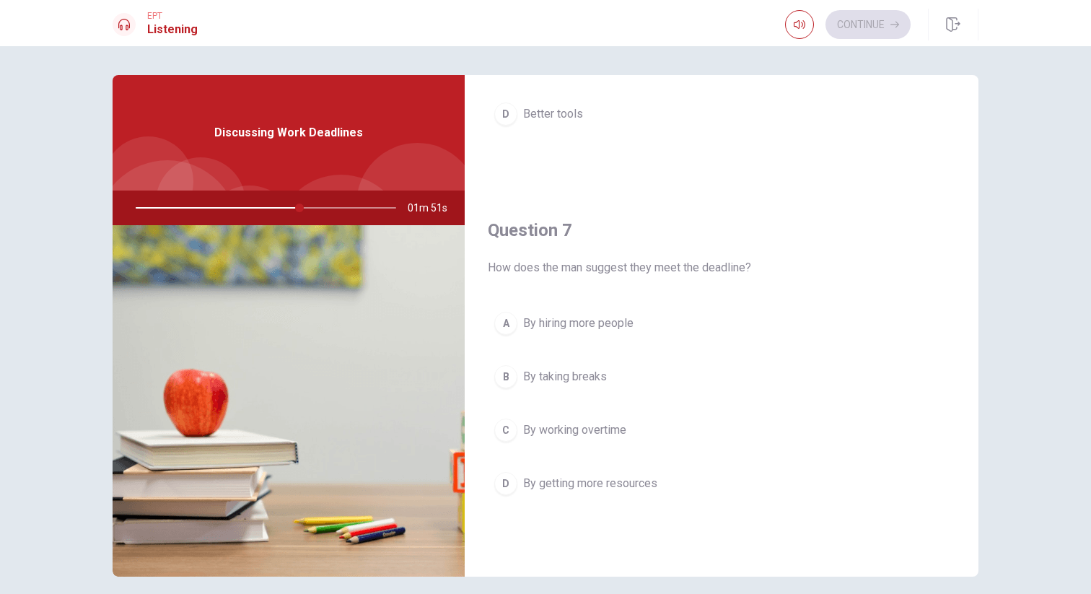
scroll to position [254, 0]
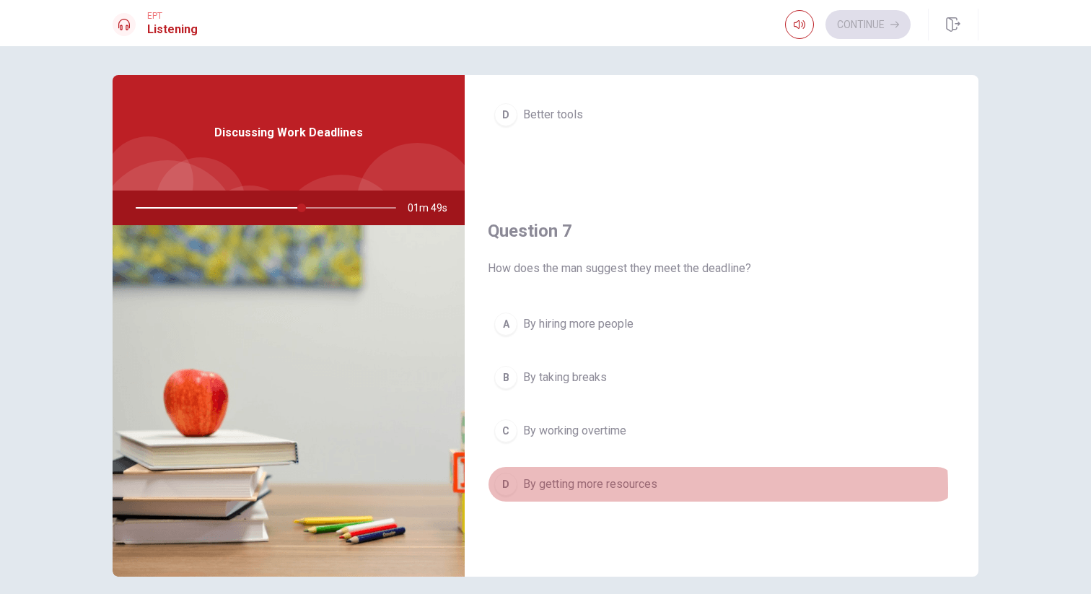
click at [654, 488] on button "D By getting more resources" at bounding box center [722, 484] width 468 height 36
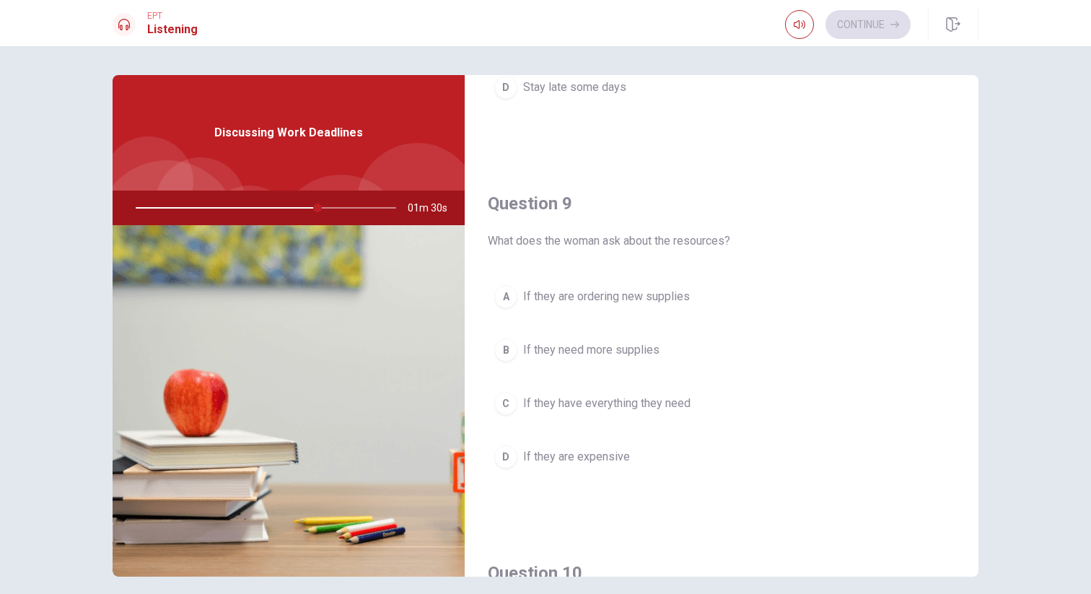
scroll to position [1026, 0]
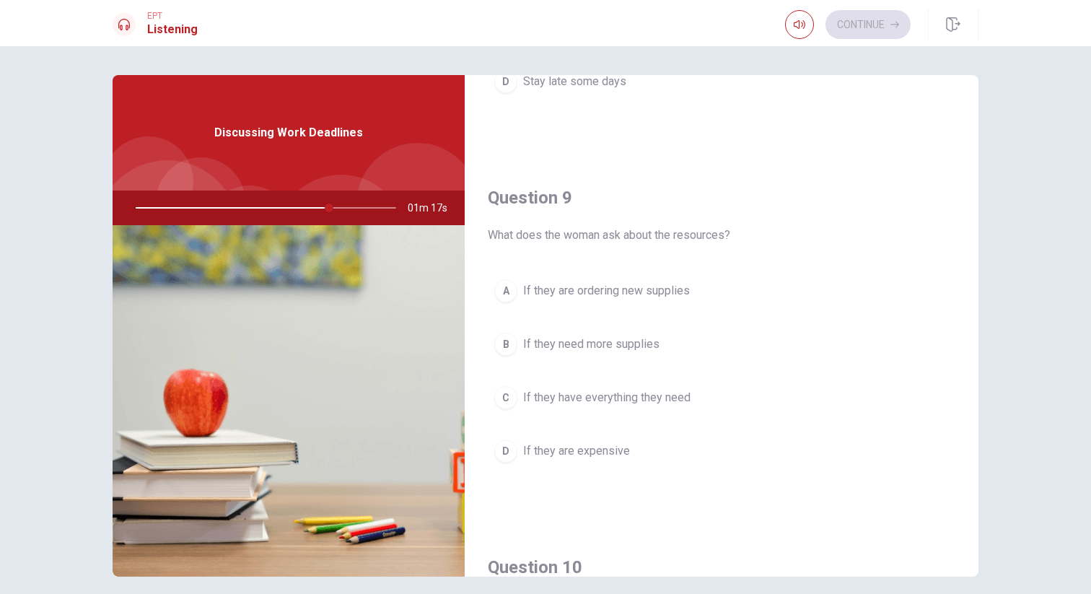
click at [654, 298] on span "If they are ordering new supplies" at bounding box center [606, 290] width 167 height 17
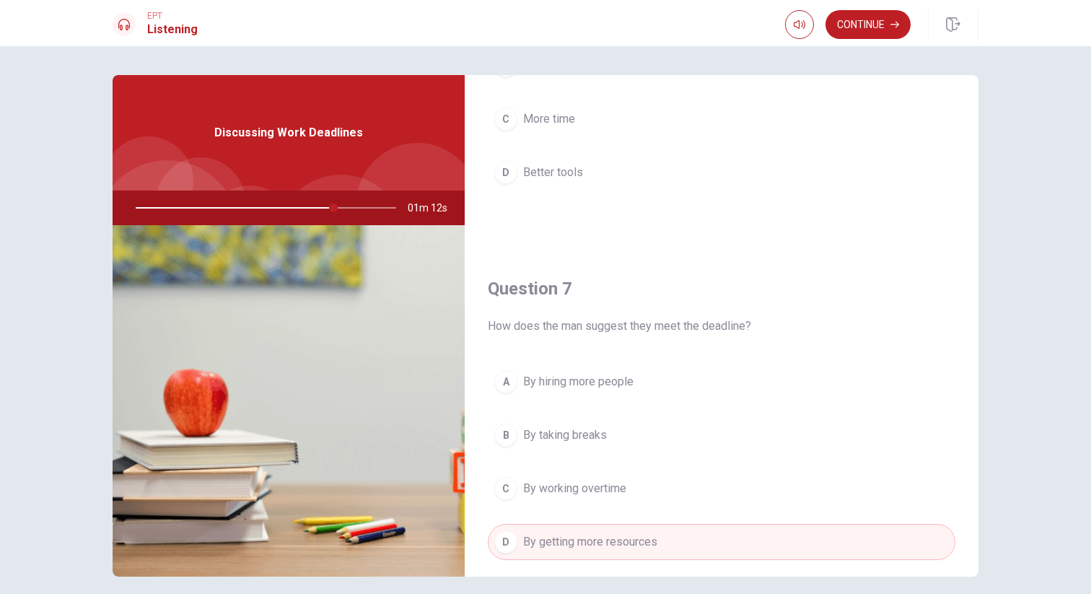
scroll to position [0, 0]
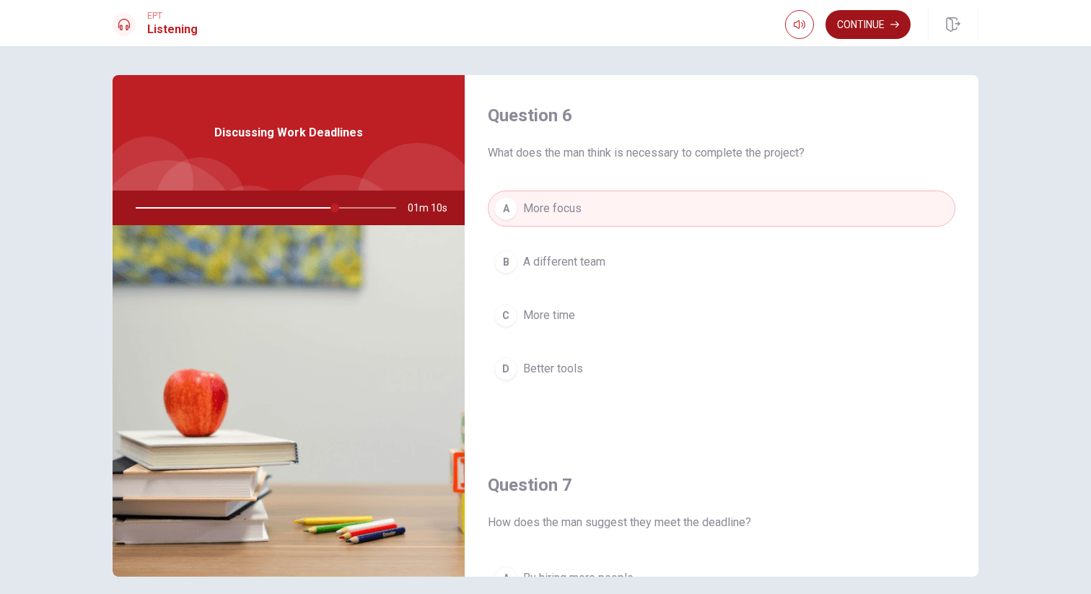
click at [869, 35] on button "Continue" at bounding box center [868, 24] width 85 height 29
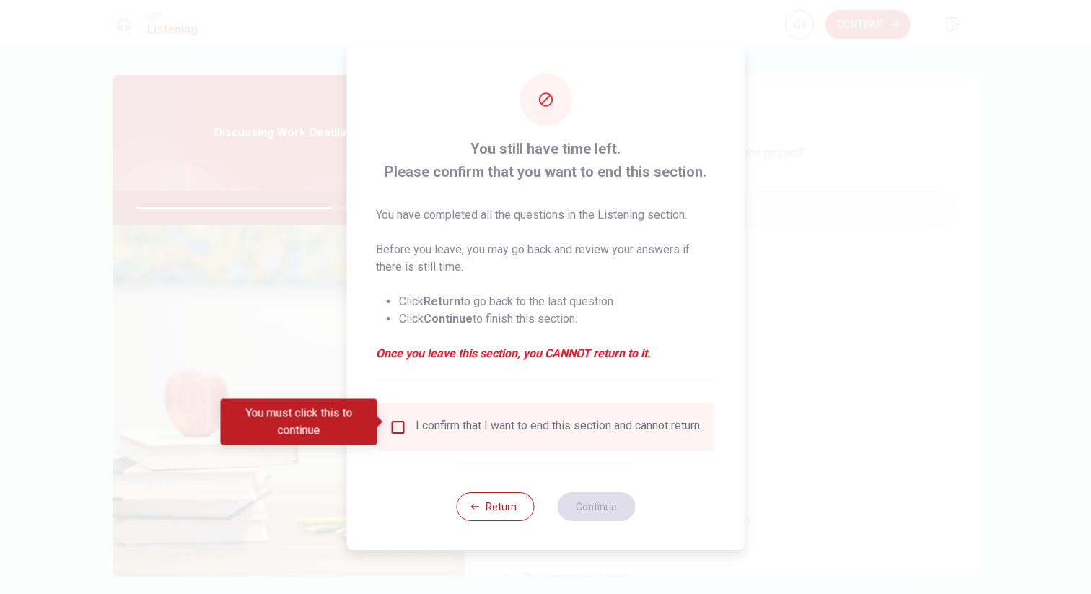
click at [416, 421] on div "I confirm that I want to end this section and cannot return." at bounding box center [559, 427] width 287 height 17
click at [401, 422] on input "You must click this to continue" at bounding box center [398, 427] width 17 height 17
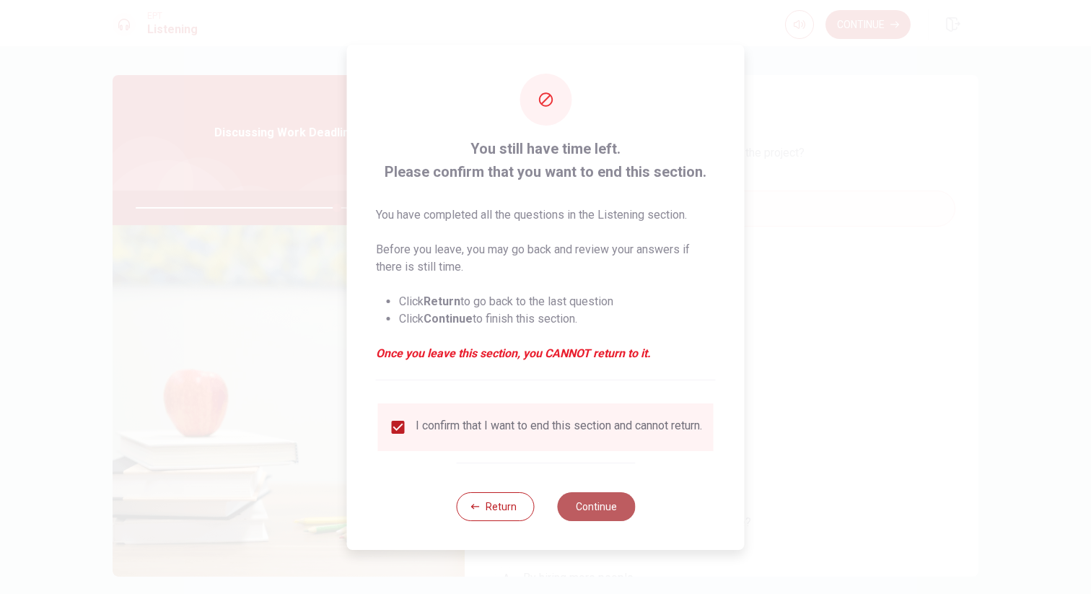
click at [607, 512] on button "Continue" at bounding box center [596, 506] width 78 height 29
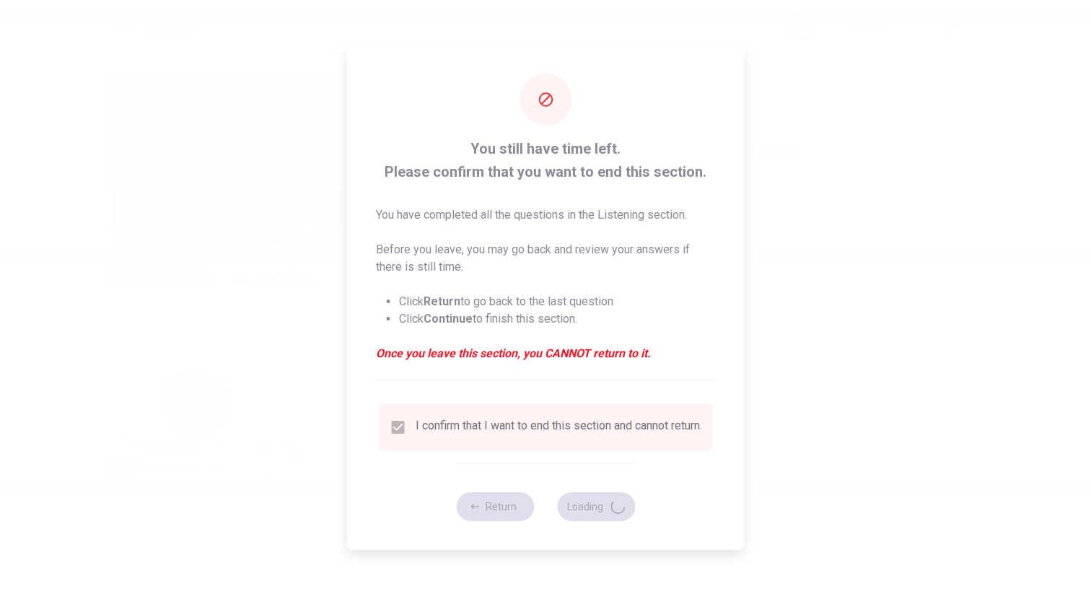
type input "79"
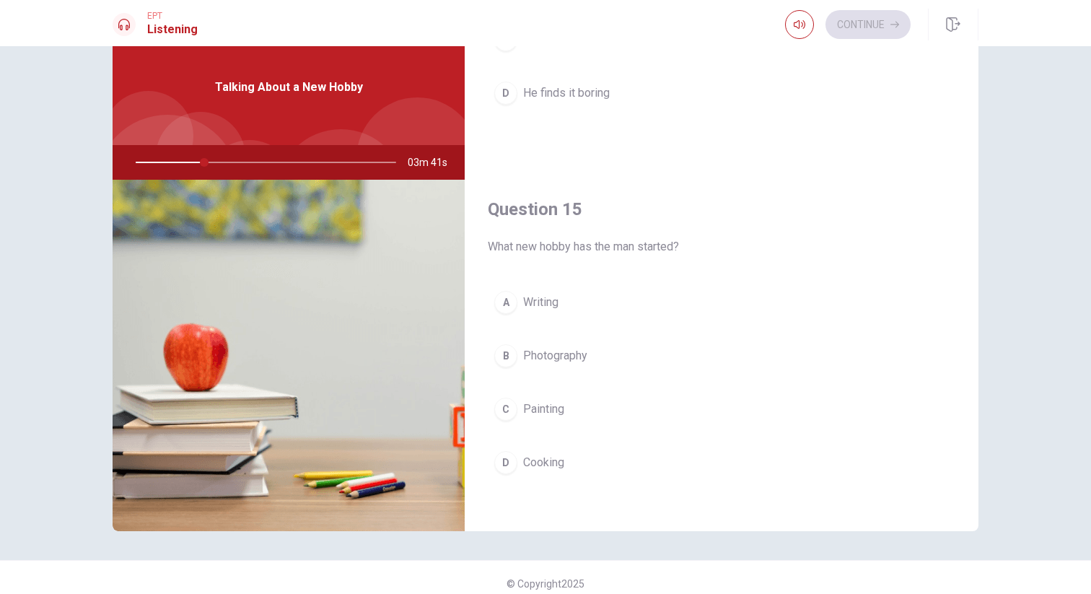
scroll to position [1346, 0]
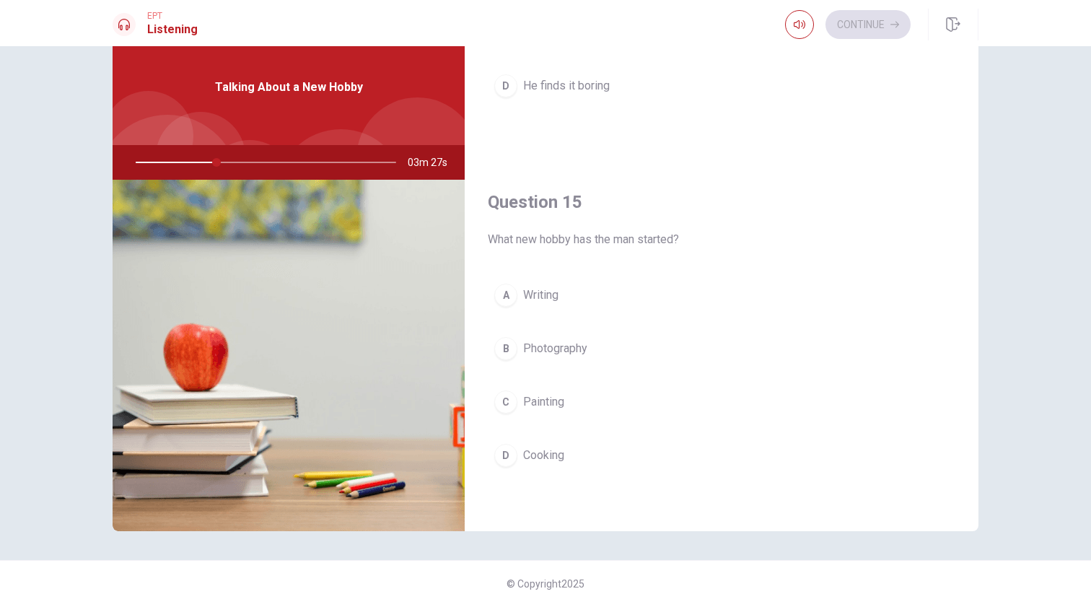
click at [504, 347] on div "B" at bounding box center [505, 348] width 23 height 23
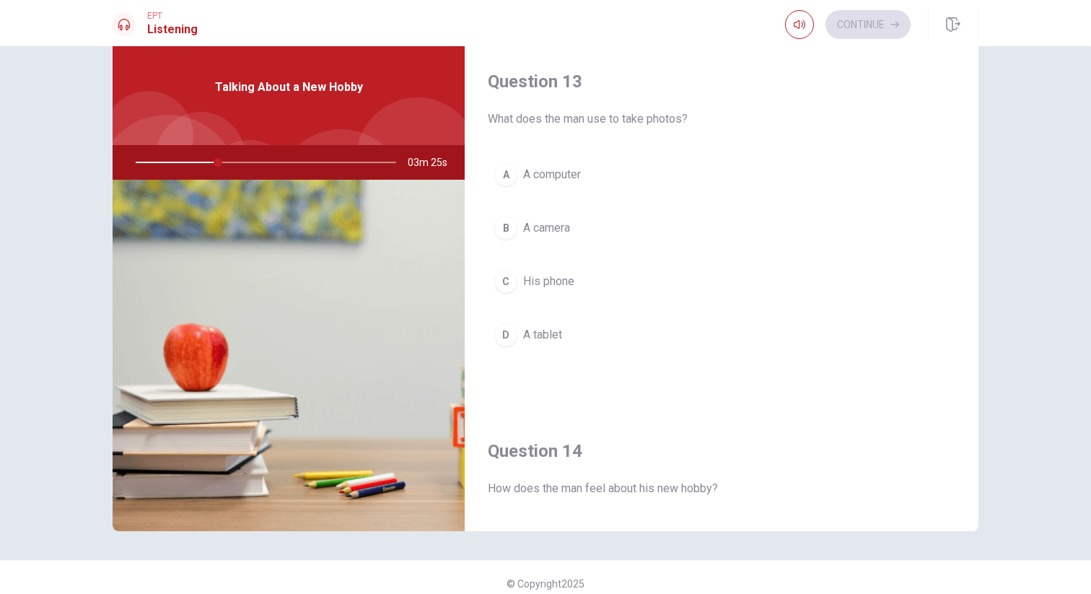
scroll to position [680, 0]
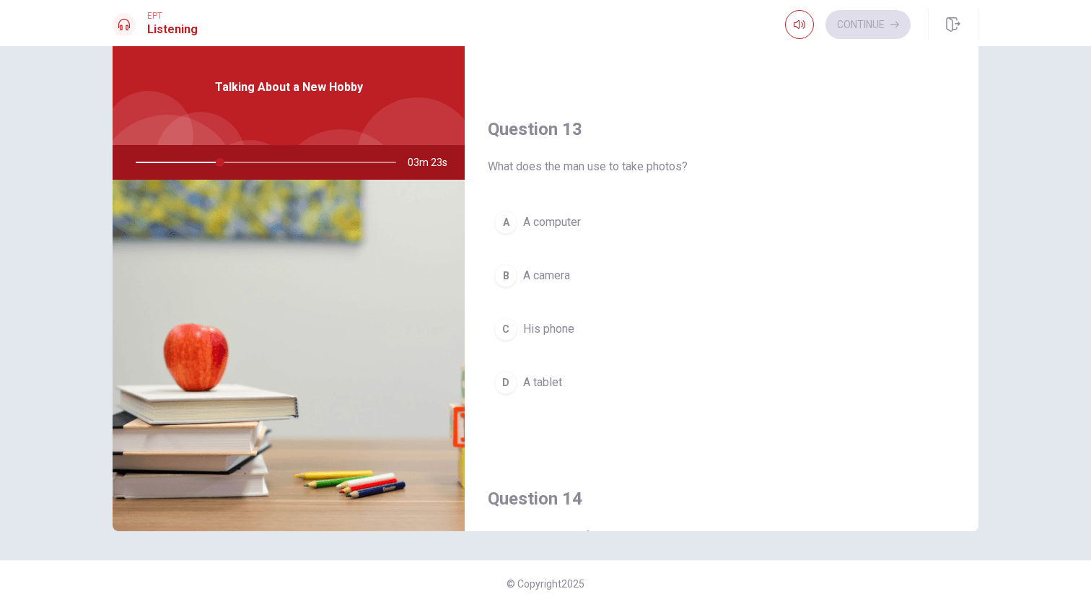
click at [549, 284] on button "B A camera" at bounding box center [722, 276] width 468 height 36
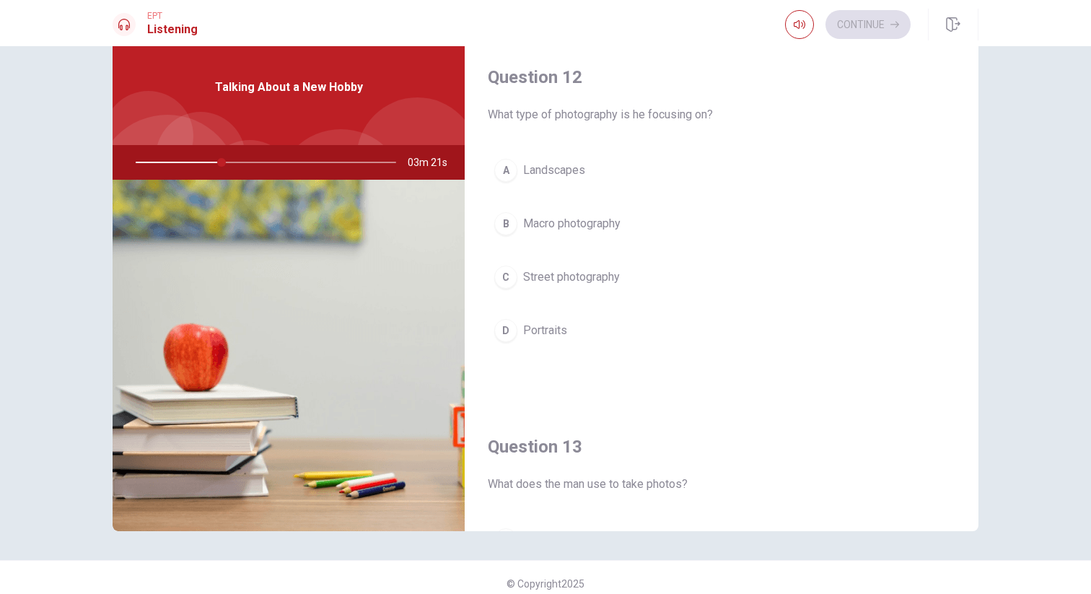
scroll to position [361, 0]
click at [575, 175] on span "Landscapes" at bounding box center [554, 171] width 62 height 17
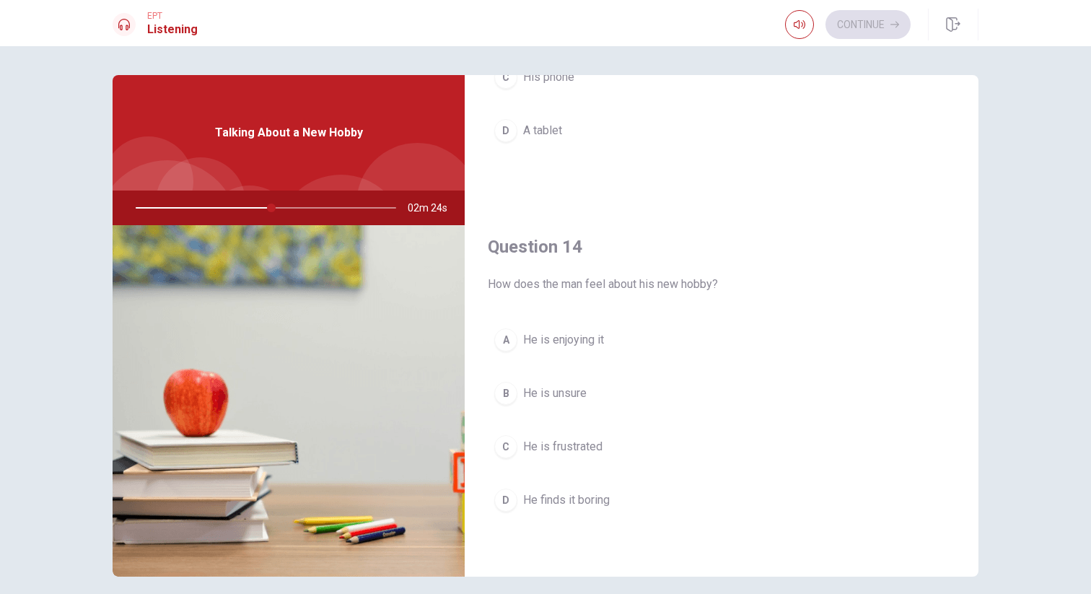
scroll to position [978, 0]
click at [593, 340] on span "He is enjoying it" at bounding box center [563, 339] width 81 height 17
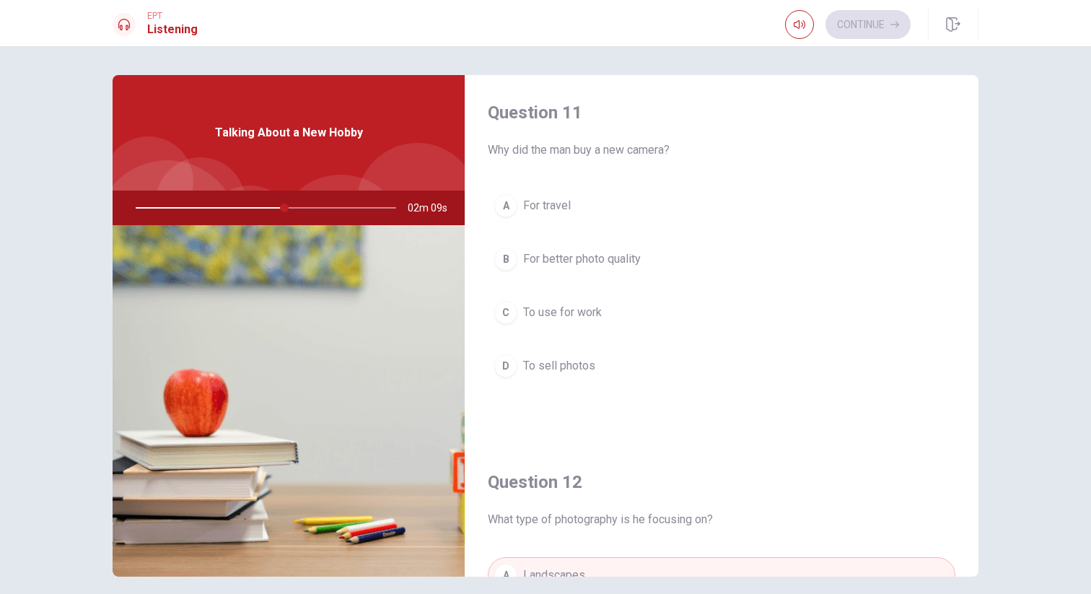
scroll to position [3, 0]
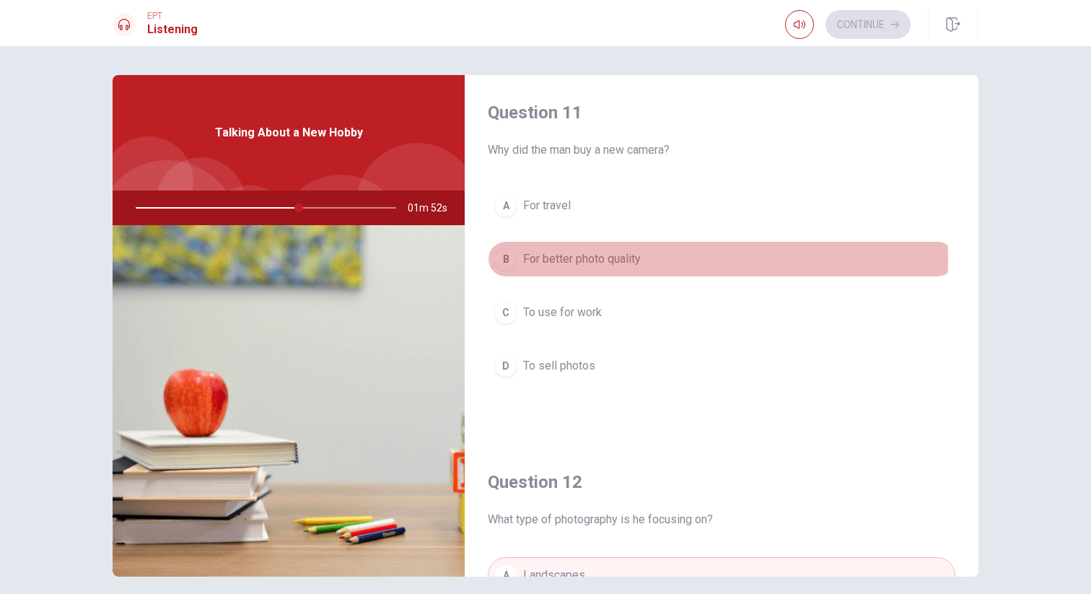
click at [612, 261] on span "For better photo quality" at bounding box center [582, 258] width 118 height 17
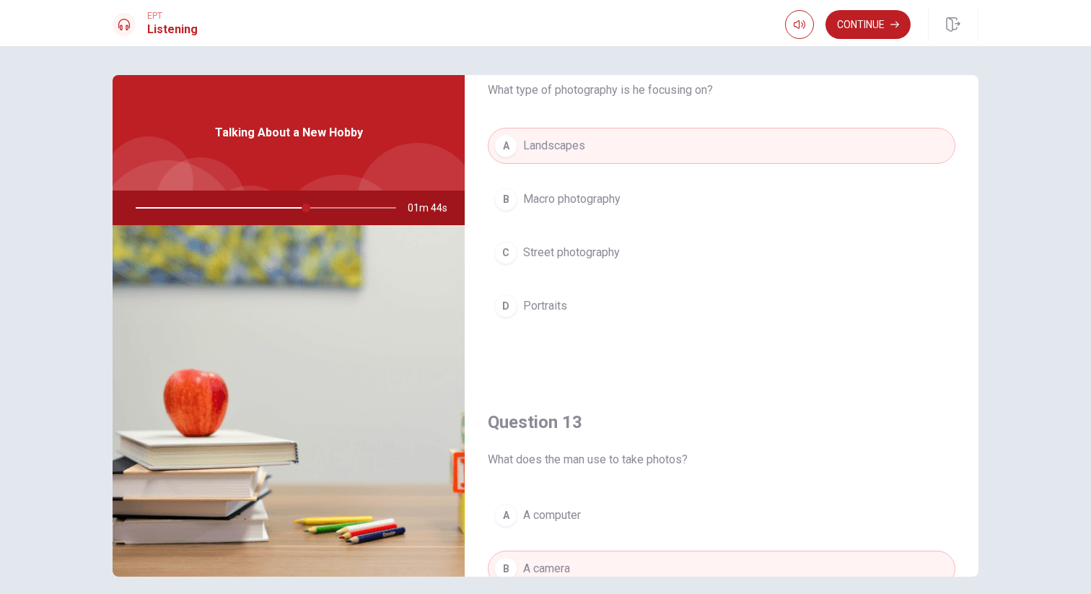
scroll to position [423, 0]
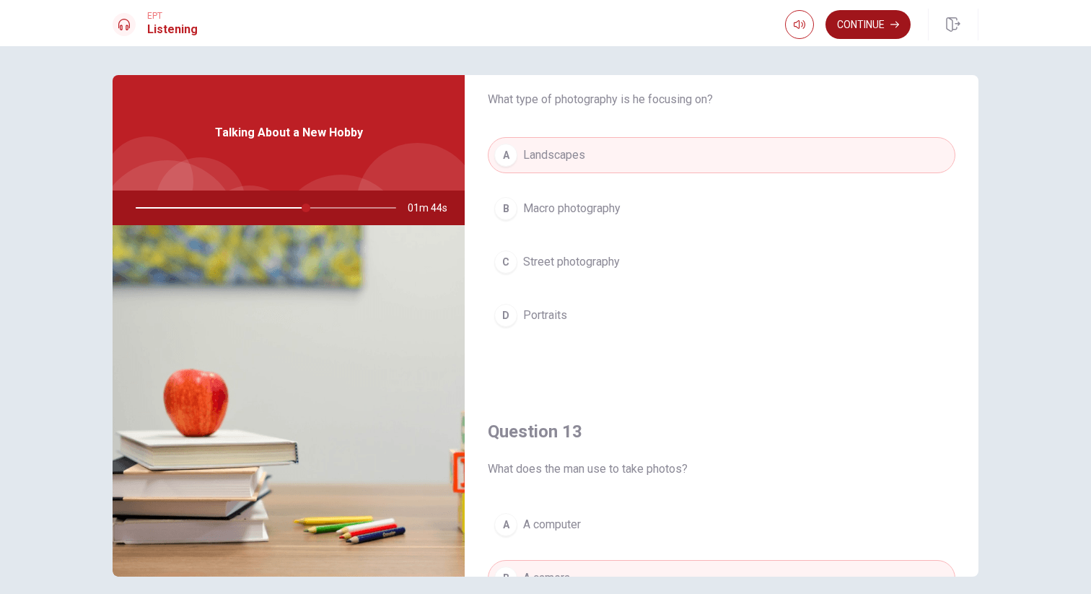
click at [885, 30] on button "Continue" at bounding box center [868, 24] width 85 height 29
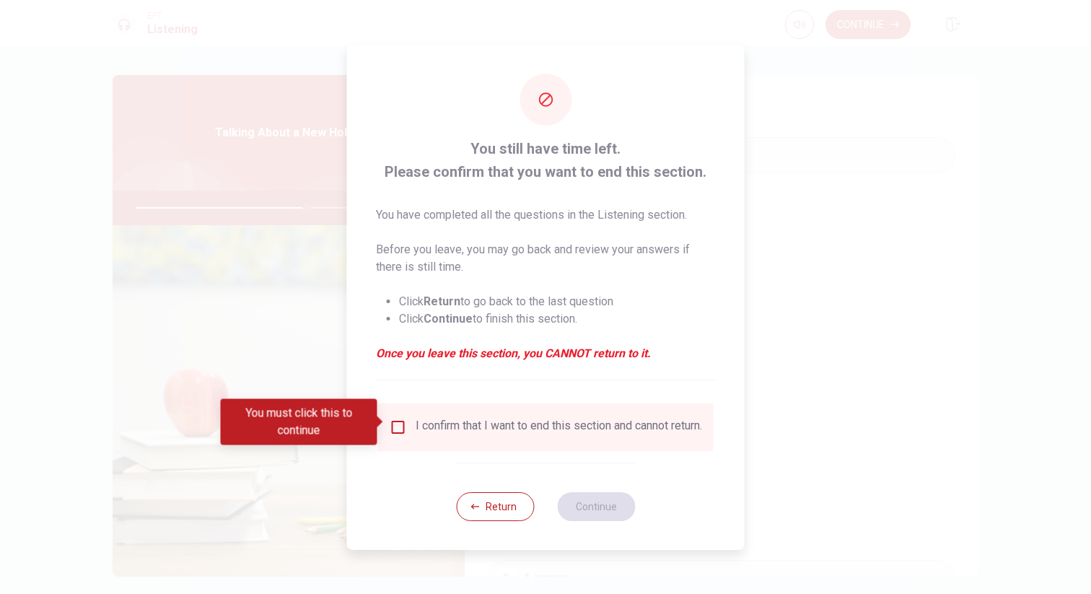
click at [392, 424] on input "You must click this to continue" at bounding box center [398, 427] width 17 height 17
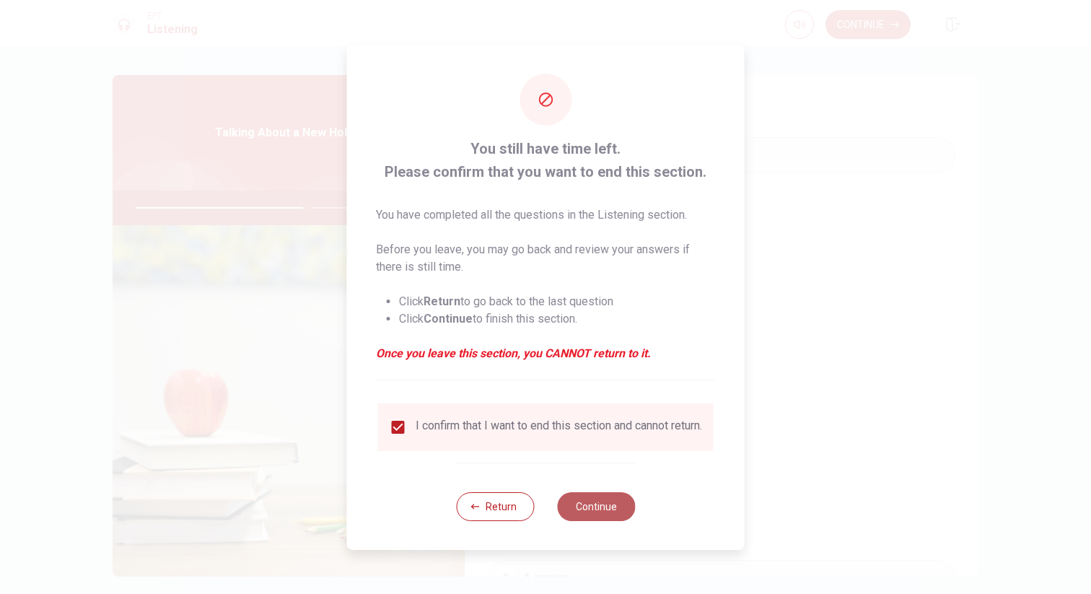
click at [577, 503] on button "Continue" at bounding box center [596, 506] width 78 height 29
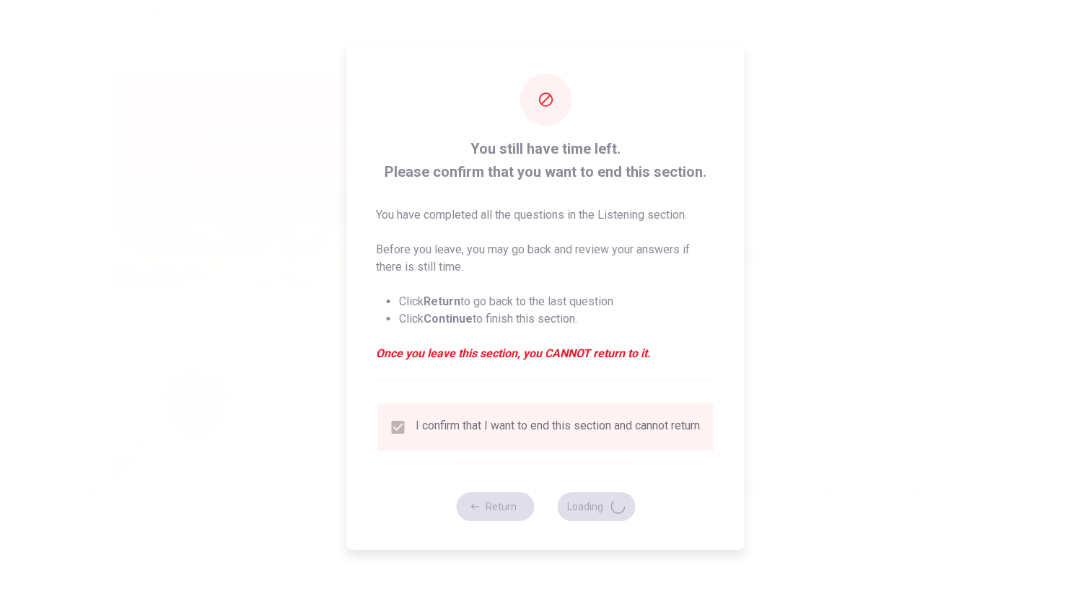
type input "67"
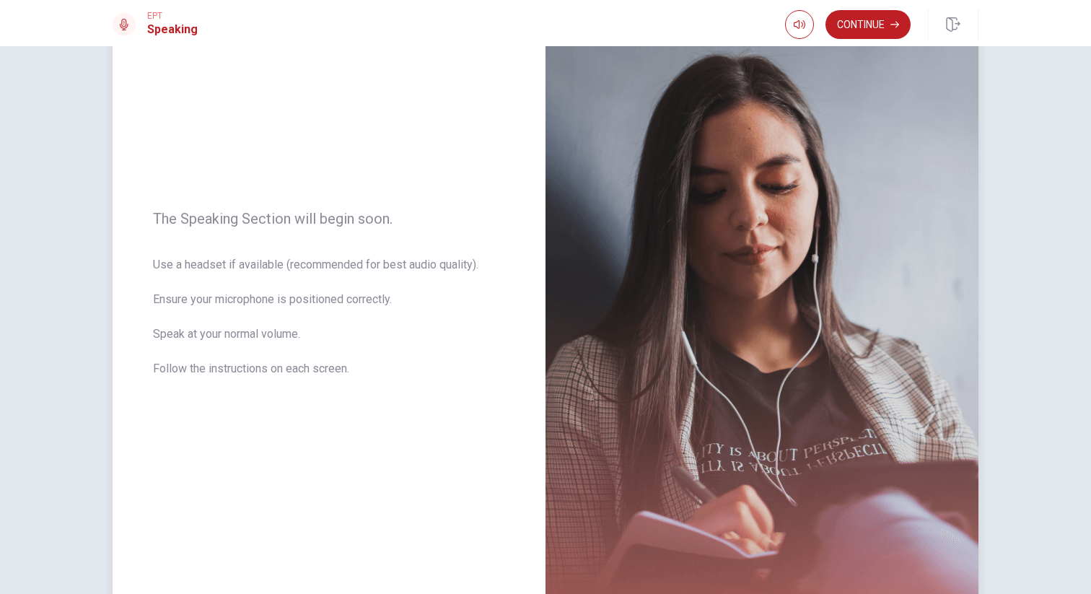
scroll to position [90, 0]
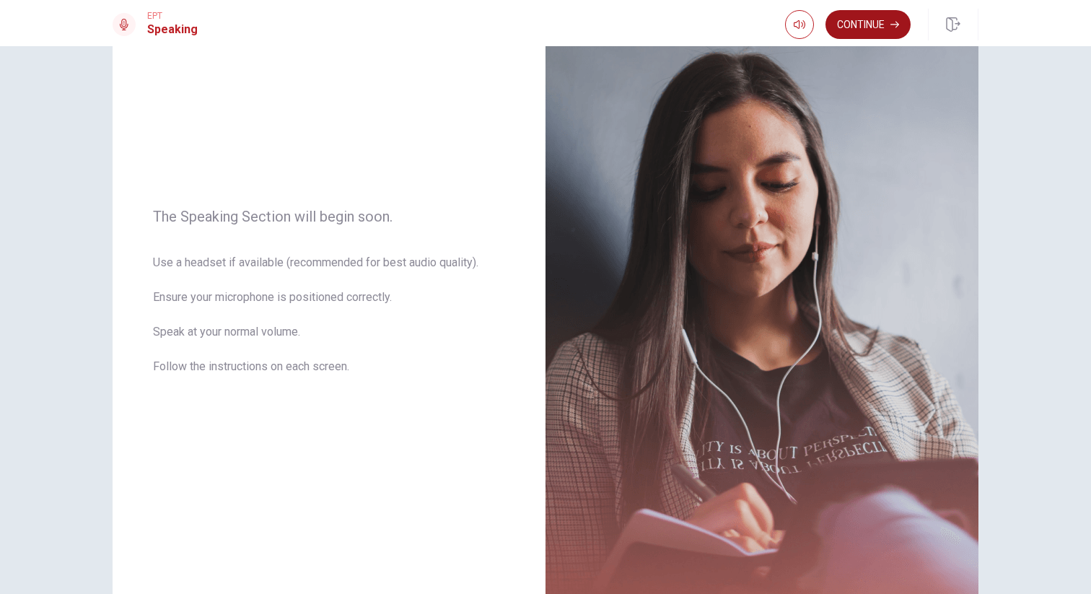
click at [868, 31] on button "Continue" at bounding box center [868, 24] width 85 height 29
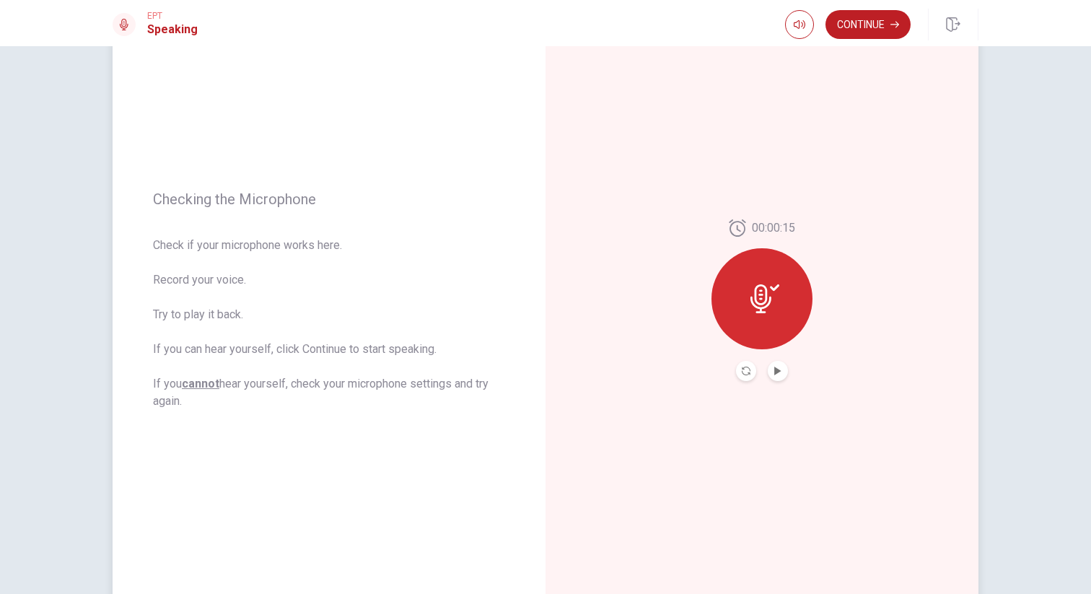
click at [778, 367] on button "Play Audio" at bounding box center [778, 371] width 20 height 20
click at [870, 31] on button "Continue" at bounding box center [868, 24] width 85 height 29
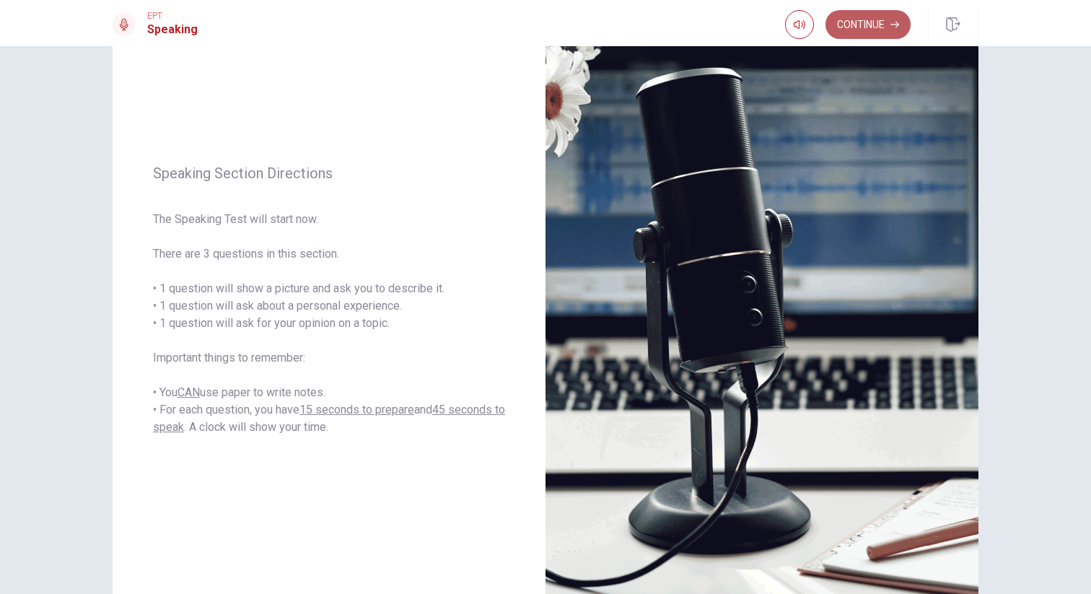
click at [881, 29] on button "Continue" at bounding box center [868, 24] width 85 height 29
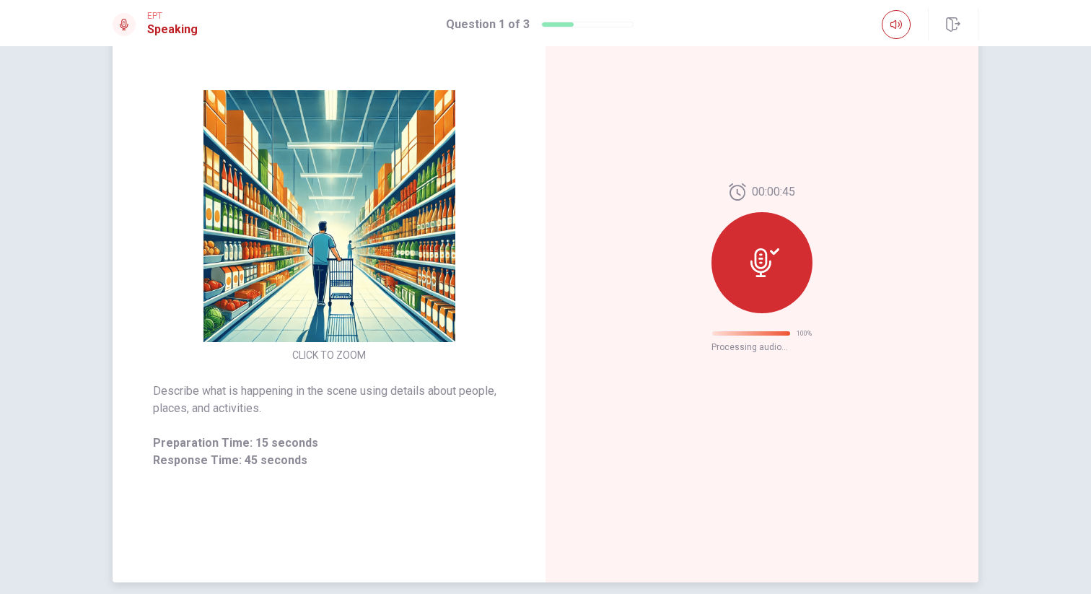
scroll to position [0, 0]
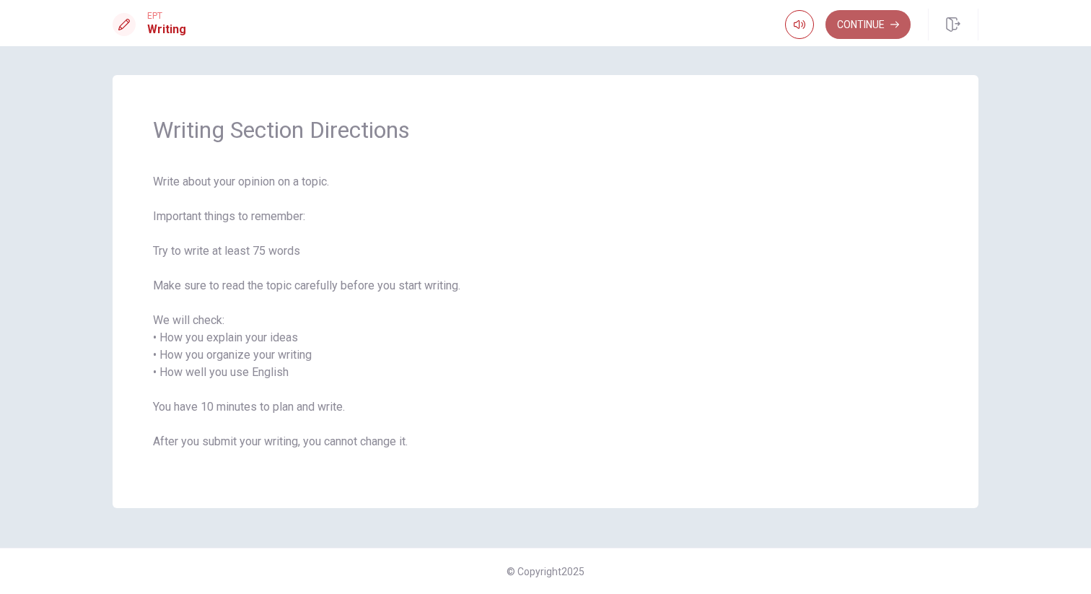
click at [868, 27] on button "Continue" at bounding box center [868, 24] width 85 height 29
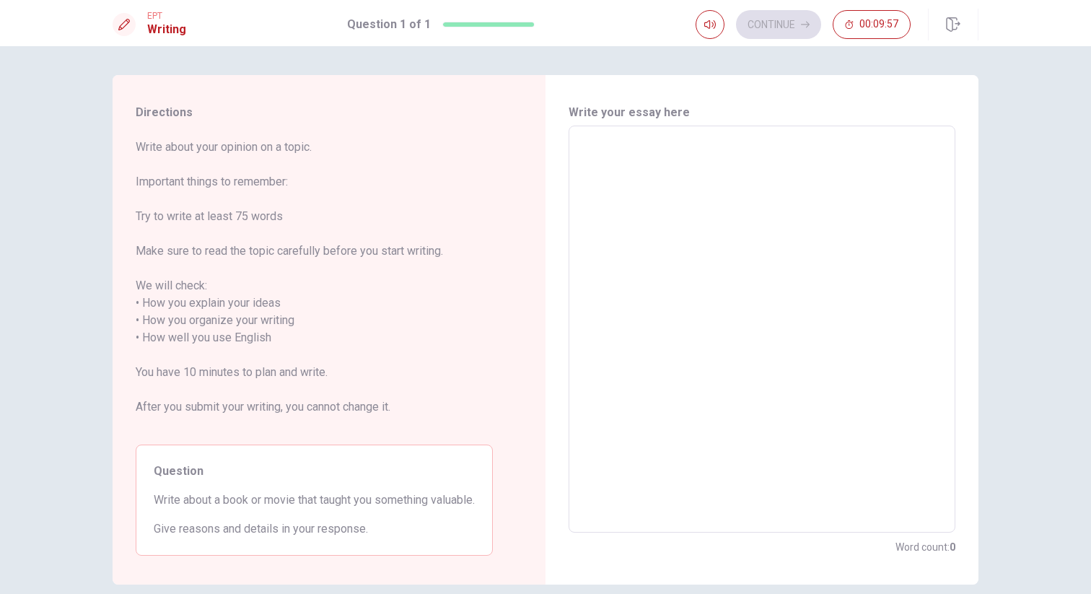
click at [658, 197] on textarea at bounding box center [762, 329] width 367 height 383
type textarea "T"
type textarea "x"
type textarea "Th"
type textarea "x"
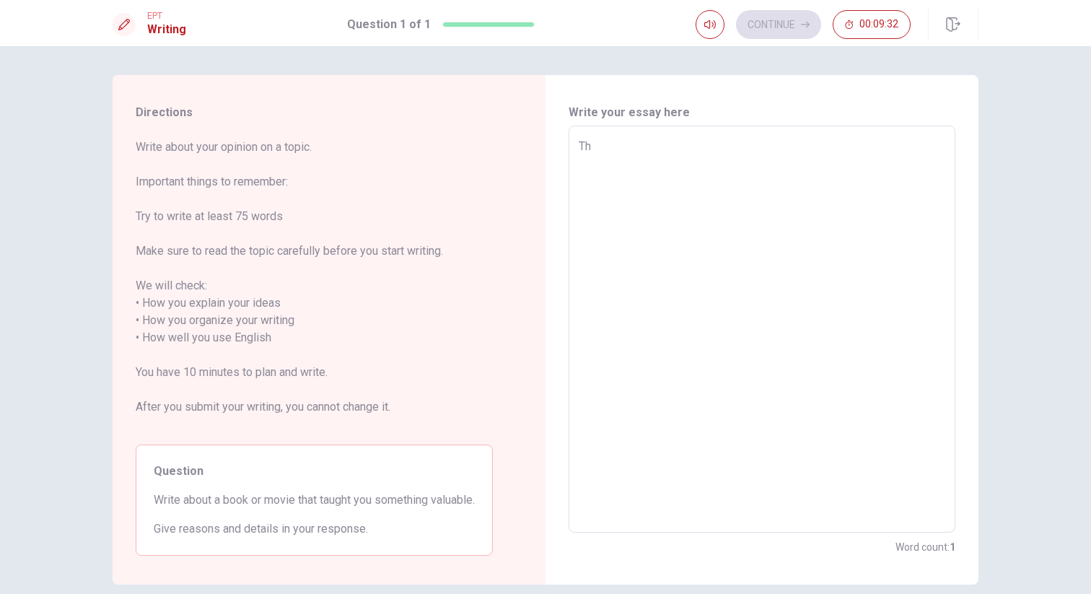
type textarea "The"
type textarea "x"
type textarea "The"
type textarea "x"
type textarea "The b"
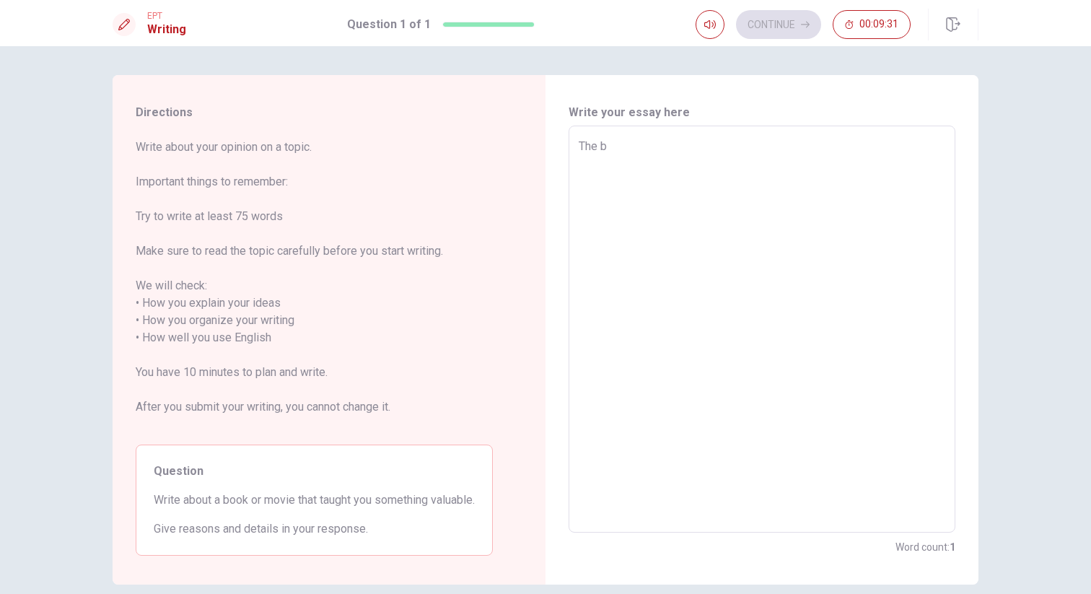
type textarea "x"
type textarea "The bo"
type textarea "x"
type textarea "The boo"
type textarea "x"
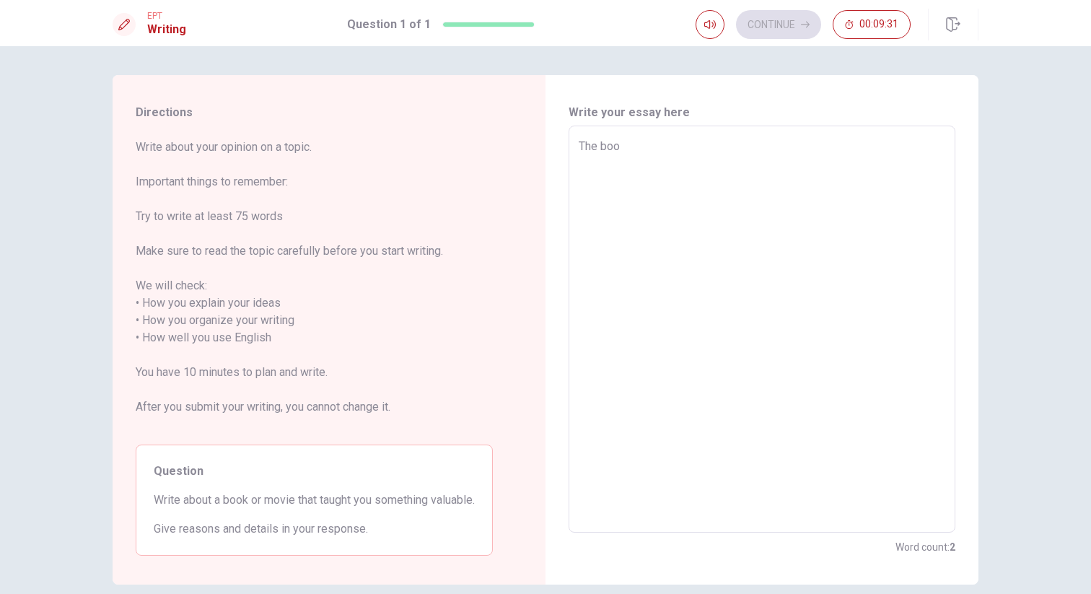
type textarea "The book"
type textarea "x"
type textarea "The book"
type textarea "x"
type textarea "The book t"
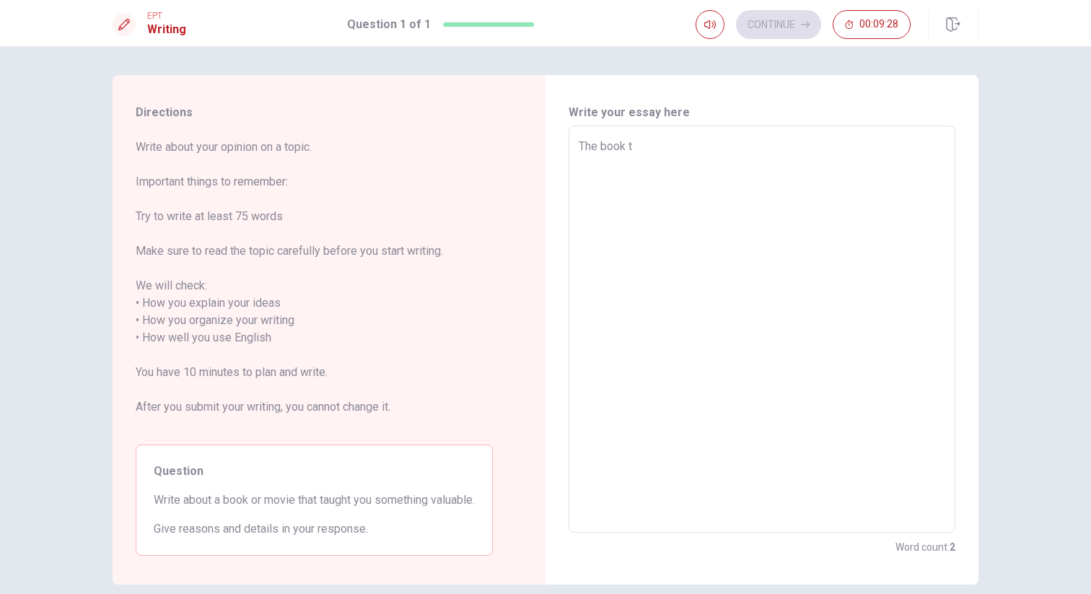
type textarea "x"
type textarea "The book th"
type textarea "x"
type textarea "The book tha"
type textarea "x"
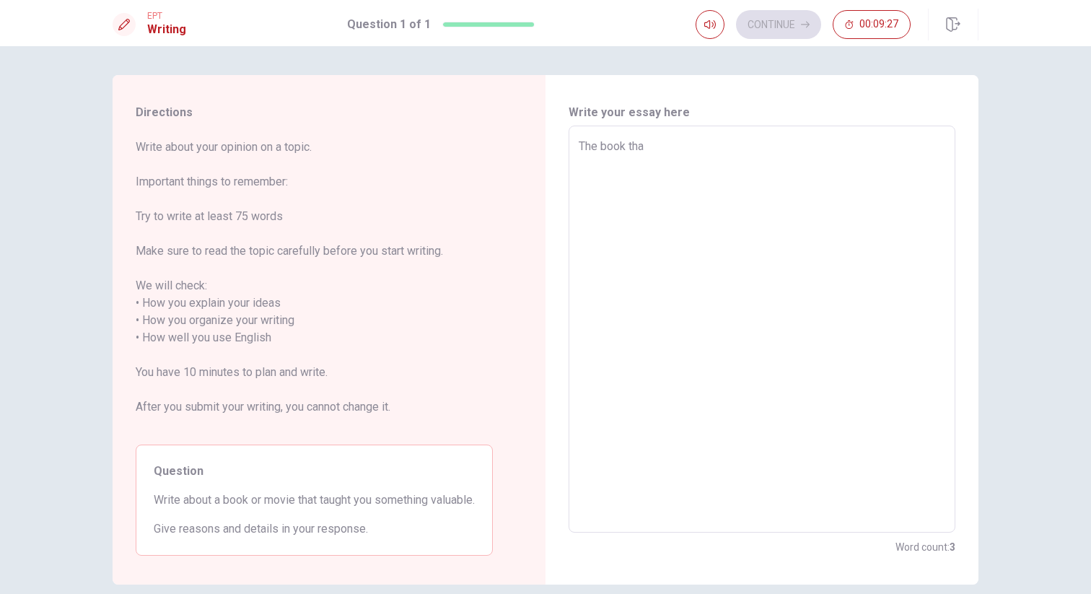
type textarea "The book that"
type textarea "x"
type textarea "The book that"
type textarea "x"
type textarea "The book that h"
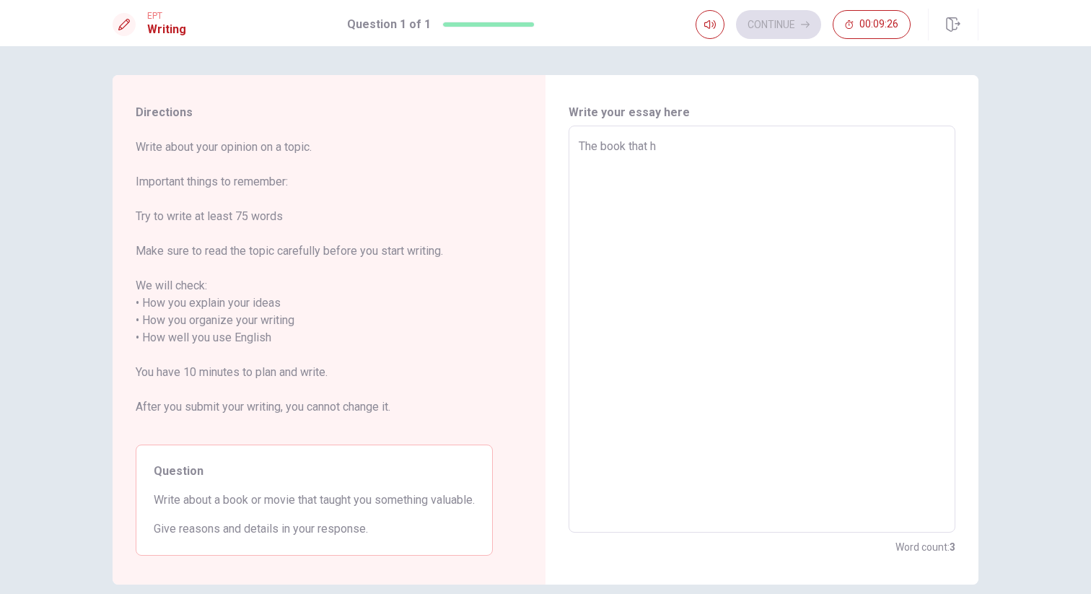
type textarea "x"
type textarea "The book that ha"
type textarea "x"
type textarea "The book that hav"
type textarea "x"
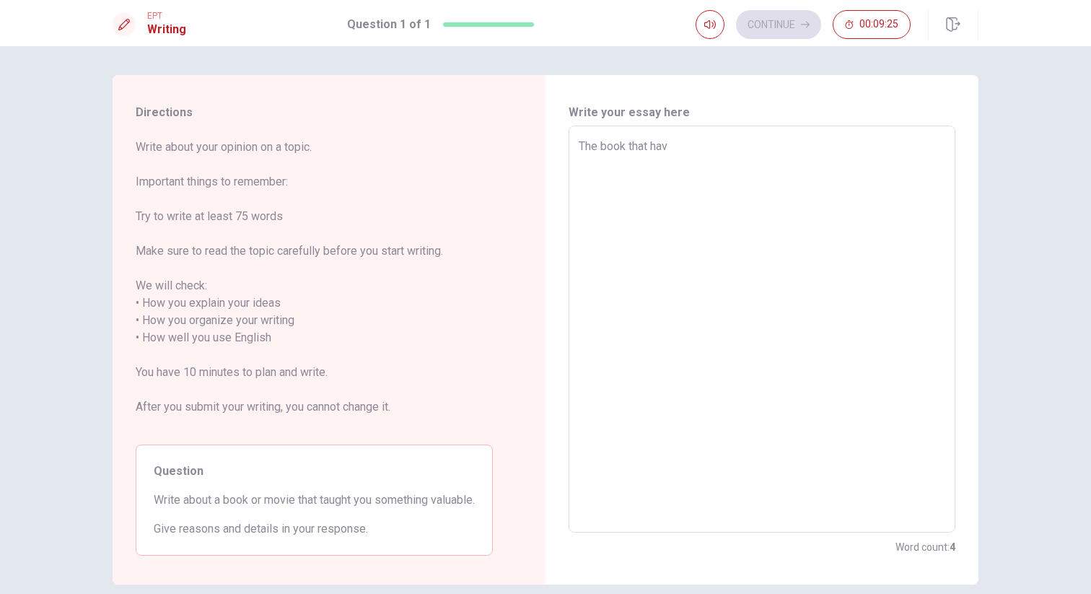
type textarea "The book that have"
type textarea "x"
type textarea "The book that have"
type textarea "x"
type textarea "The book that have a"
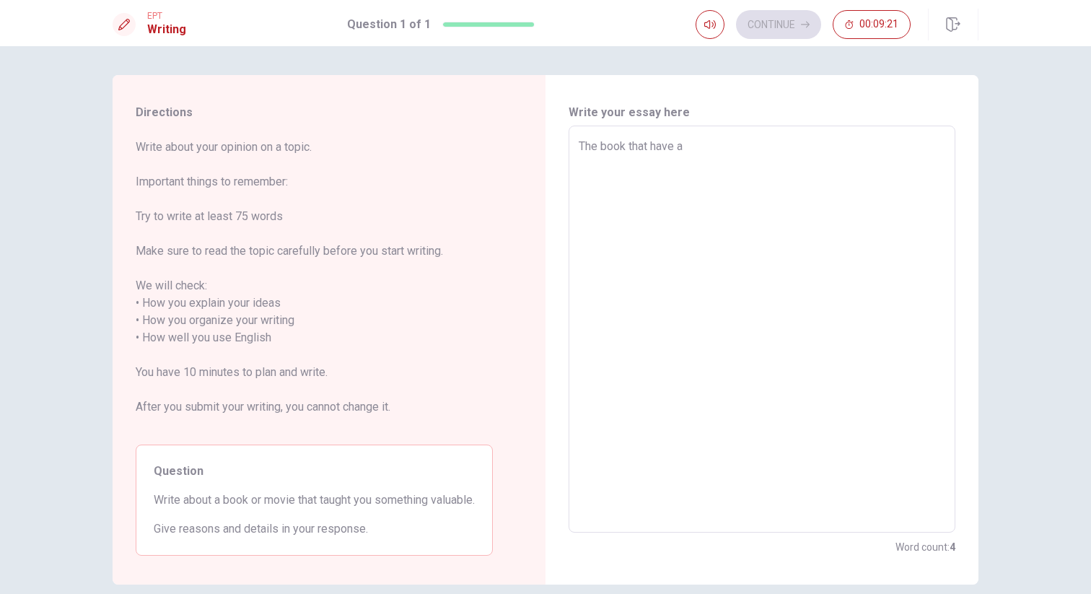
type textarea "x"
type textarea "The book that have a"
type textarea "x"
type textarea "The book that have a b"
type textarea "x"
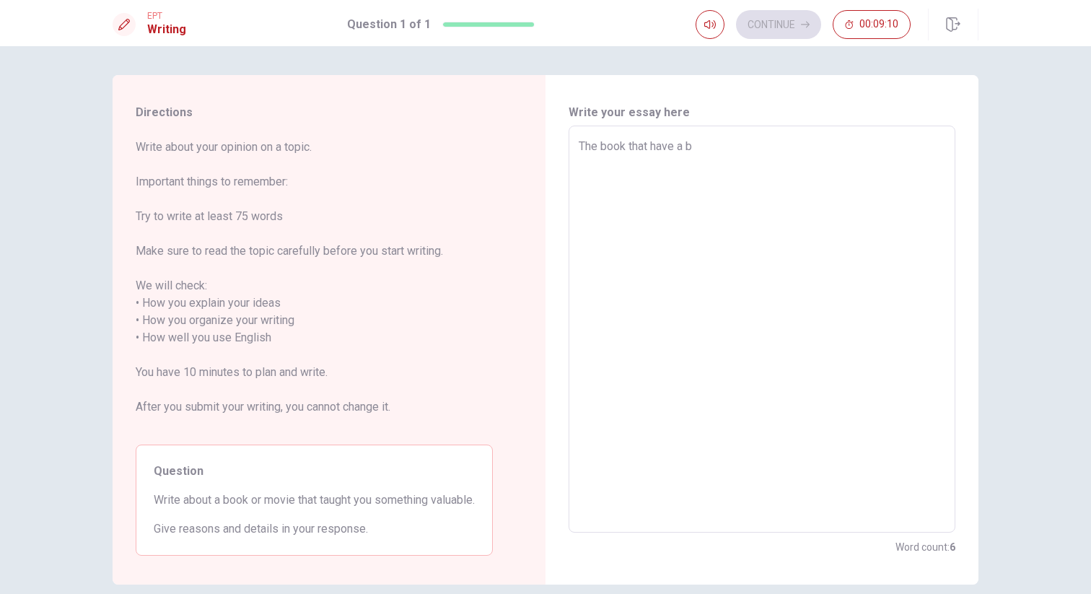
type textarea "The book that have a bi"
type textarea "x"
type textarea "The book that have a big"
type textarea "x"
type textarea "The book that have a big"
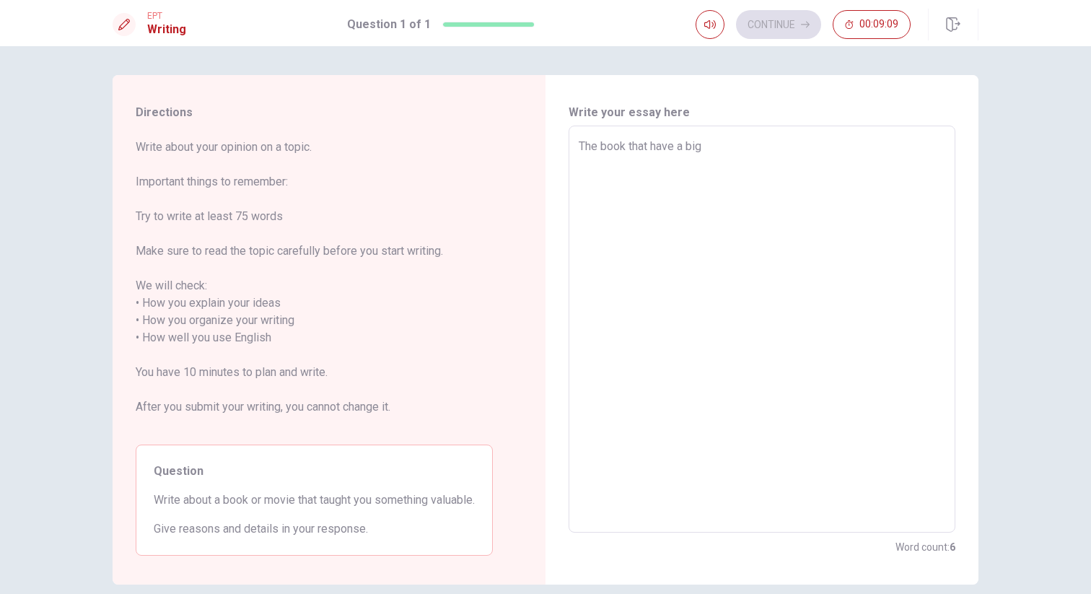
type textarea "x"
type textarea "The book that have a big v"
type textarea "x"
type textarea "The book that have a big va"
type textarea "x"
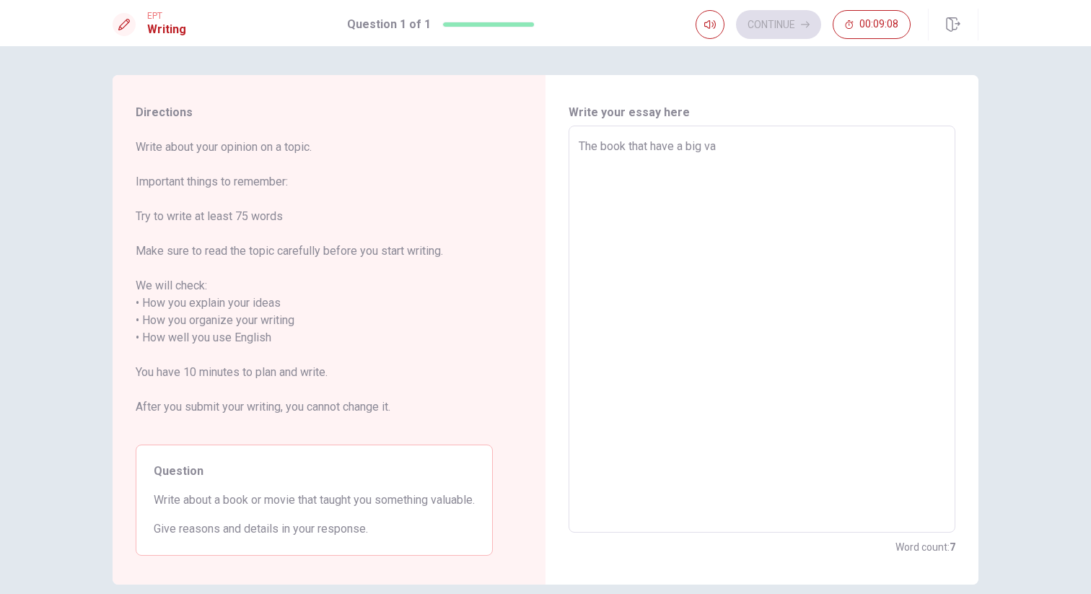
type textarea "The book that have a big val"
type textarea "x"
type textarea "The book that have a big valu"
type textarea "x"
type textarea "The book that have a big valua"
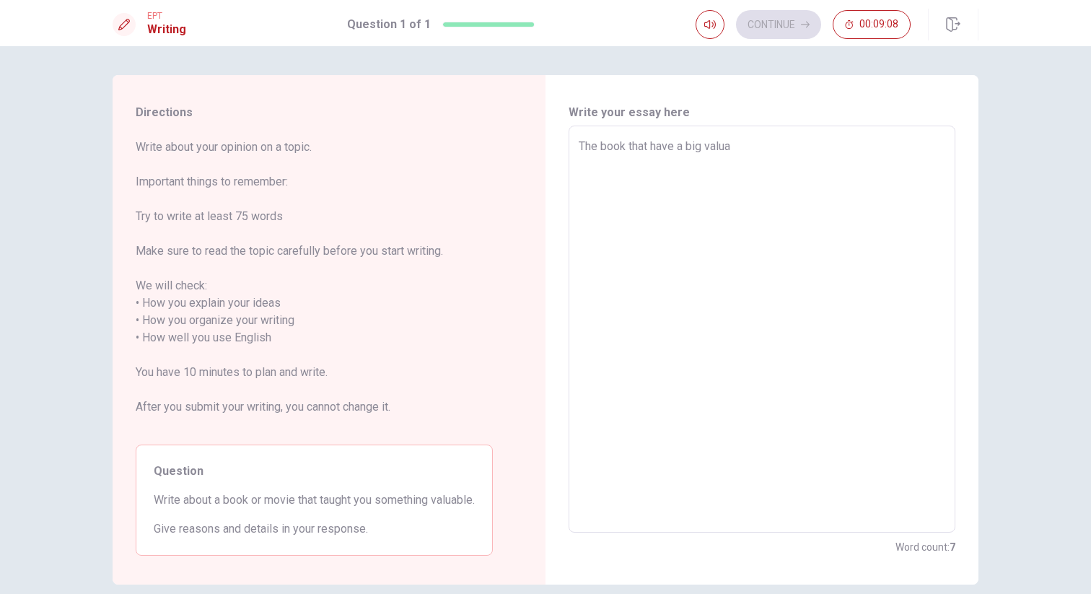
type textarea "x"
type textarea "The book that have a big valuab"
type textarea "x"
type textarea "The book that have a big valuabl"
type textarea "x"
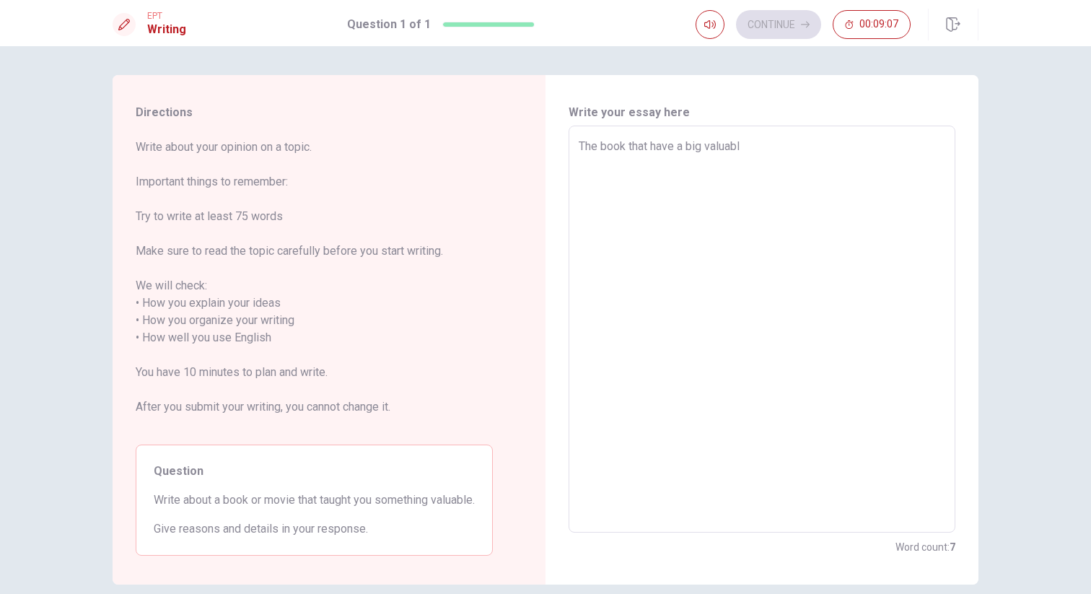
type textarea "The book that have a big valuable"
type textarea "x"
type textarea "The book that have a big valuable"
type textarea "x"
type textarea "The book that have a big valuable f"
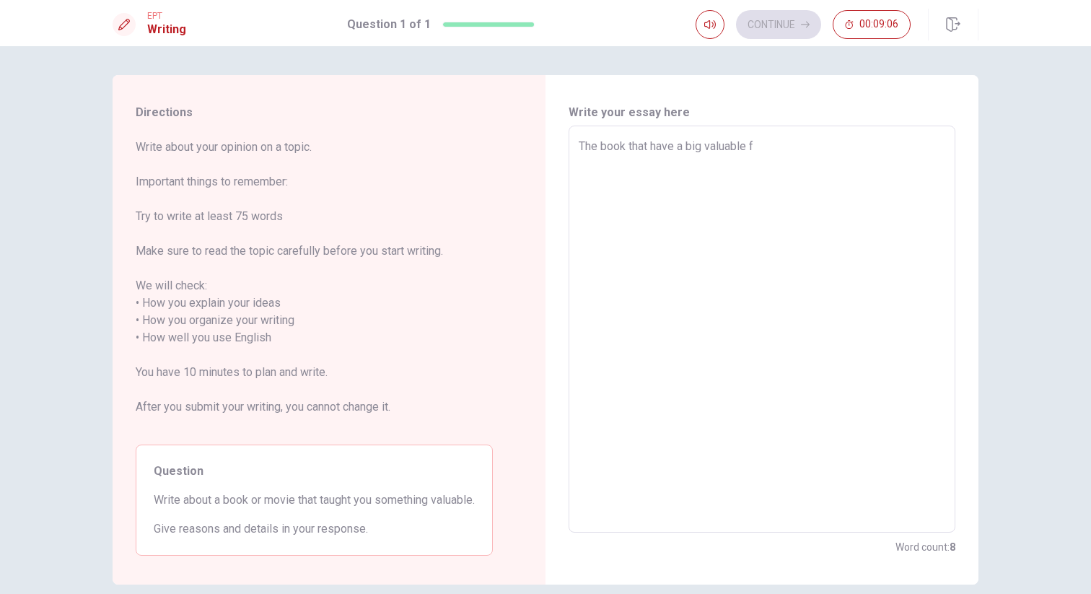
type textarea "x"
type textarea "The book that have a big valuable fo"
type textarea "x"
type textarea "The book that have a big valuable for"
type textarea "x"
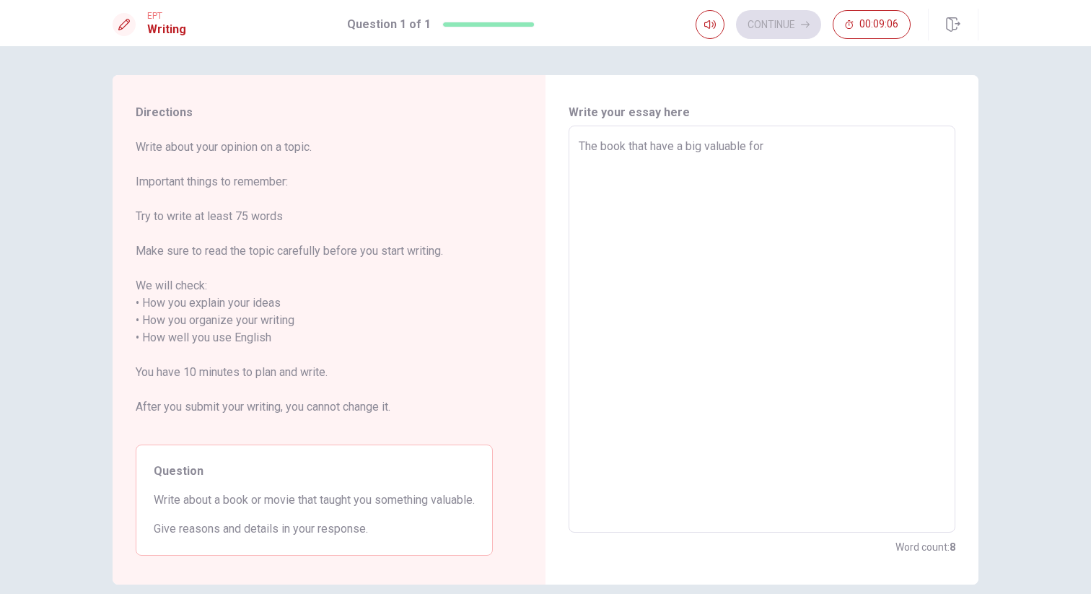
type textarea "The book that have a big valuable for"
type textarea "x"
type textarea "The book that have a big valuable for m"
type textarea "x"
type textarea "The book that have a big valuable for my"
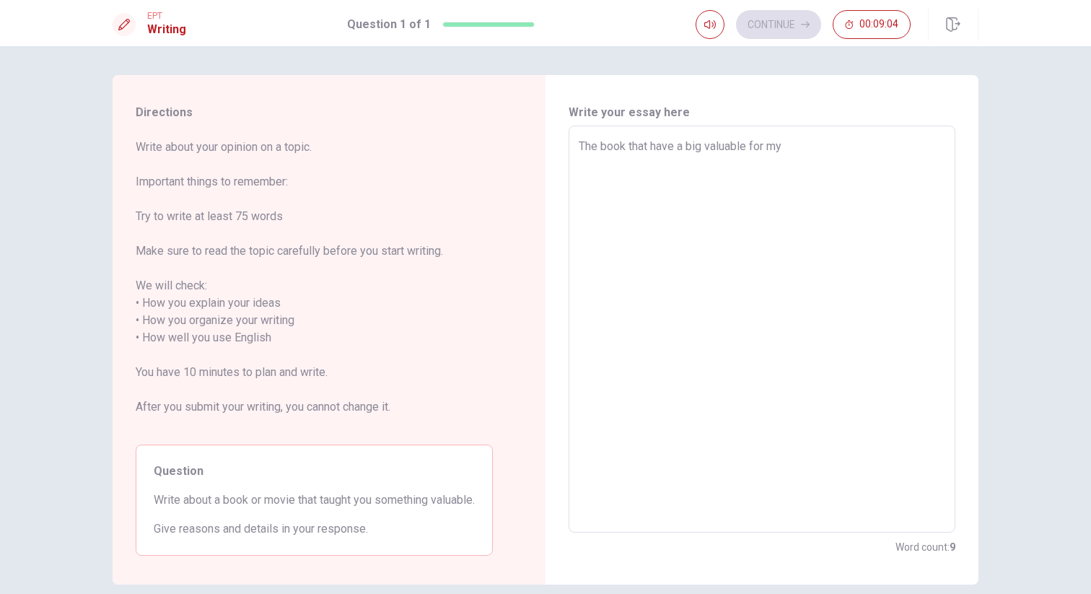
type textarea "x"
type textarea "The book that have a big valuable for my"
type textarea "x"
type textarea "The book that have a big valuable for my i"
type textarea "x"
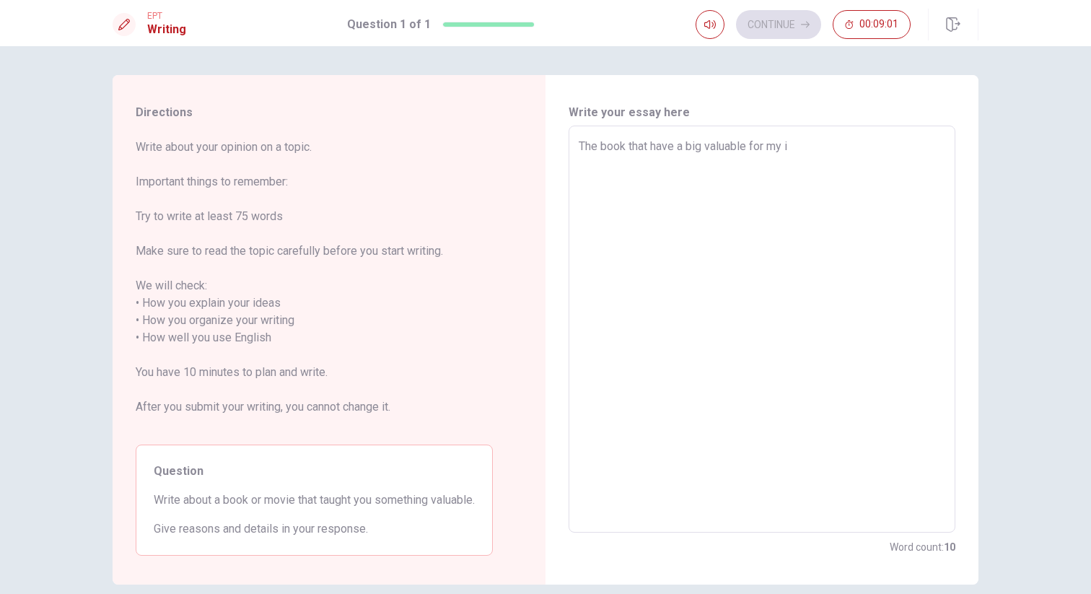
type textarea "The book that have a big valuable for my is"
type textarea "x"
type textarea "The book that have a big valuable for my is"
type textarea "x"
type textarea "The book that have a big valuable for my is t"
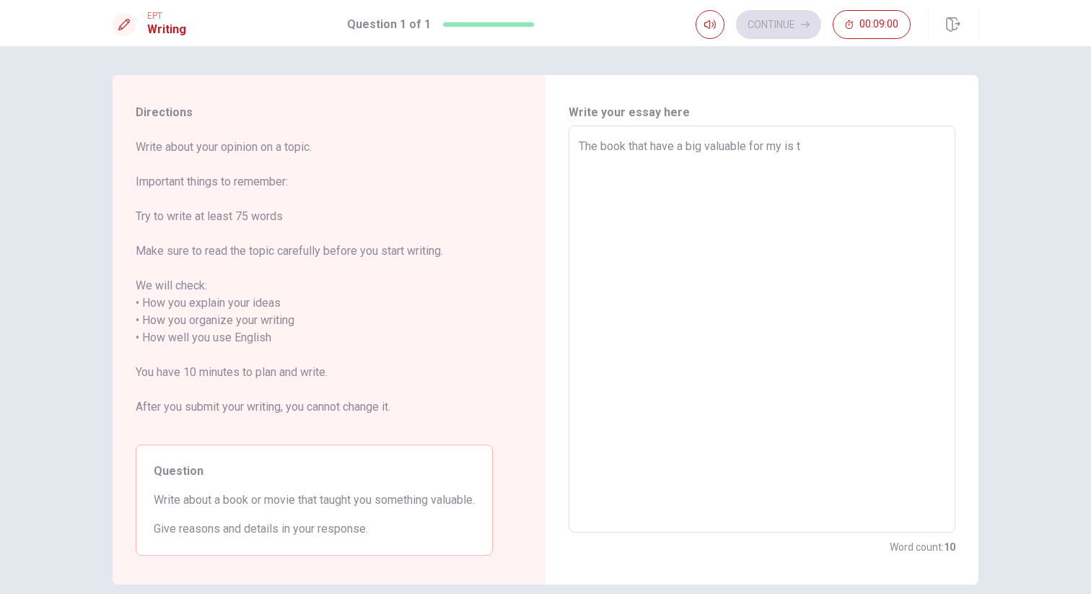
type textarea "x"
type textarea "The book that have a big valuable for my is th"
type textarea "x"
type textarea "The book that have a big valuable for my is the"
type textarea "x"
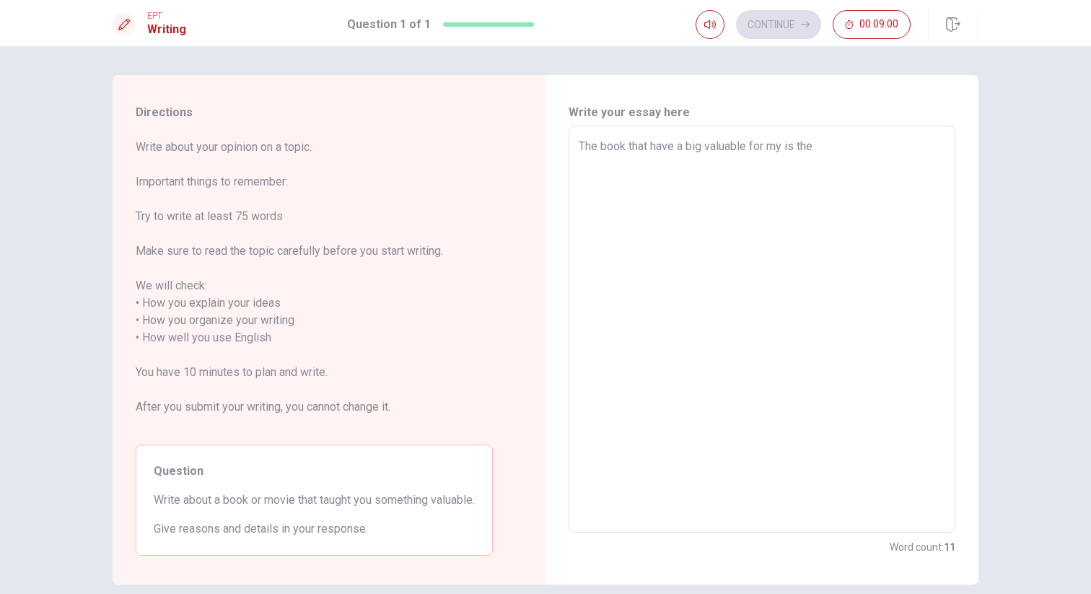
type textarea "The book that have a big valuable for my is the"
type textarea "x"
type textarea "The book that have a big valuable for my is the B"
type textarea "x"
type textarea "The book that have a big valuable for my is the Bi"
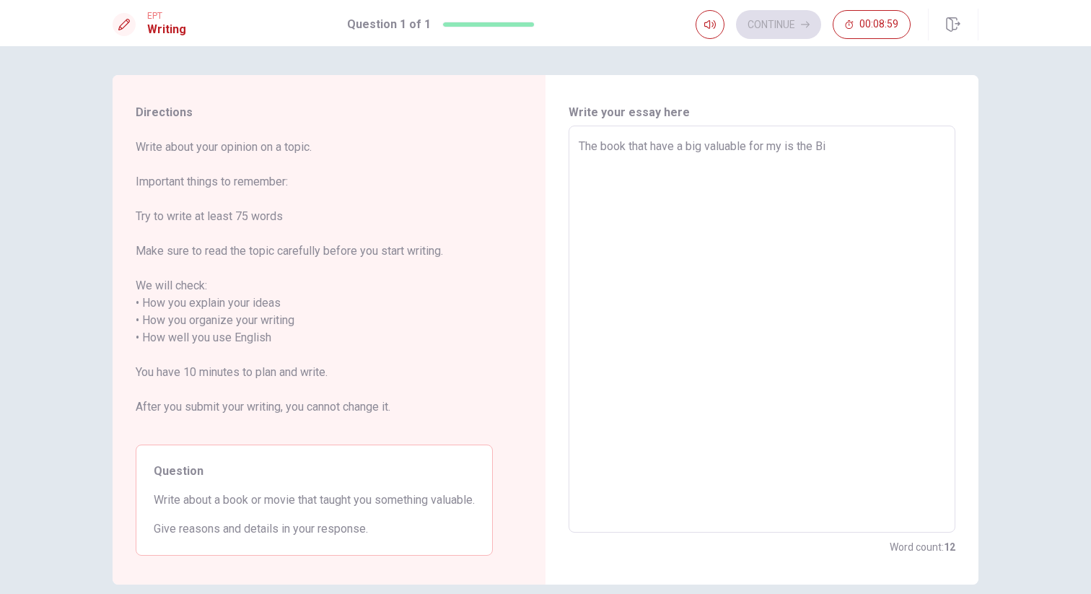
type textarea "x"
type textarea "The book that have a big valuable for my is the Bib"
type textarea "x"
type textarea "The book that have a big valuable for my is the [DEMOGRAPHIC_DATA]"
type textarea "x"
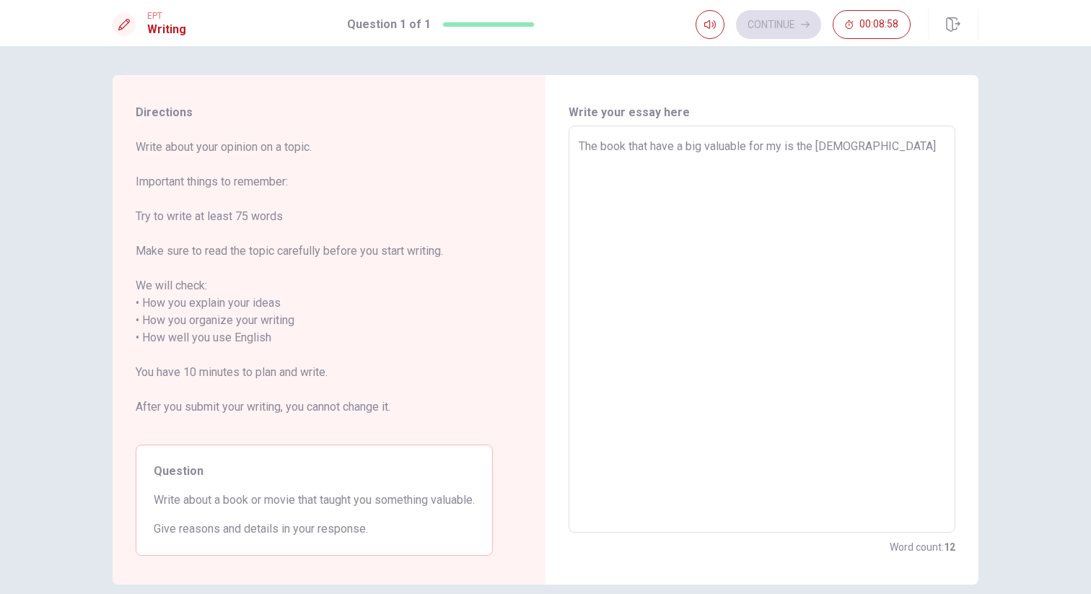
type textarea "The book that have a big valuable for my is the [DEMOGRAPHIC_DATA]"
type textarea "x"
type textarea "The book that have a big valuable for my is the [DEMOGRAPHIC_DATA]"
type textarea "x"
type textarea "The book that have a big valuable for my is the [DEMOGRAPHIC_DATA]"
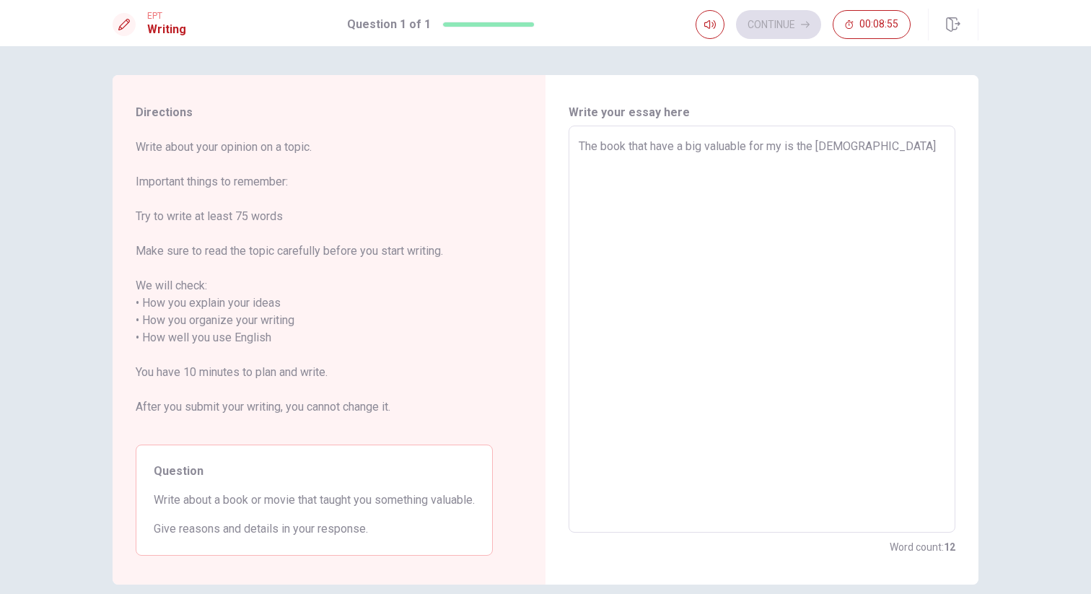
type textarea "x"
type textarea "The book that have a big valuable for my is the [DEMOGRAPHIC_DATA],"
type textarea "x"
type textarea "The book that have a big valuable for my is the [DEMOGRAPHIC_DATA],"
type textarea "x"
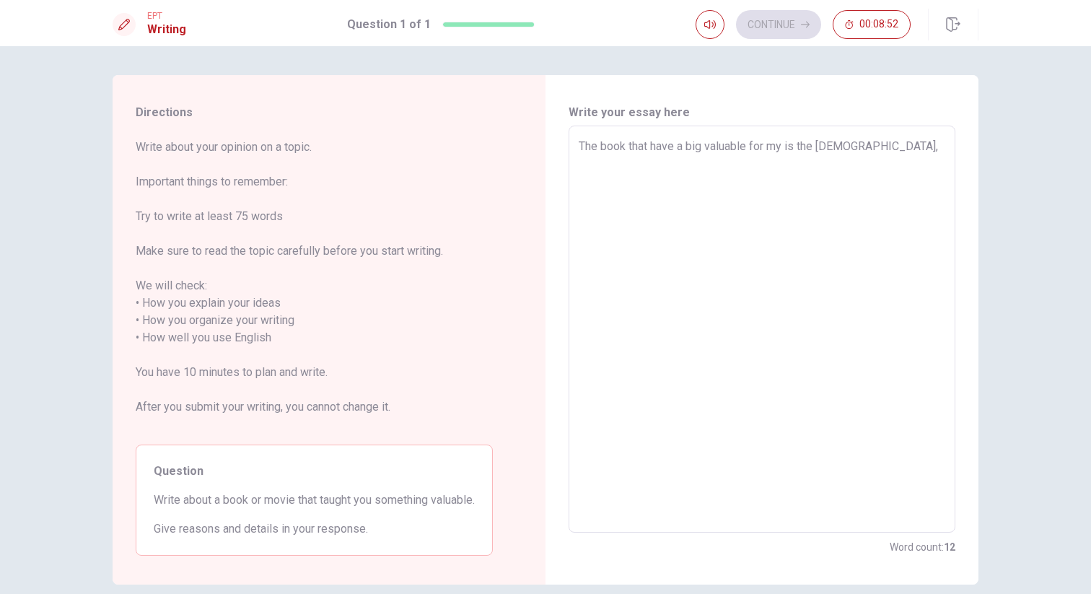
type textarea "The book that have a big valuable for my is the [DEMOGRAPHIC_DATA], t"
type textarea "x"
type textarea "The book that have a big valuable for my is the [DEMOGRAPHIC_DATA], th"
type textarea "x"
type textarea "The book that have a big valuable for my is the [DEMOGRAPHIC_DATA], the"
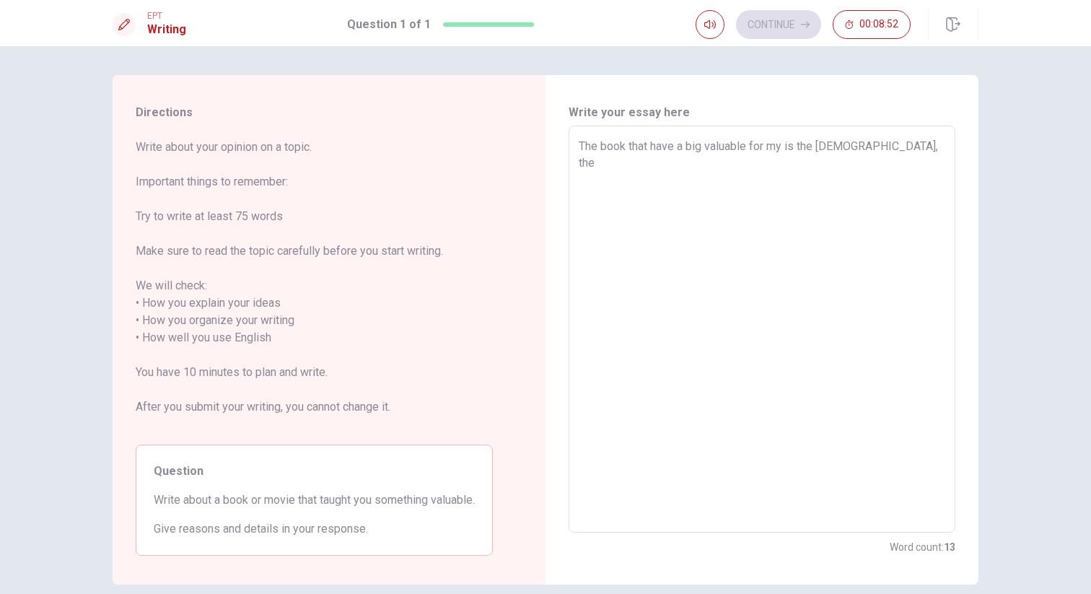
type textarea "x"
type textarea "The book that have a big valuable for my is the [DEMOGRAPHIC_DATA], the"
type textarea "x"
type textarea "The book that have a big valuable for my is the [DEMOGRAPHIC_DATA], the B"
type textarea "x"
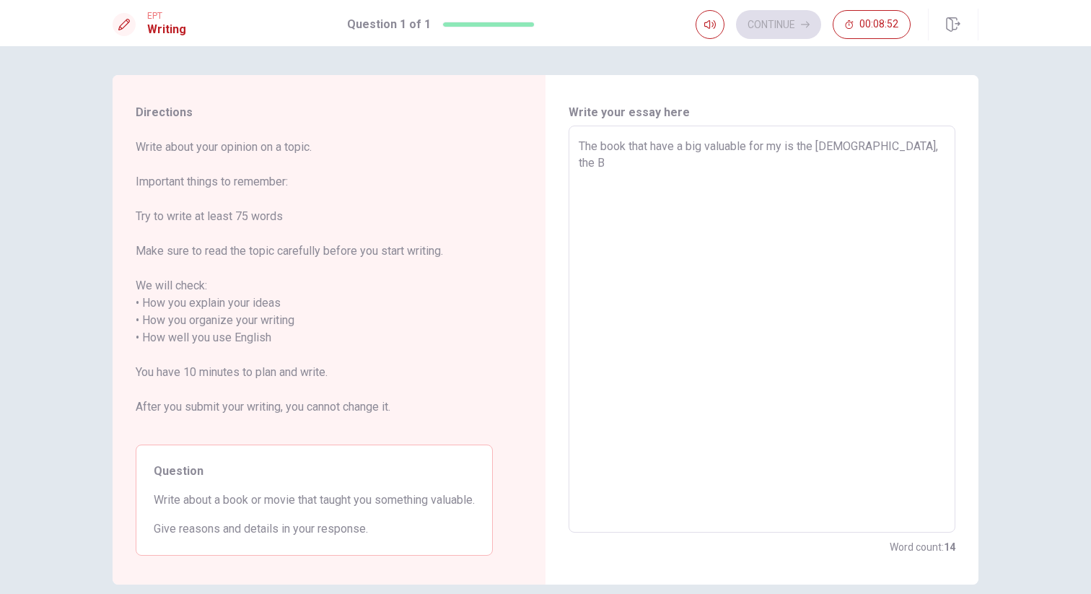
type textarea "The book that have a big valuable for my is the [DEMOGRAPHIC_DATA], the Bi"
type textarea "x"
type textarea "The book that have a big valuable for my is the [DEMOGRAPHIC_DATA], the Bib"
type textarea "x"
type textarea "The book that have a big valuable for my is the [DEMOGRAPHIC_DATA], the [DEMOGR…"
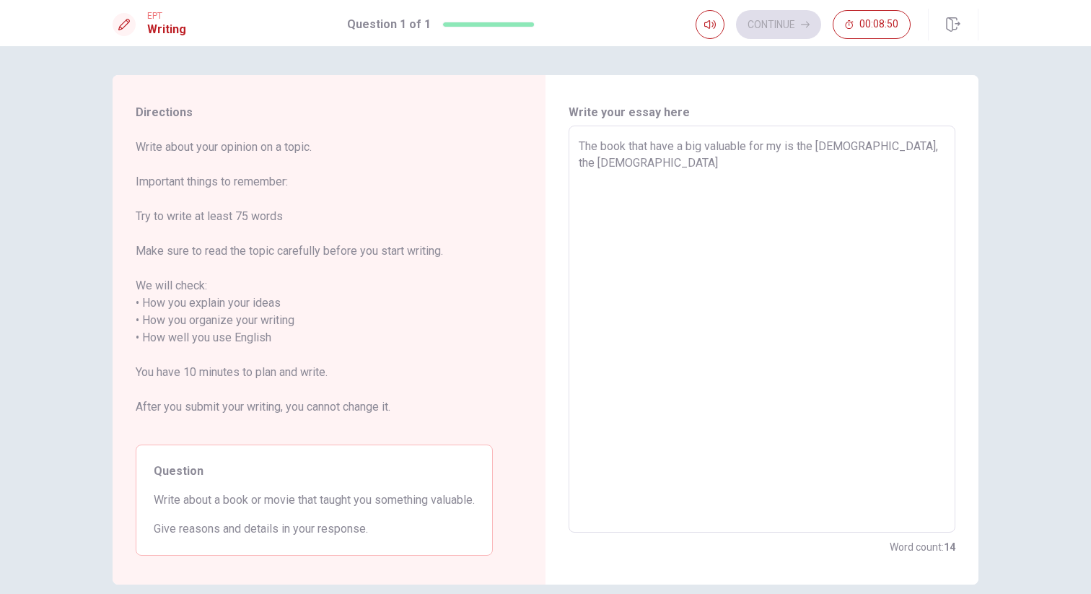
type textarea "x"
type textarea "The book that have a big valuable for my is the [DEMOGRAPHIC_DATA], [DEMOGRAPHI…"
type textarea "x"
type textarea "The book that have a big valuable for my is the [DEMOGRAPHIC_DATA], [DEMOGRAPHI…"
type textarea "x"
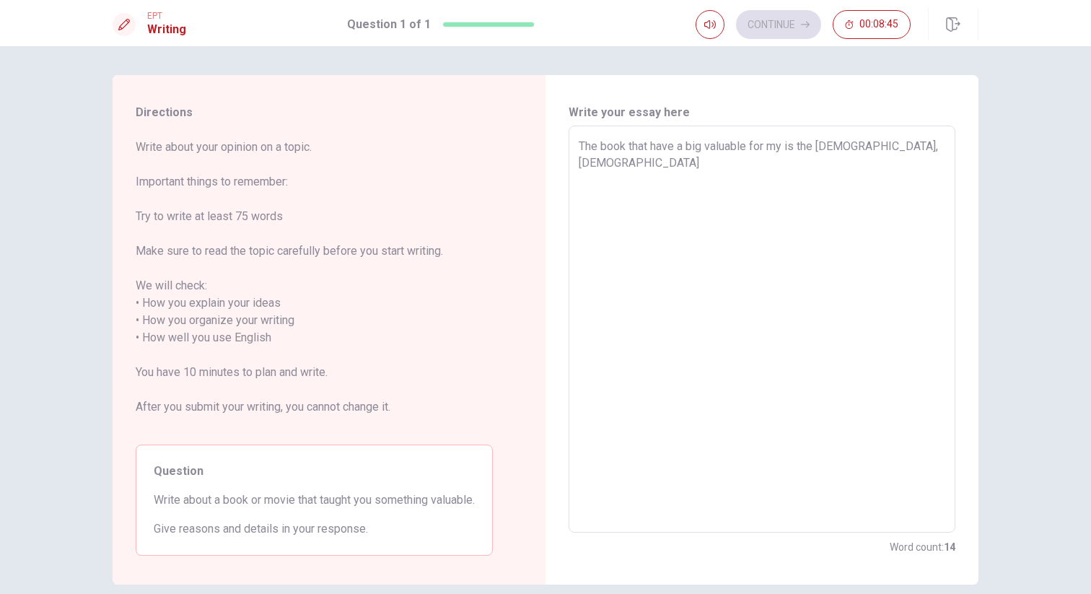
type textarea "The book that have a big valuable for my is the [DEMOGRAPHIC_DATA], [DEMOGRAPHI…"
type textarea "x"
type textarea "The book that have a big valuable for my is the [DEMOGRAPHIC_DATA], the [DEMOGR…"
type textarea "x"
type textarea "The book that have a big valuable for my is the [DEMOGRAPHIC_DATA], the Bib"
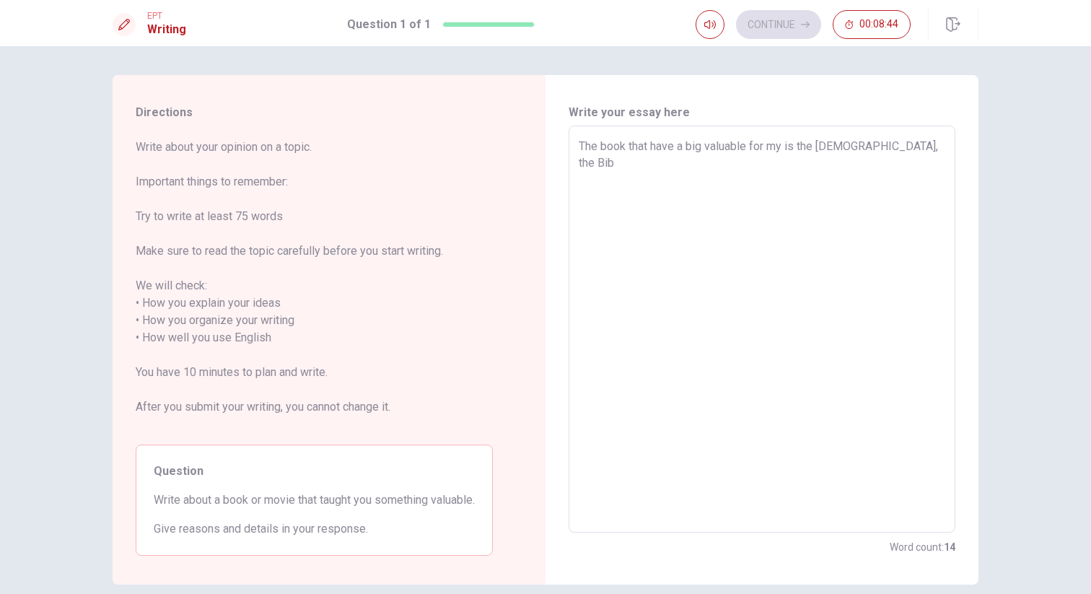
type textarea "x"
type textarea "The book that have a big valuable for my is the [DEMOGRAPHIC_DATA], the Bi"
type textarea "x"
type textarea "The book that have a big valuable for my is the [DEMOGRAPHIC_DATA], the B"
type textarea "x"
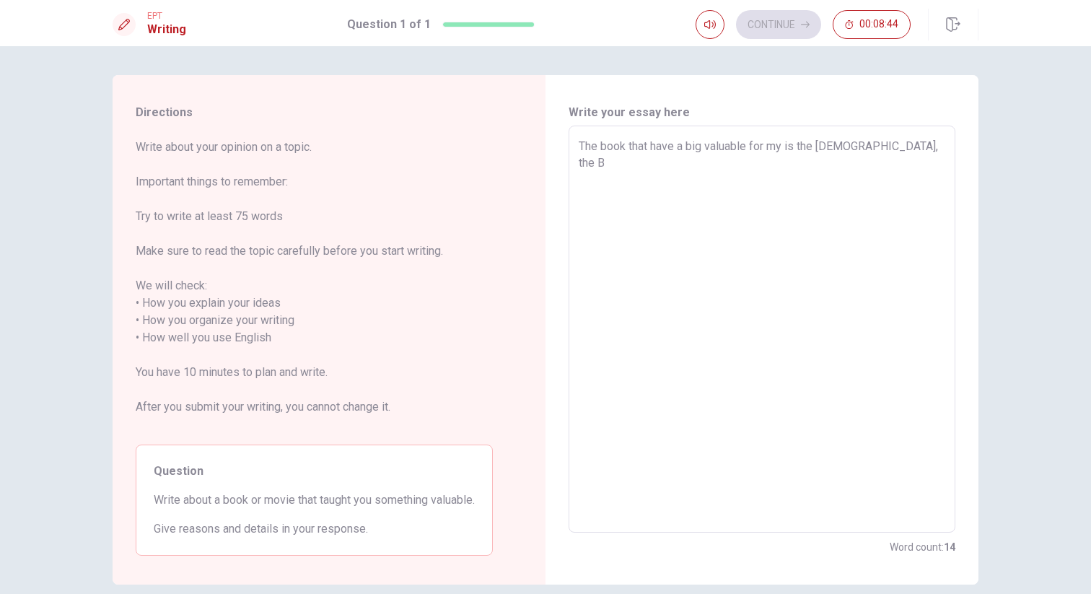
type textarea "The book that have a big valuable for my is the [DEMOGRAPHIC_DATA], the"
type textarea "x"
type textarea "The book that have a big valuable for my is the [DEMOGRAPHIC_DATA], the"
type textarea "x"
type textarea "The book that have a big valuable for my is the [DEMOGRAPHIC_DATA], th"
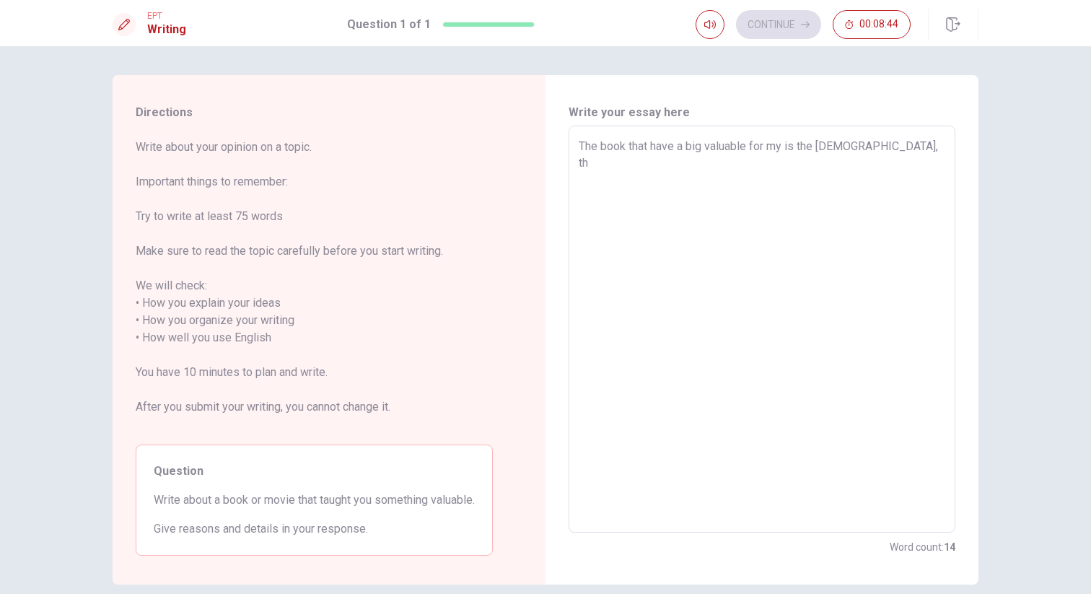
type textarea "x"
type textarea "The book that have a big valuable for my is the [DEMOGRAPHIC_DATA], t"
type textarea "x"
type textarea "The book that have a big valuable for my is the [DEMOGRAPHIC_DATA],"
type textarea "x"
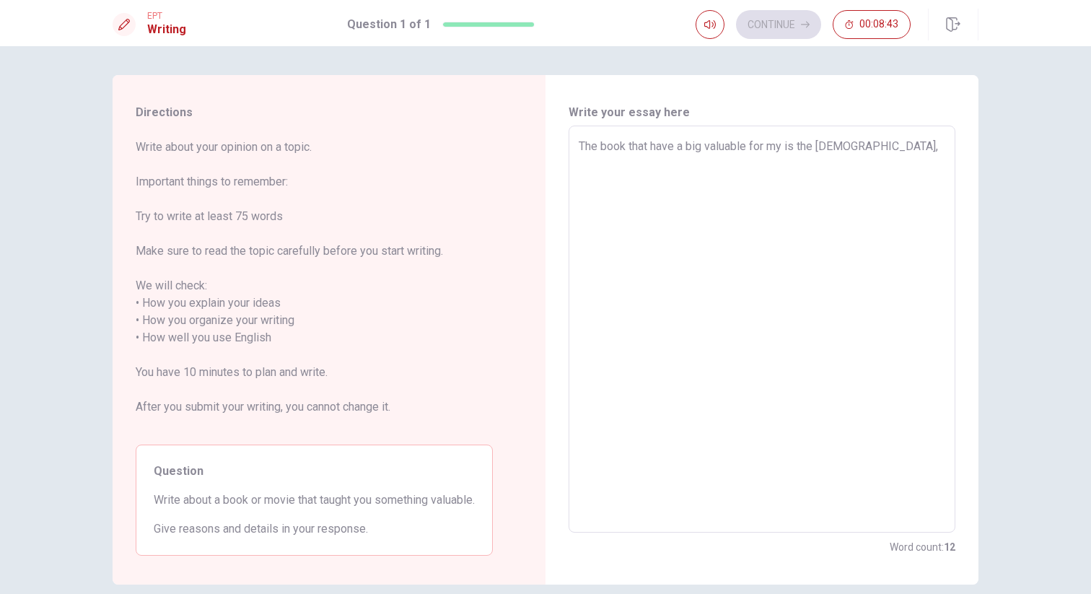
type textarea "The book that have a big valuable for my is the [DEMOGRAPHIC_DATA], g"
type textarea "x"
type textarea "The book that have a big valuable for my is the [DEMOGRAPHIC_DATA],"
type textarea "x"
type textarea "The book that have a big valuable for my is the [DEMOGRAPHIC_DATA], h"
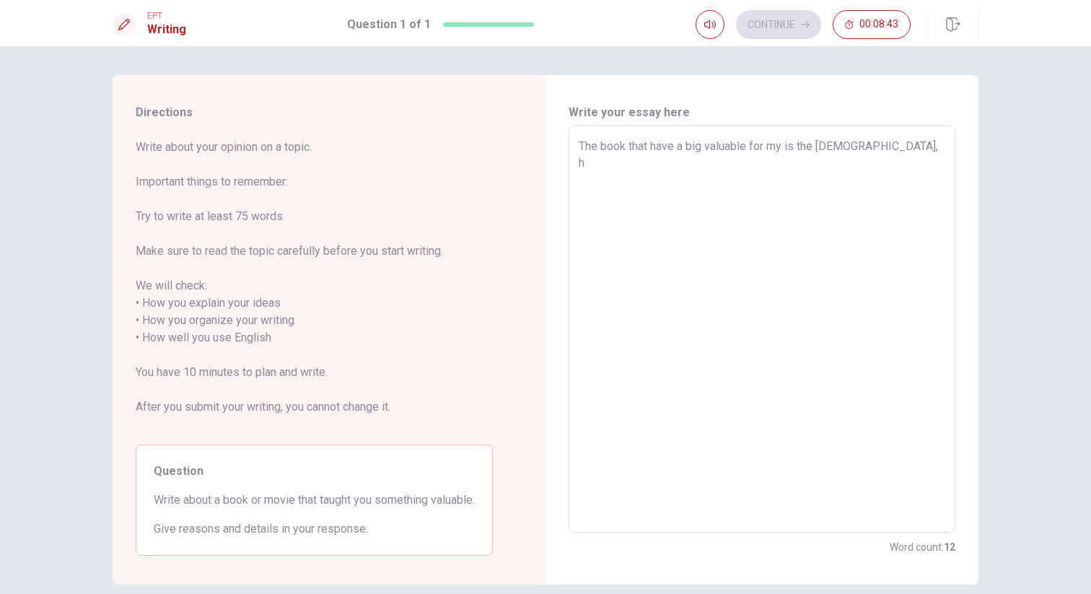
type textarea "x"
type textarea "The book that have a big valuable for my is the [DEMOGRAPHIC_DATA], he"
type textarea "x"
type textarea "The book that have a big valuable for my is the [DEMOGRAPHIC_DATA], he"
type textarea "x"
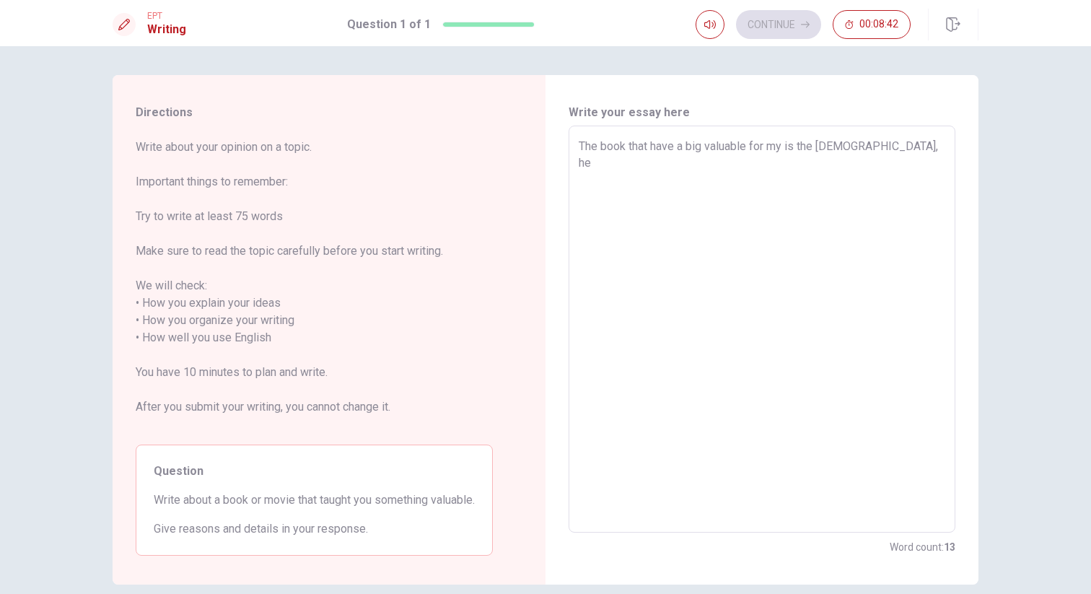
type textarea "The book that have a big valuable for my is the [DEMOGRAPHIC_DATA], he i"
type textarea "x"
type textarea "The book that have a big valuable for my is the [DEMOGRAPHIC_DATA], he is"
type textarea "x"
type textarea "The book that have a big valuable for my is the [DEMOGRAPHIC_DATA], he is"
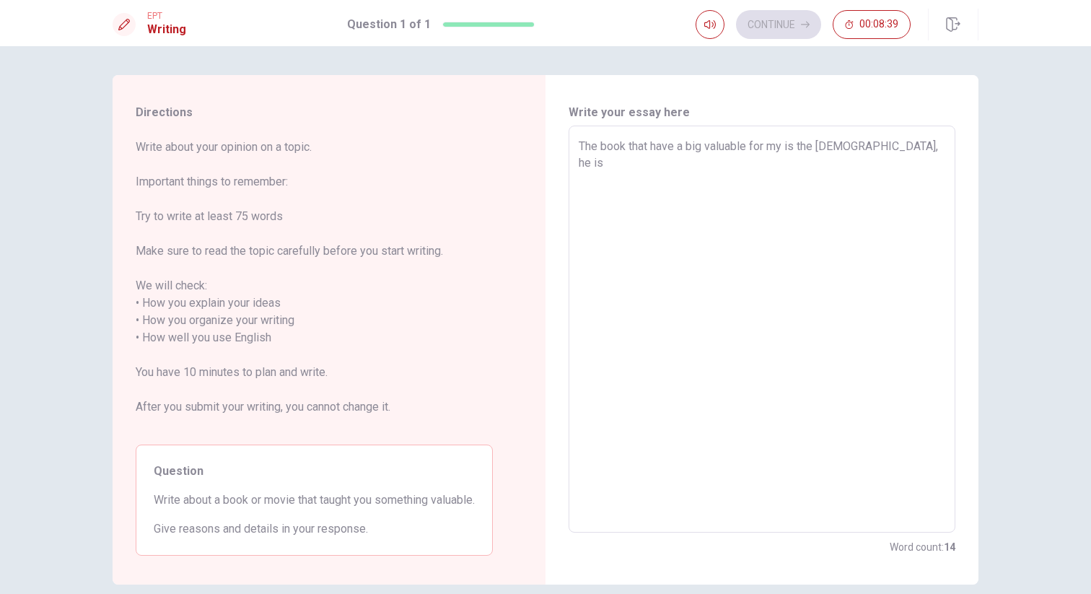
type textarea "x"
type textarea "The book that have a big valuable for my is the [DEMOGRAPHIC_DATA], he is t"
type textarea "x"
type textarea "The book that have a big valuable for my is the [DEMOGRAPHIC_DATA], he is th"
type textarea "x"
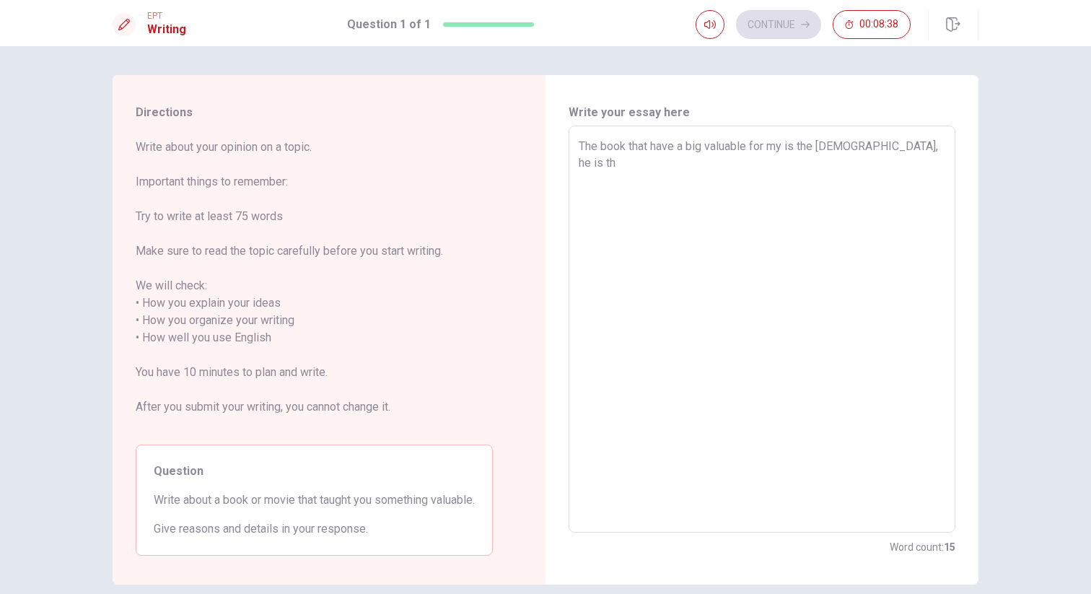
type textarea "The book that have a big valuable for my is the [DEMOGRAPHIC_DATA], he is the"
type textarea "x"
type textarea "The book that have a big valuable for my is the [DEMOGRAPHIC_DATA], he is the"
type textarea "x"
type textarea "The book that have a big valuable for my is the [DEMOGRAPHIC_DATA], he is the b"
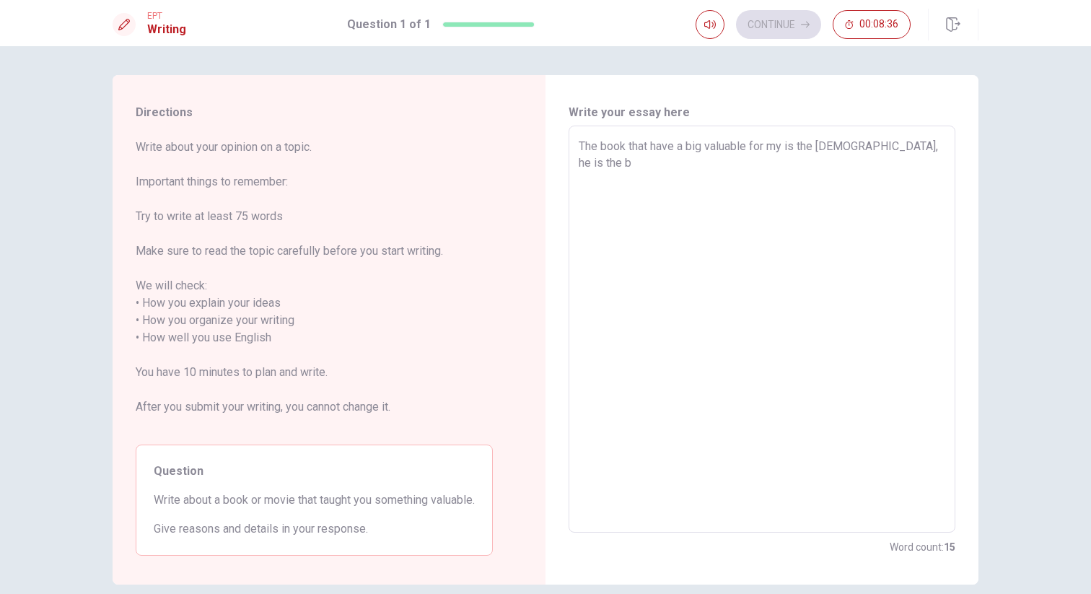
type textarea "x"
type textarea "The book that have a big valuable for my is the [DEMOGRAPHIC_DATA], he is the bo"
type textarea "x"
type textarea "The book that have a big valuable for my is the [DEMOGRAPHIC_DATA], he is the b…"
type textarea "x"
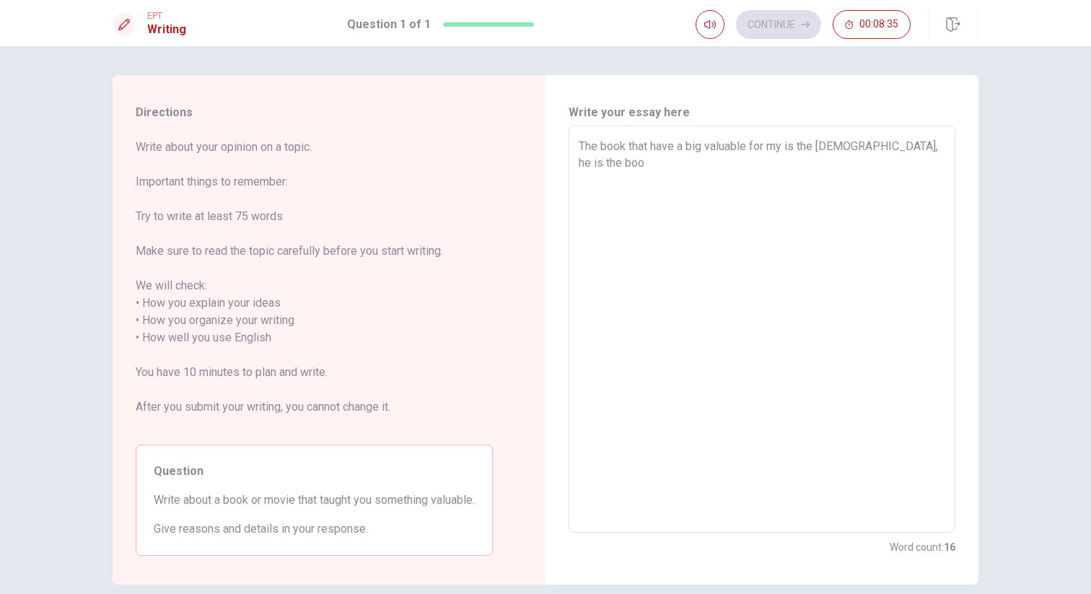
type textarea "The book that have a big valuable for my is the [DEMOGRAPHIC_DATA], he is the b…"
type textarea "x"
type textarea "The book that have a big valuable for my is the [DEMOGRAPHIC_DATA], he is the b…"
type textarea "x"
type textarea "The book that have a big valuable for my is the [DEMOGRAPHIC_DATA], he is the b…"
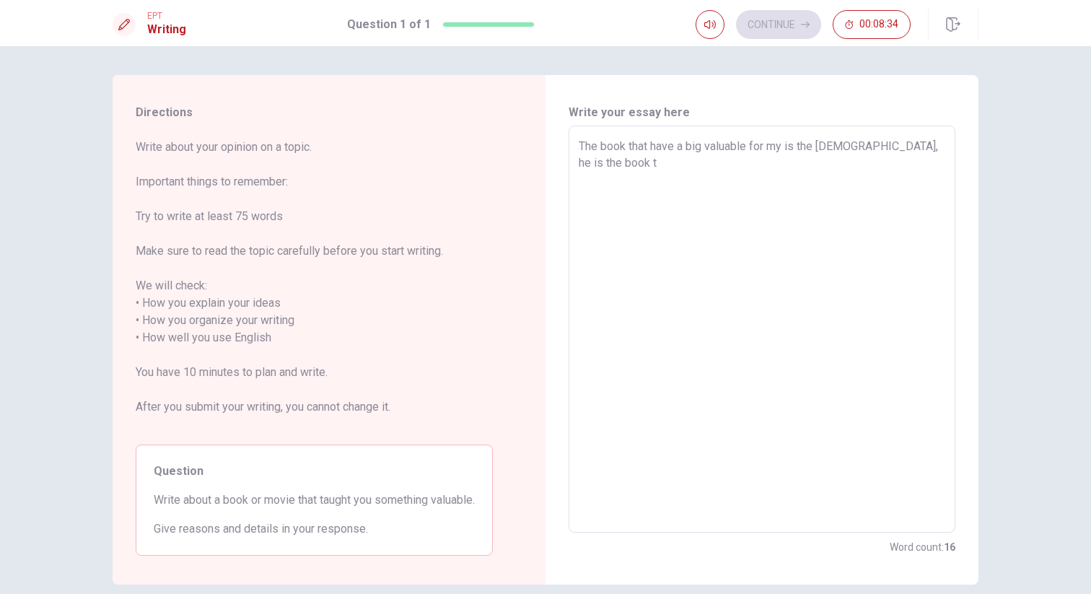
type textarea "x"
type textarea "The book that have a big valuable for my is the [DEMOGRAPHIC_DATA], he is the b…"
type textarea "x"
type textarea "The book that have a big valuable for my is the [DEMOGRAPHIC_DATA], he is the b…"
type textarea "x"
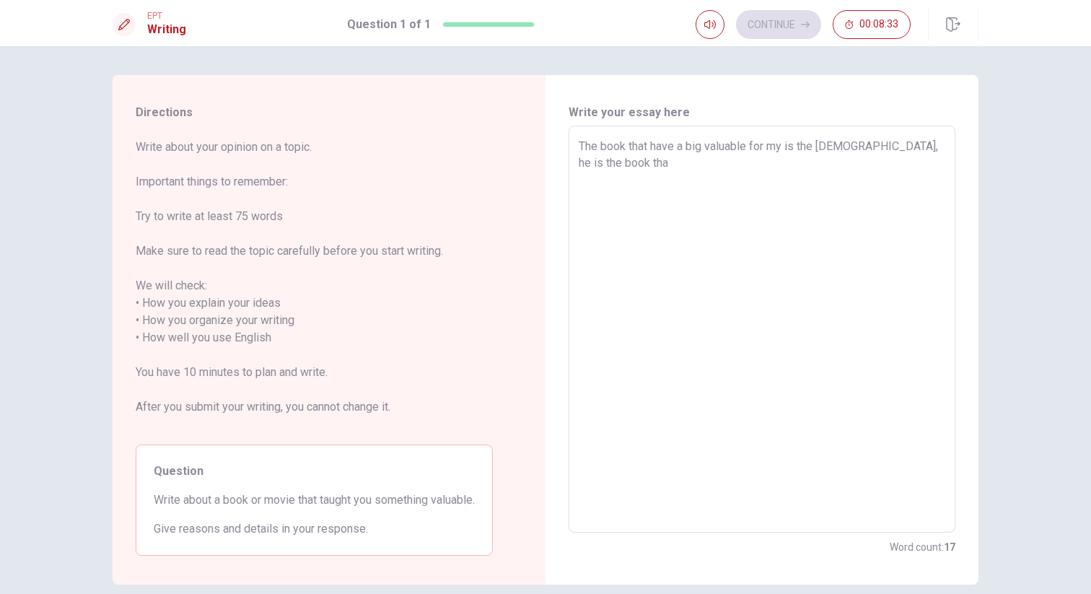
type textarea "The book that have a big valuable for my is the [DEMOGRAPHIC_DATA], he is the b…"
type textarea "x"
type textarea "The book that have a big valuable for my is the [DEMOGRAPHIC_DATA], he is the b…"
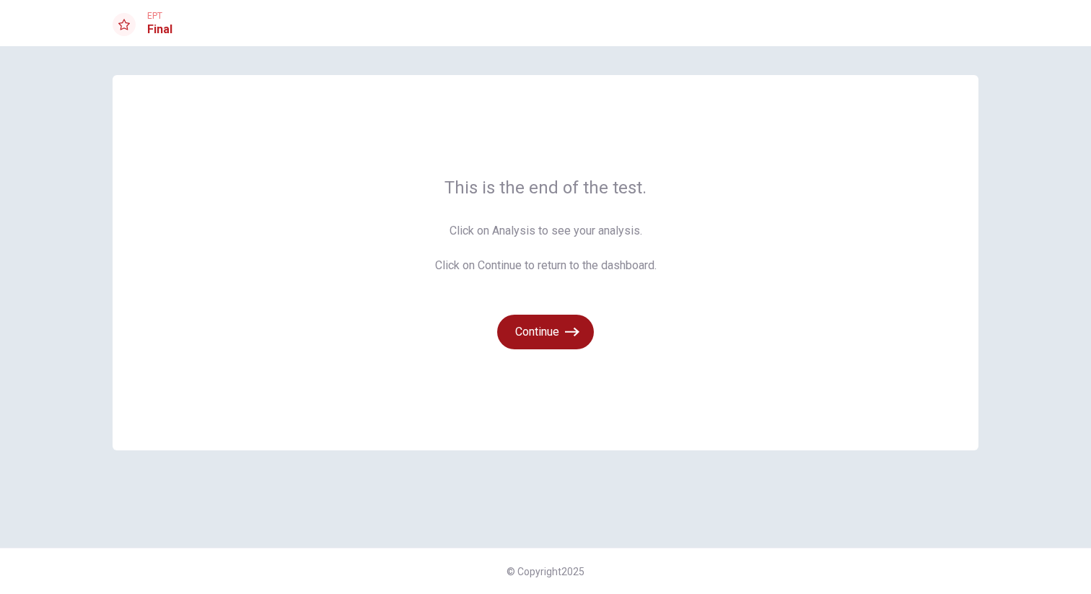
click at [564, 327] on button "Continue" at bounding box center [545, 332] width 97 height 35
